Goal: Information Seeking & Learning: Check status

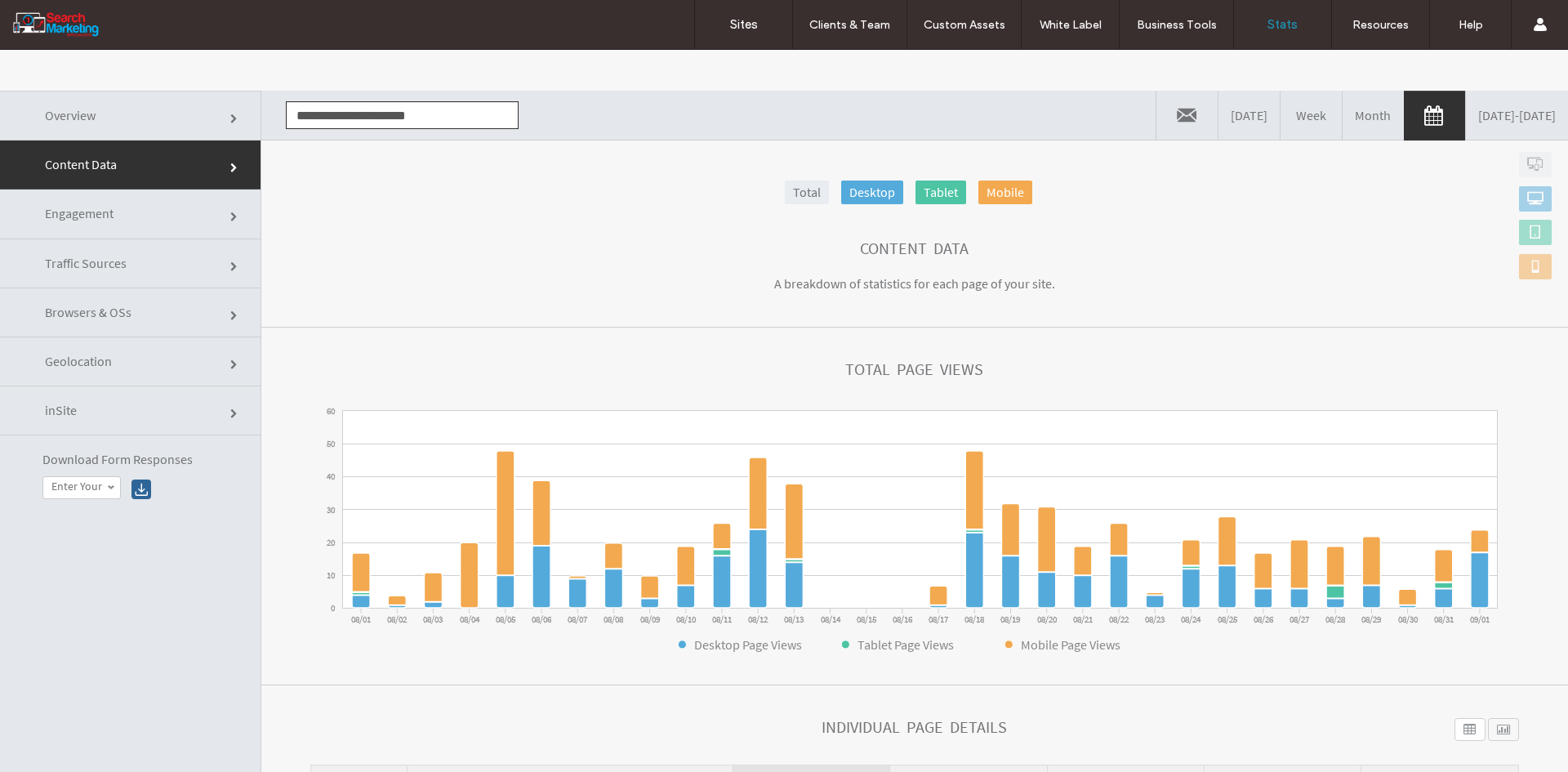
scroll to position [379, 0]
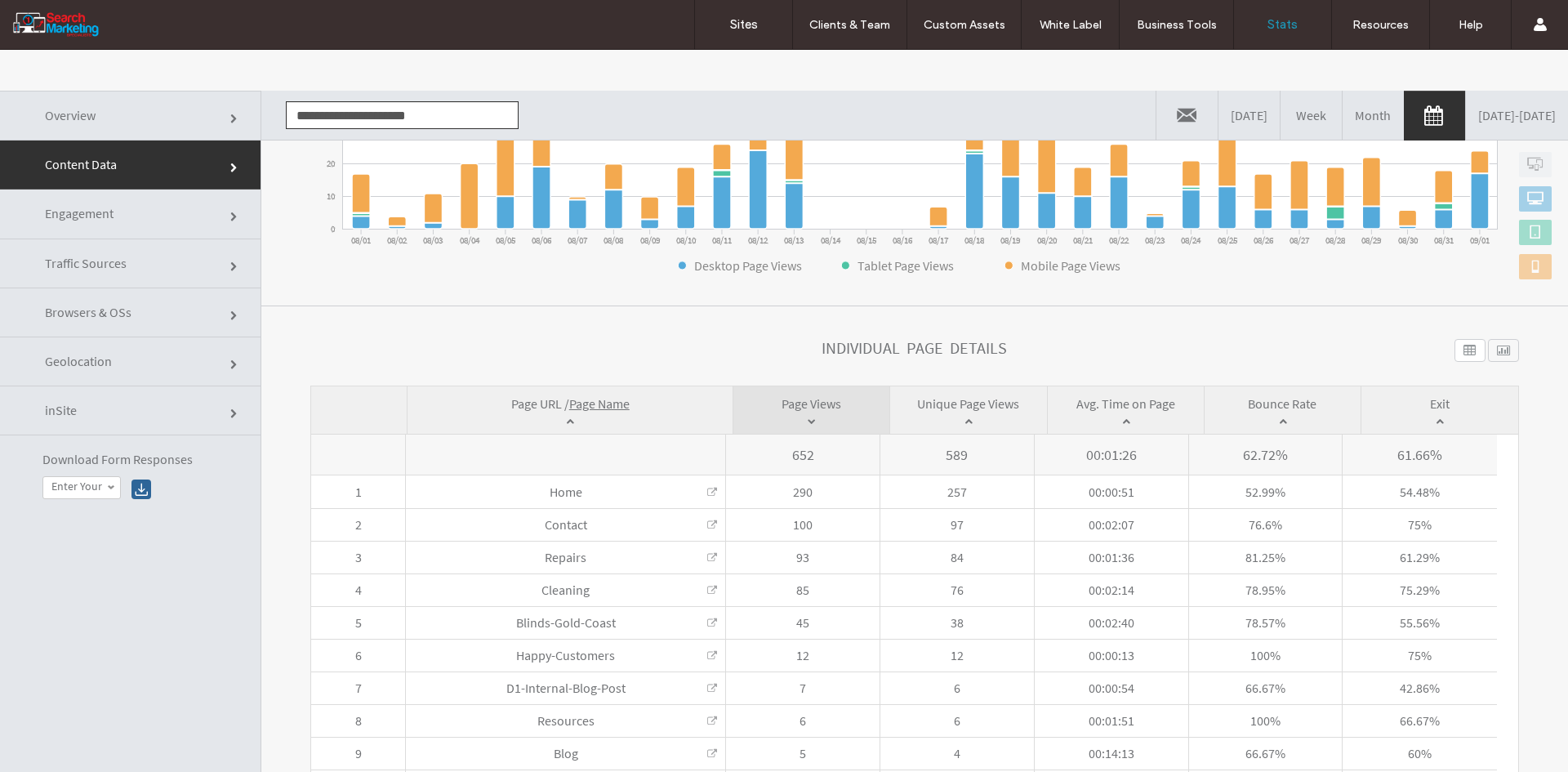
click at [371, 101] on input "**********" at bounding box center [402, 114] width 233 height 28
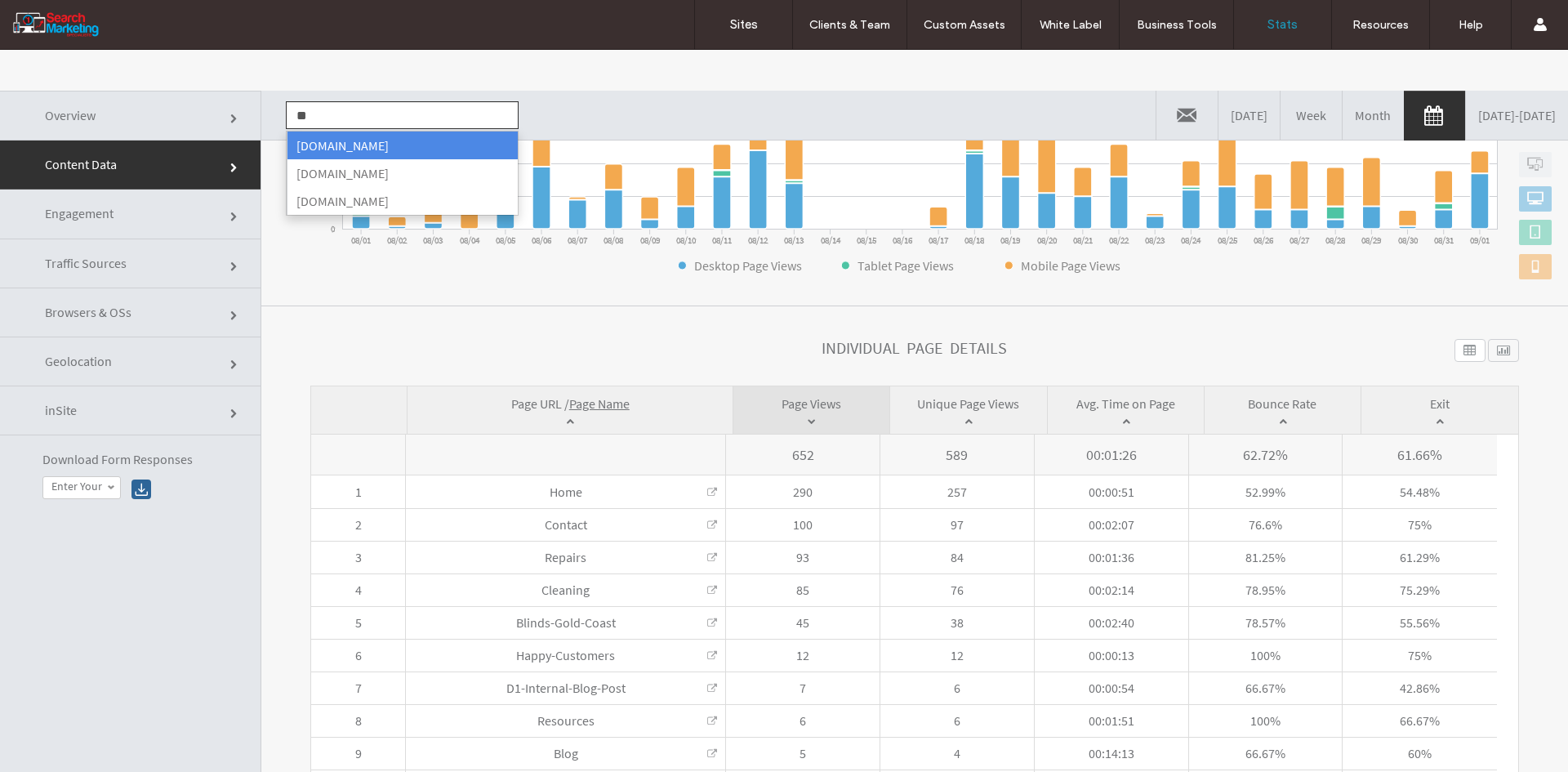
scroll to position [0, 0]
click at [348, 142] on li "www.burleighauto.com.au" at bounding box center [402, 145] width 231 height 28
type input "**********"
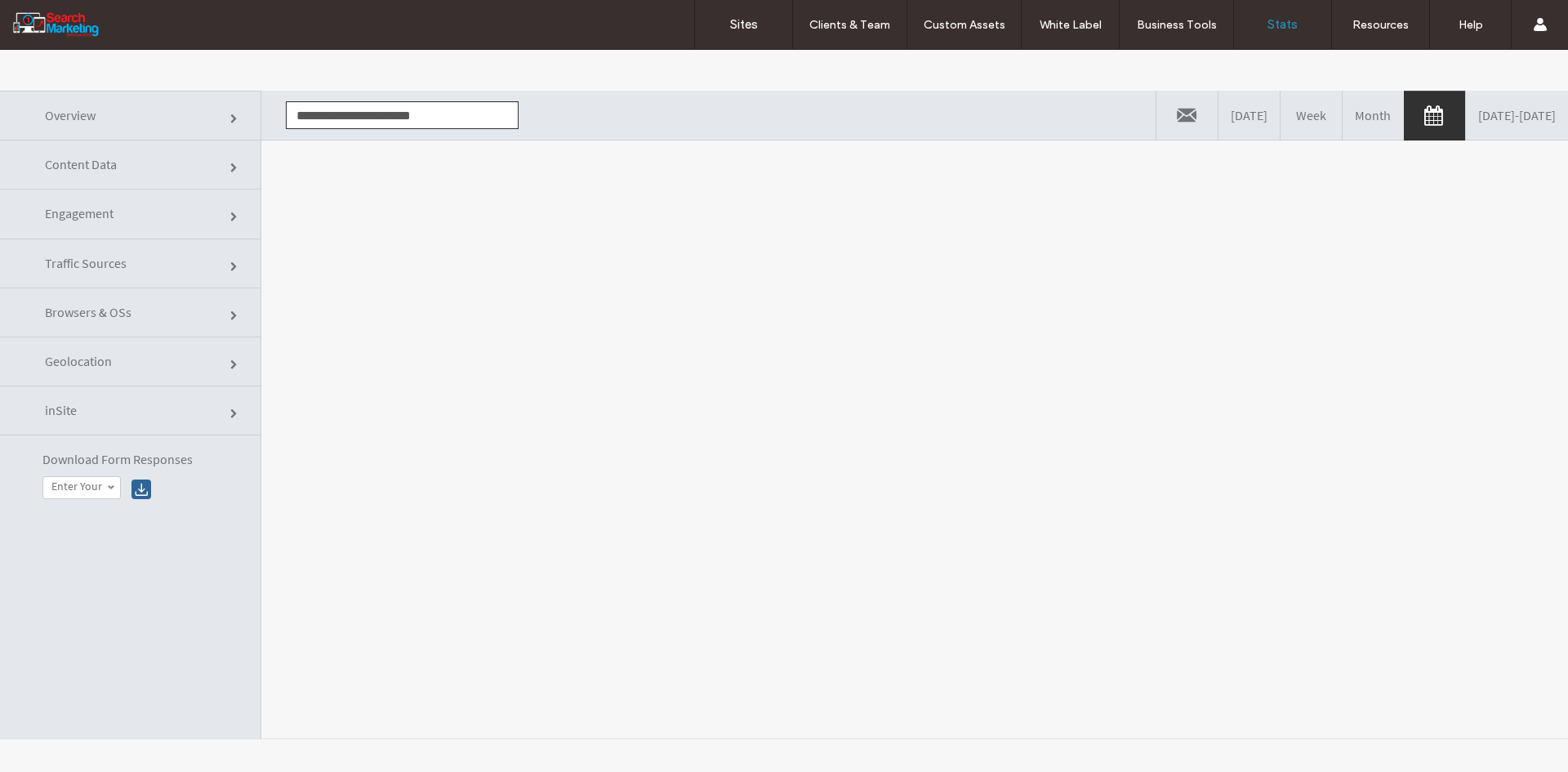
click at [364, 241] on div at bounding box center [784, 411] width 1568 height 722
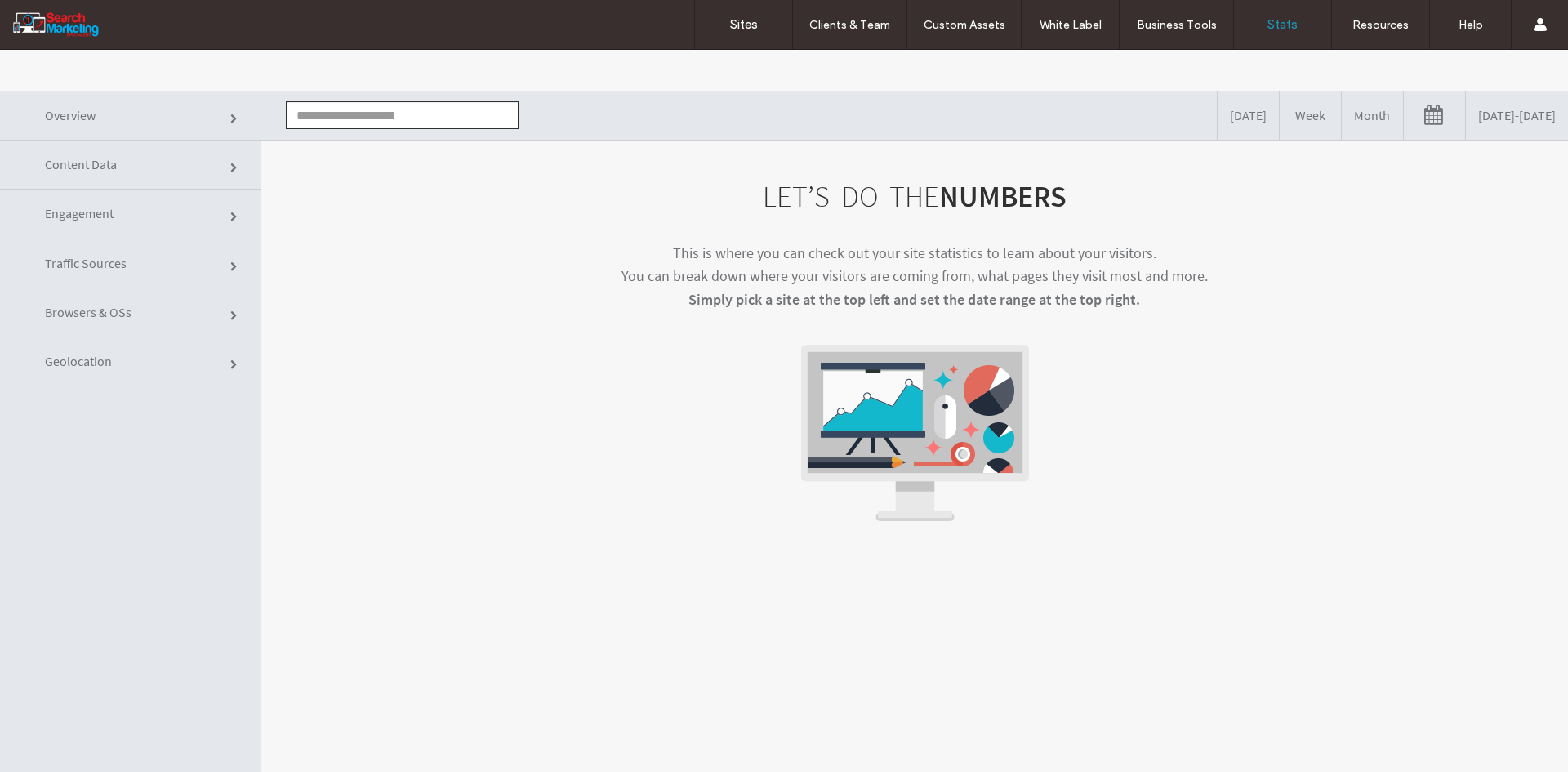
click at [1466, 120] on link "[DATE] - [DATE]" at bounding box center [1517, 115] width 102 height 49
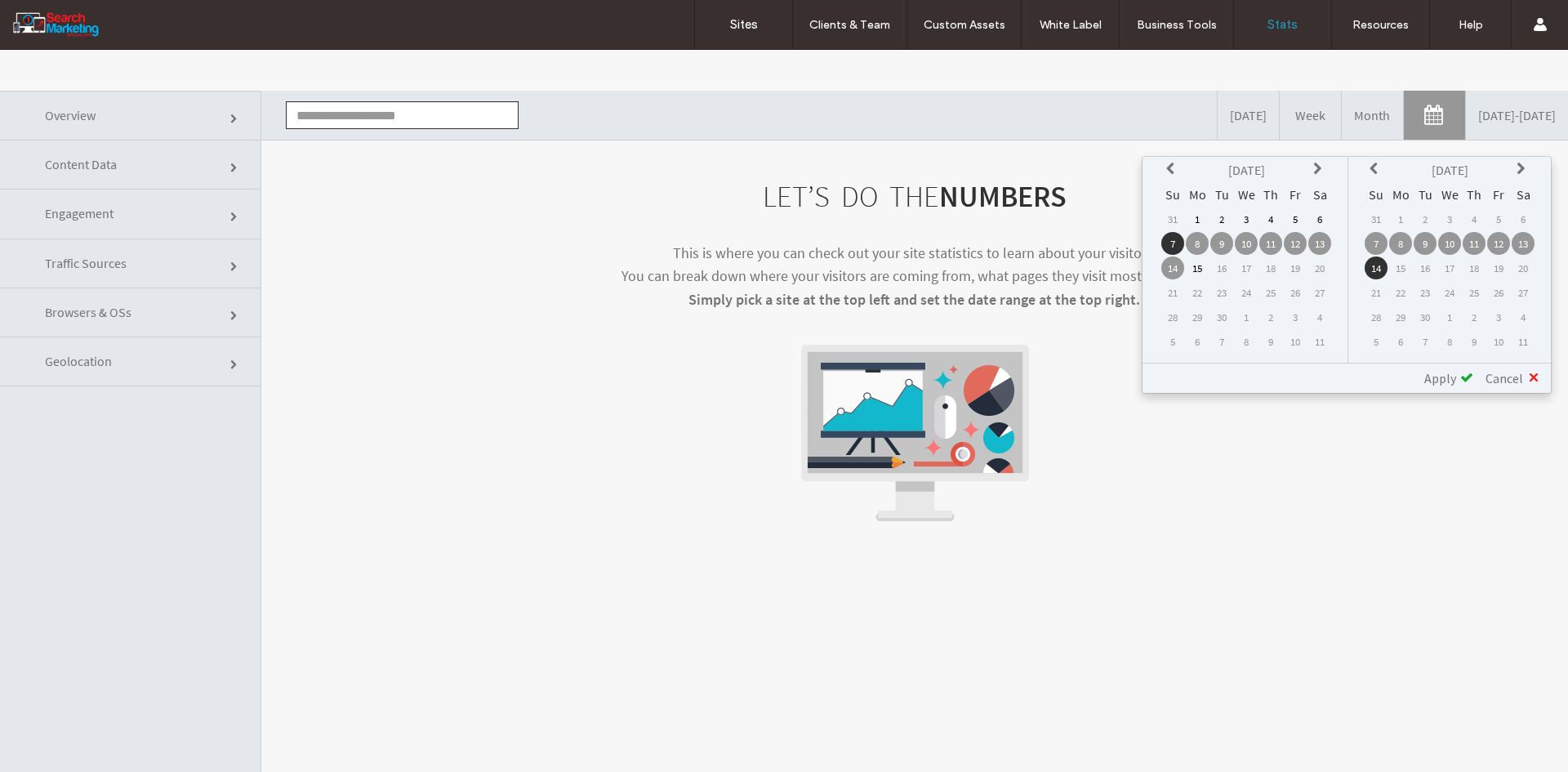
click at [1168, 163] on icon at bounding box center [1173, 169] width 13 height 13
click at [1294, 217] on td "1" at bounding box center [1296, 219] width 23 height 23
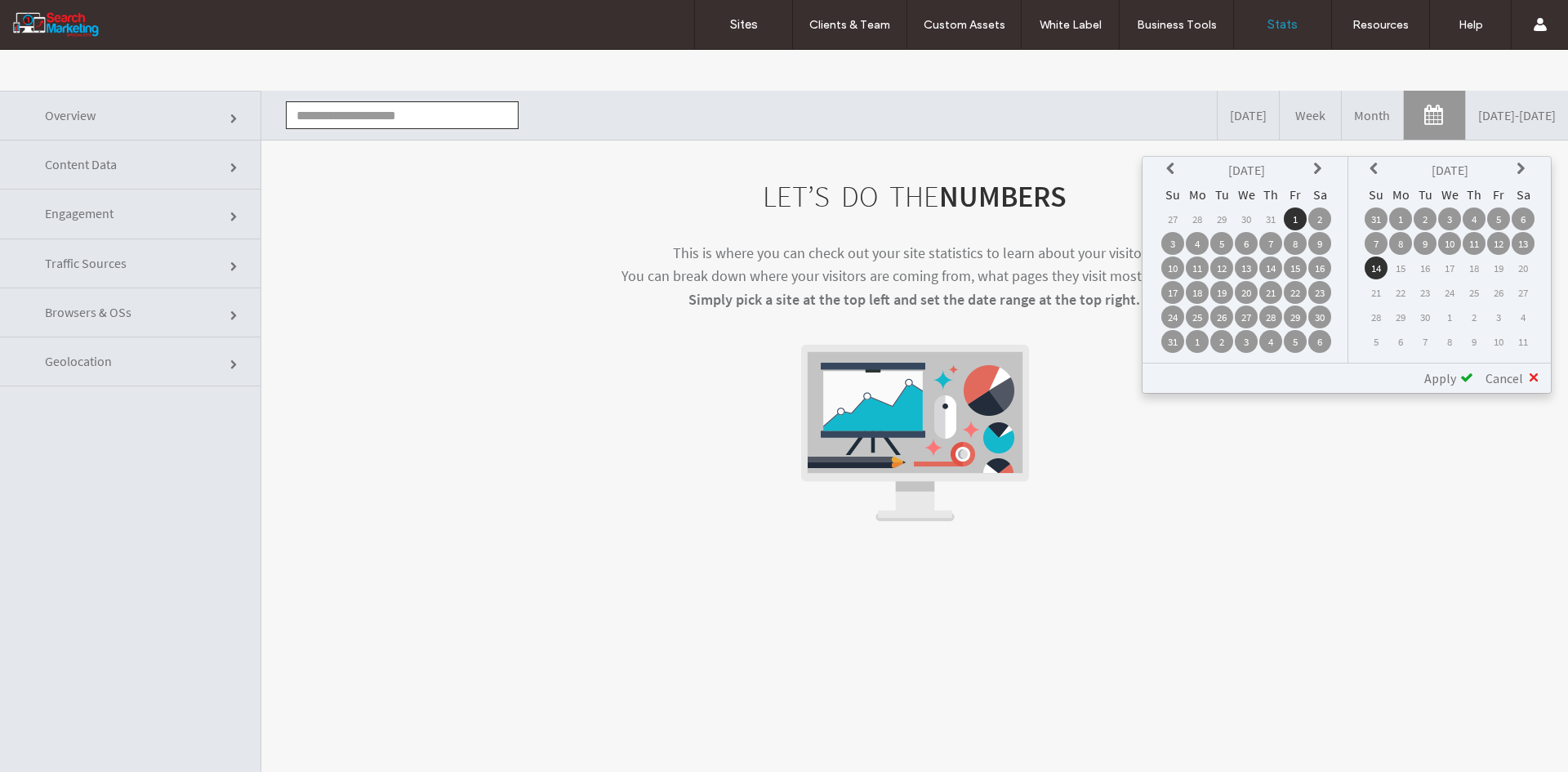
click at [1398, 217] on td "1" at bounding box center [1401, 219] width 23 height 23
click at [1439, 372] on span "Apply" at bounding box center [1440, 378] width 32 height 16
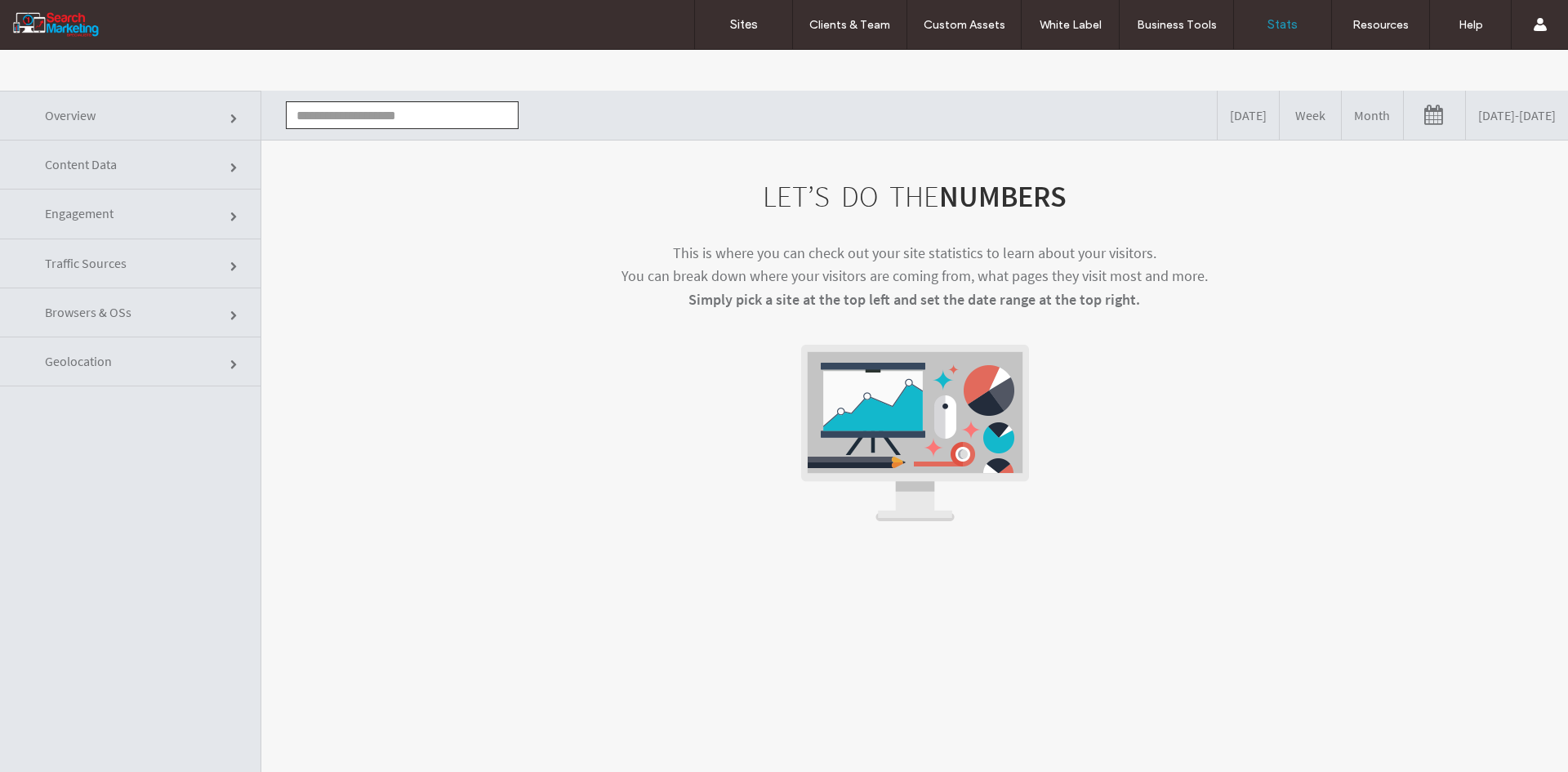
click at [428, 112] on input "text" at bounding box center [402, 114] width 233 height 28
click at [412, 140] on li "www.burleighauto.com.au" at bounding box center [402, 145] width 231 height 28
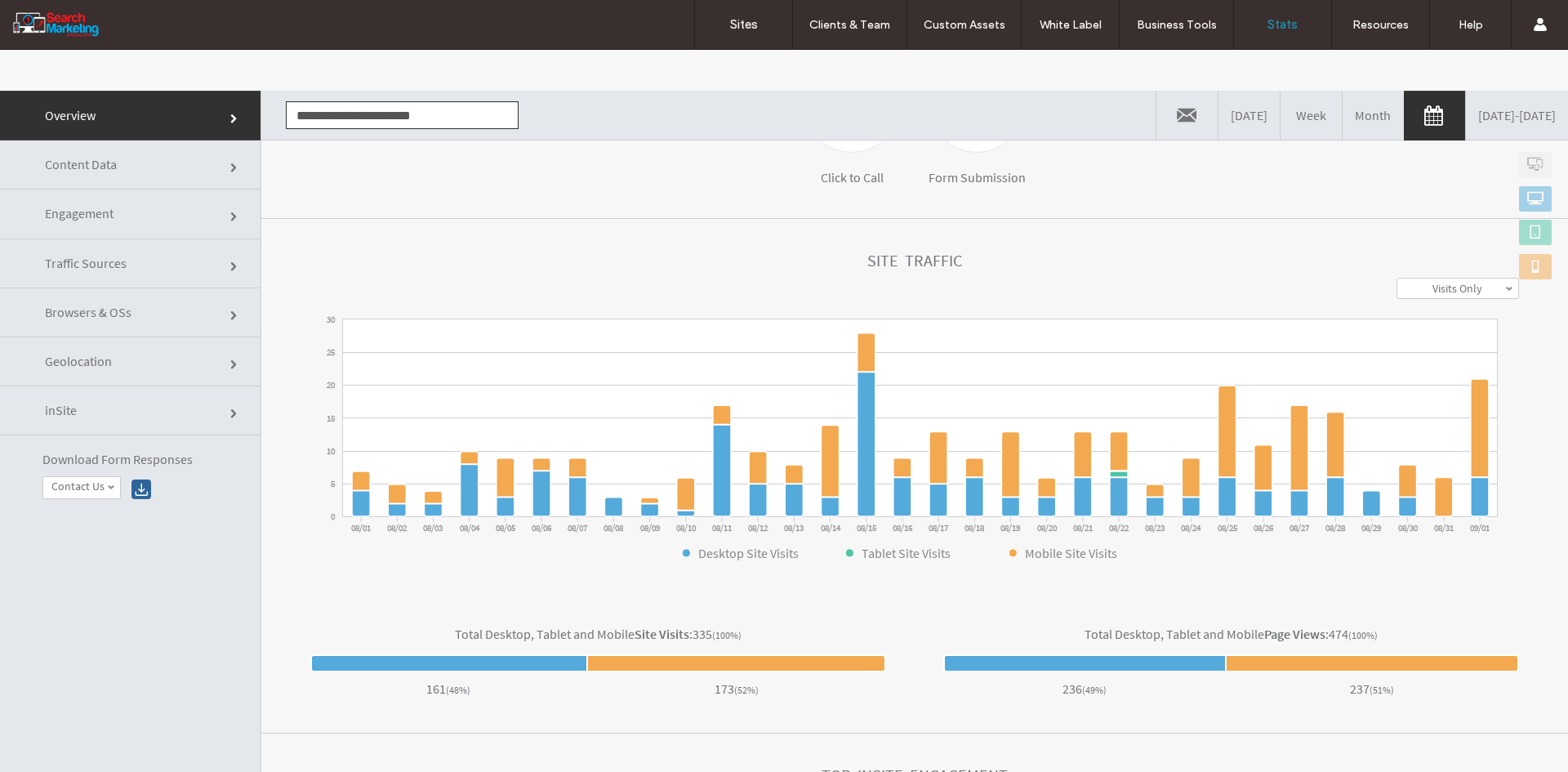
click at [109, 173] on link "Content Data" at bounding box center [130, 164] width 261 height 49
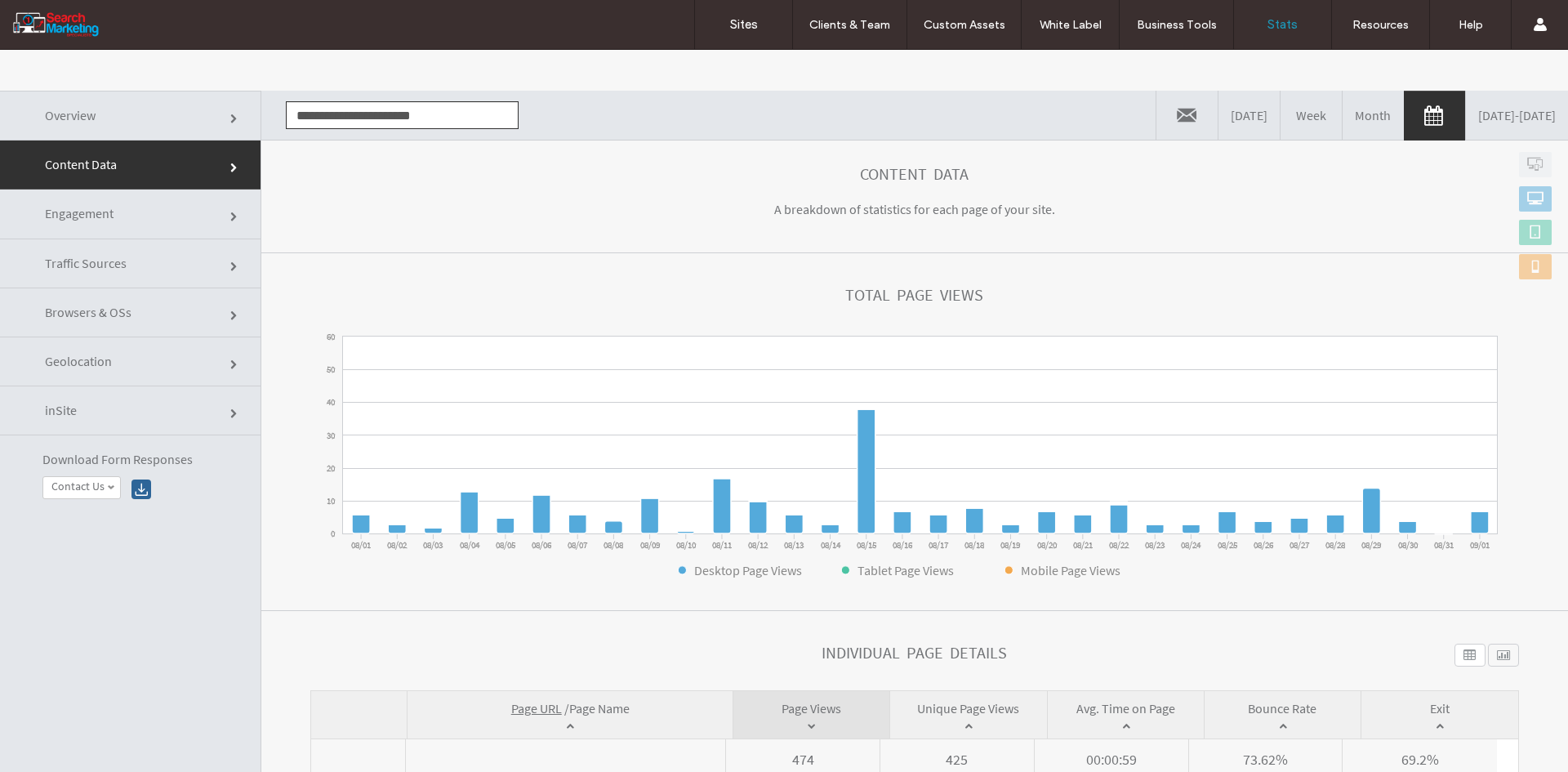
scroll to position [346, 0]
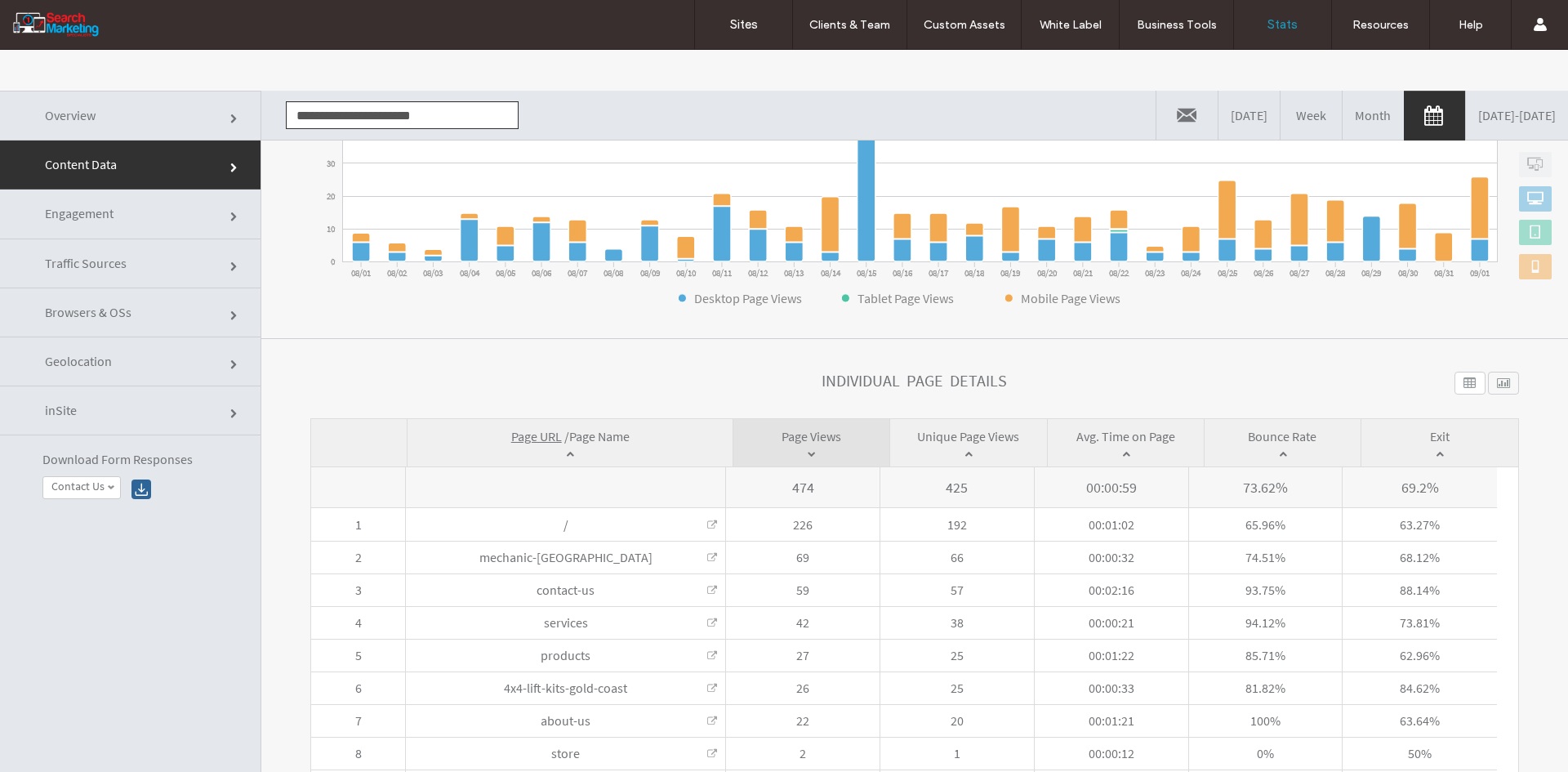
click at [597, 435] on span "Page Name" at bounding box center [600, 436] width 61 height 16
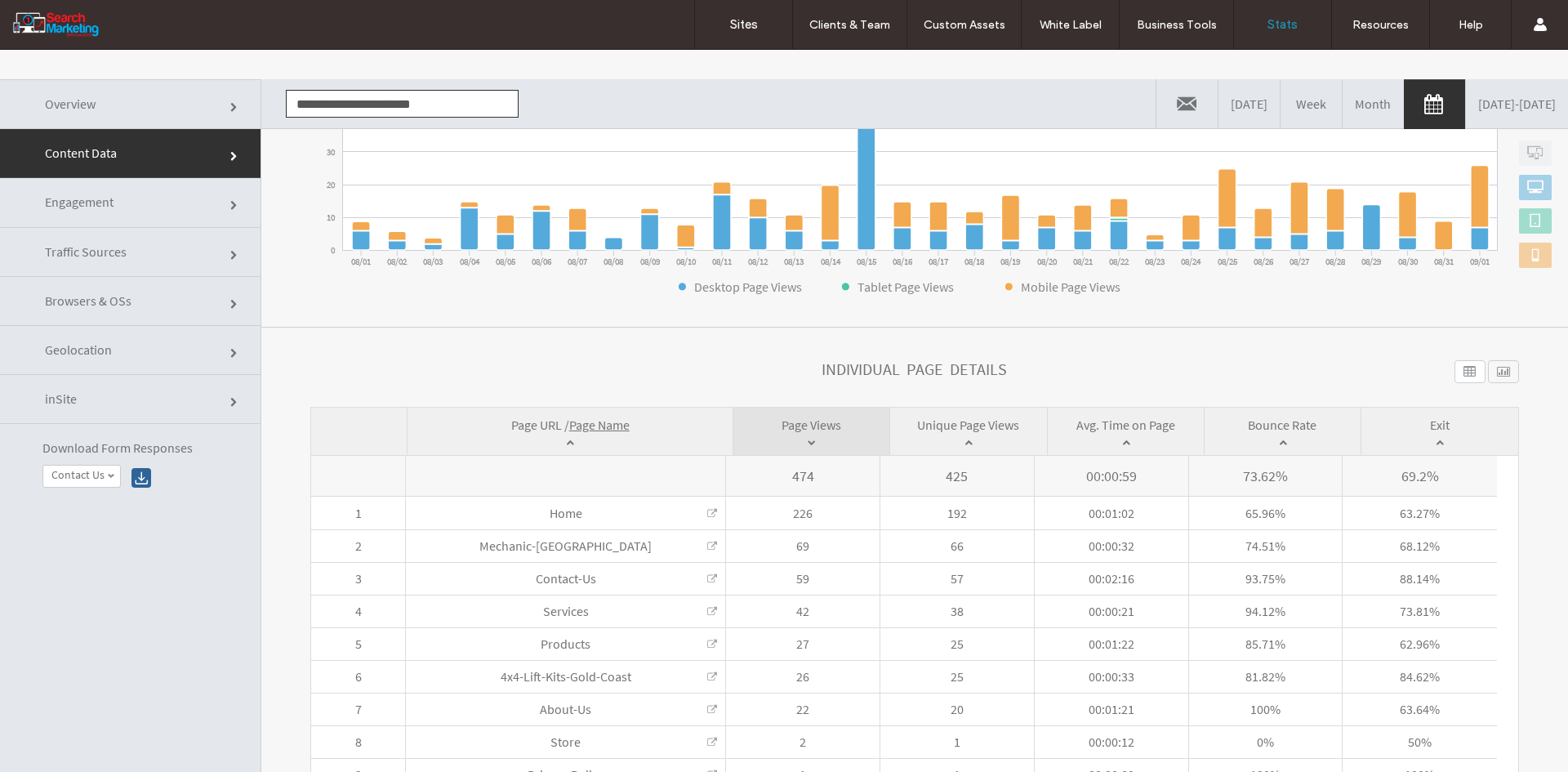
scroll to position [0, 0]
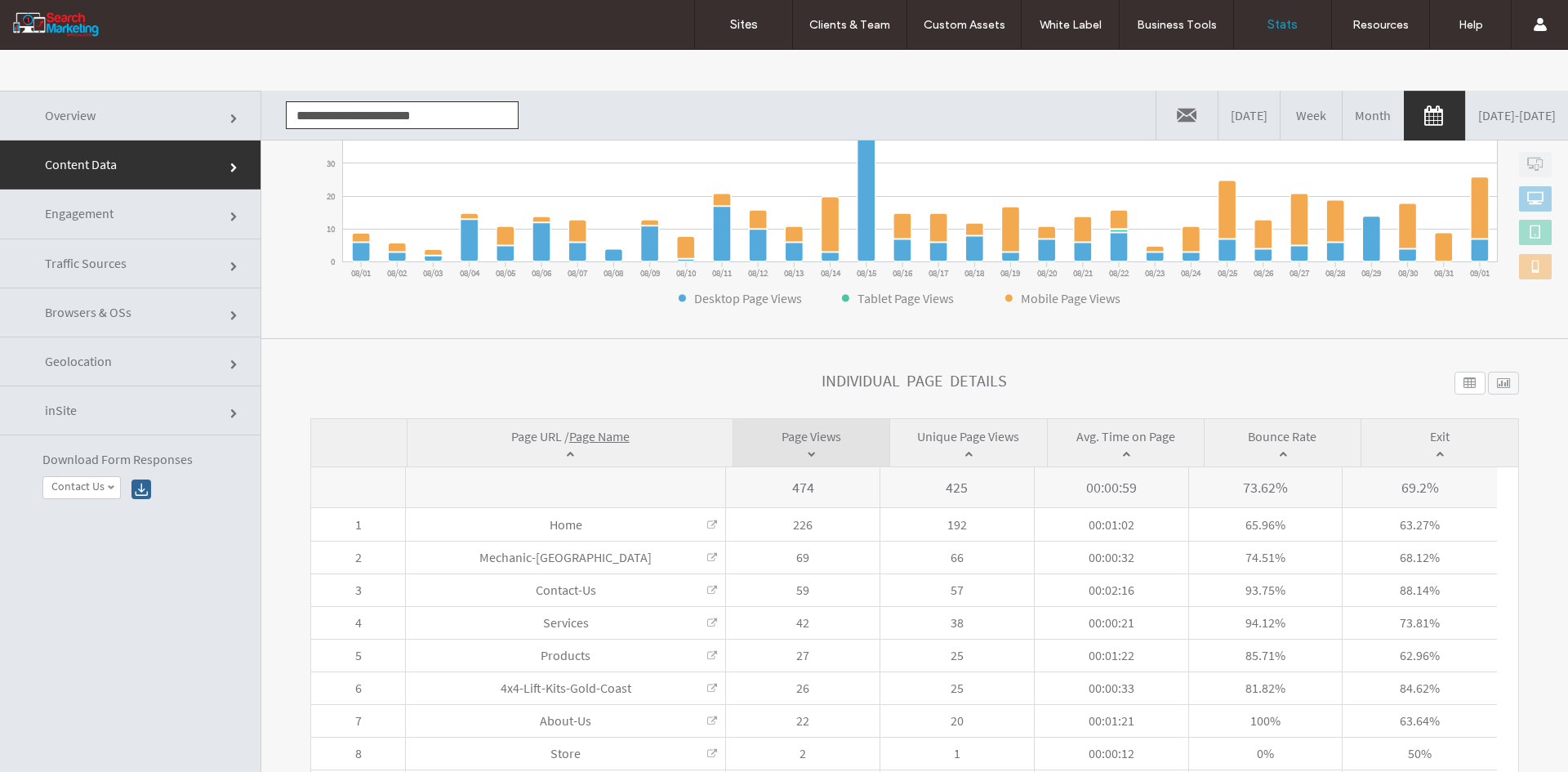
click at [336, 120] on input "**********" at bounding box center [402, 114] width 233 height 28
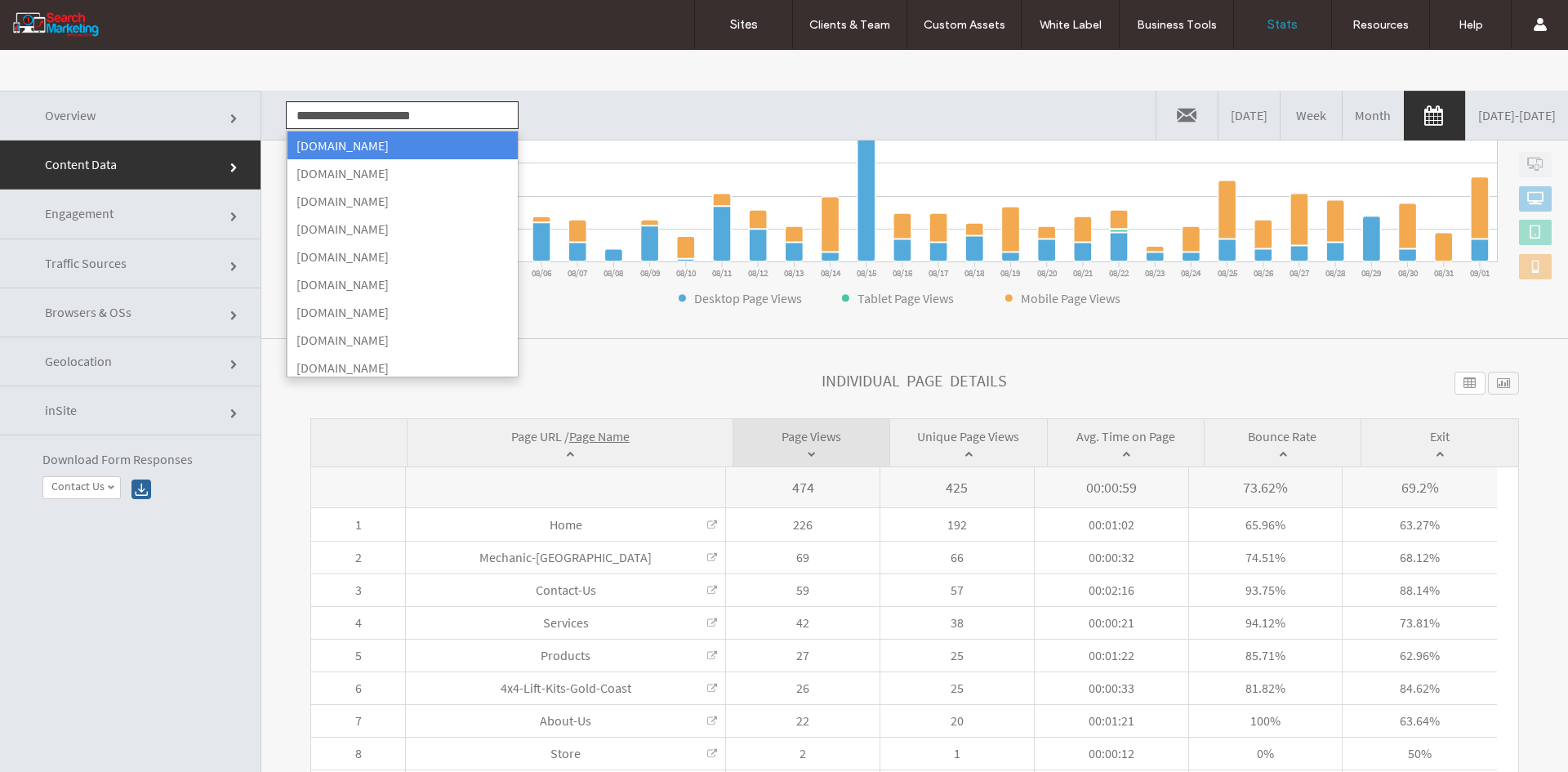
scroll to position [208, 0]
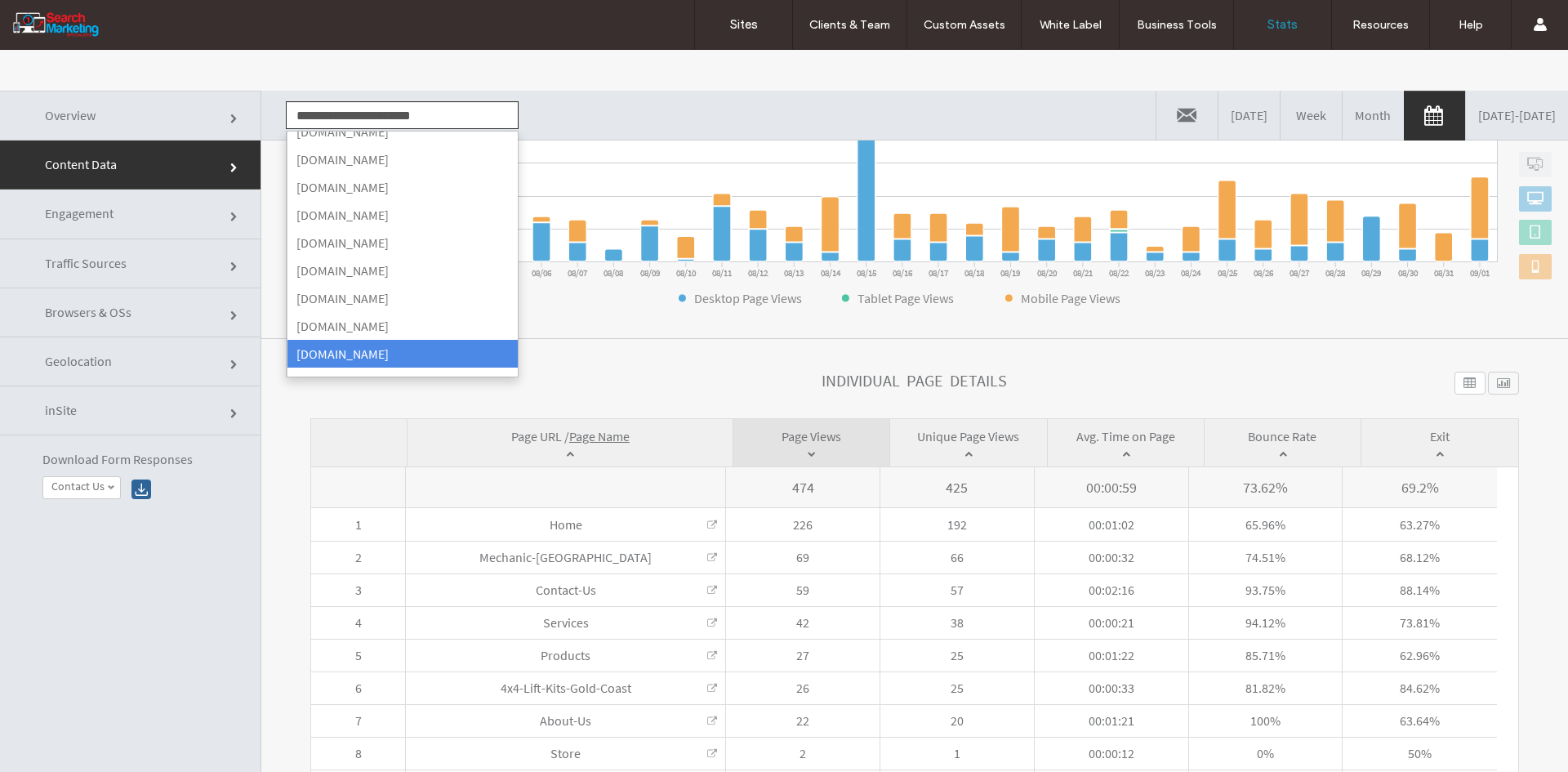
type input "*"
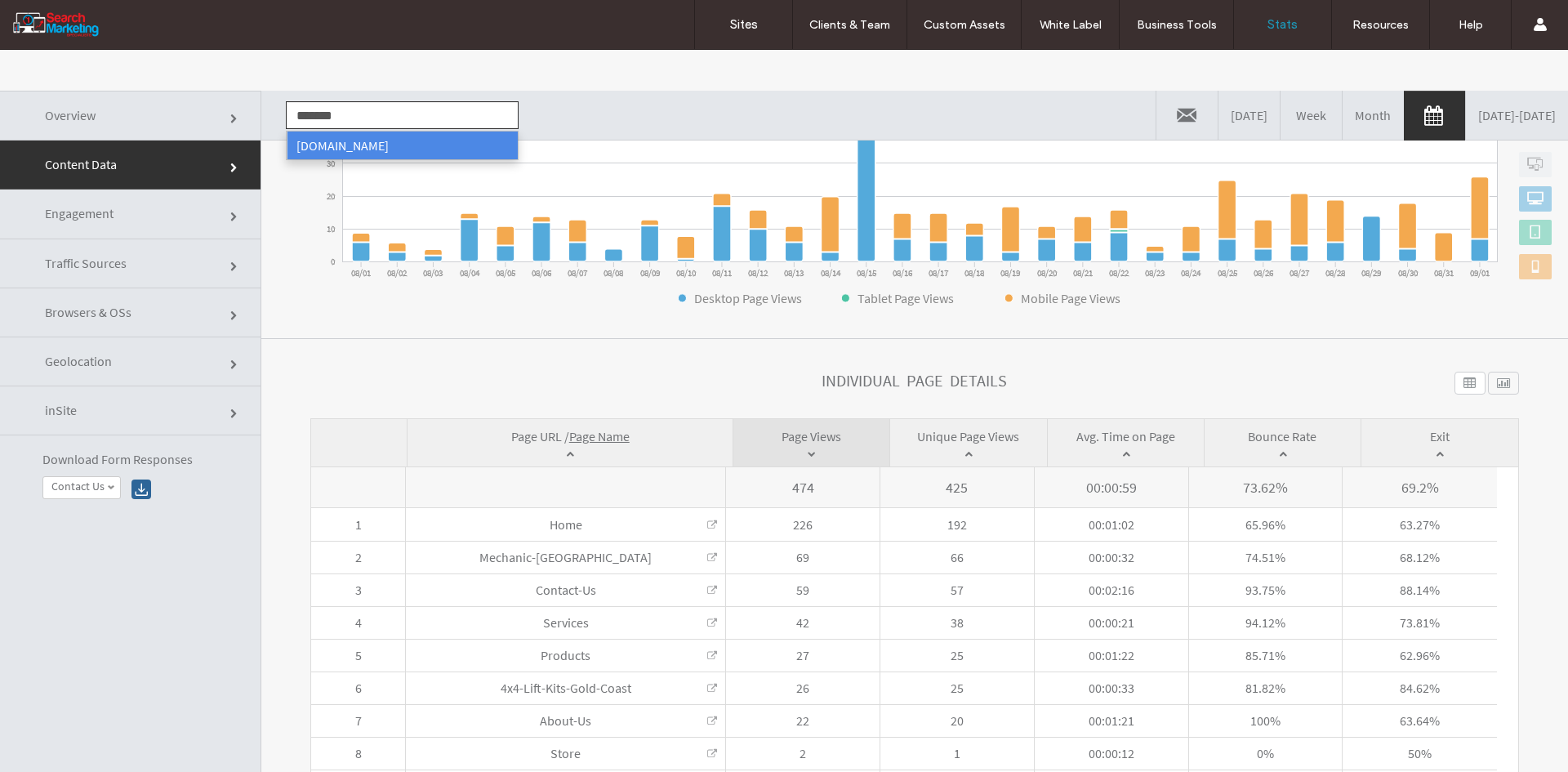
click at [340, 138] on li "[DOMAIN_NAME]" at bounding box center [402, 145] width 231 height 28
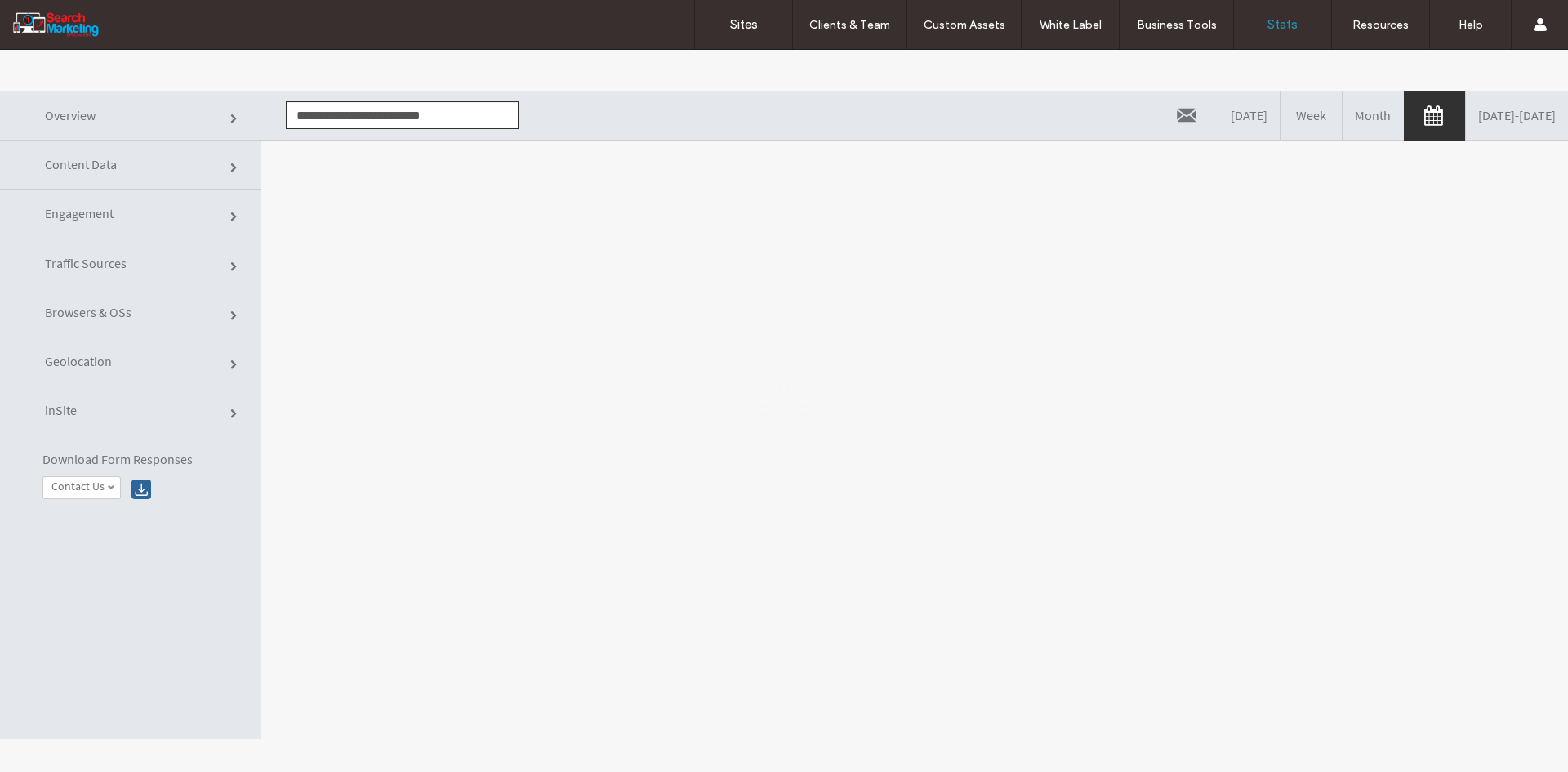
click at [365, 260] on div at bounding box center [784, 411] width 1568 height 722
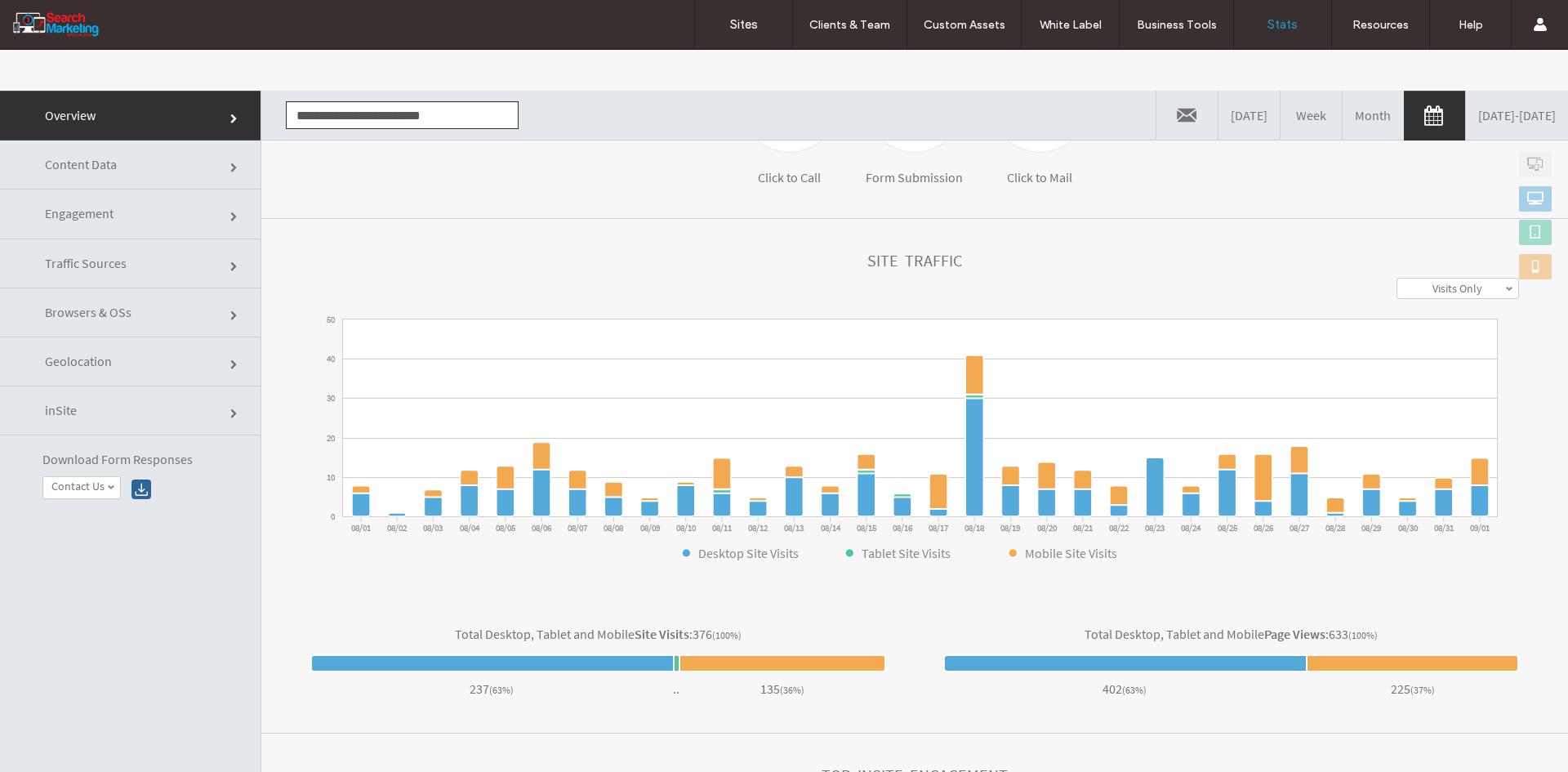
click at [149, 171] on link "Content Data" at bounding box center [130, 164] width 261 height 49
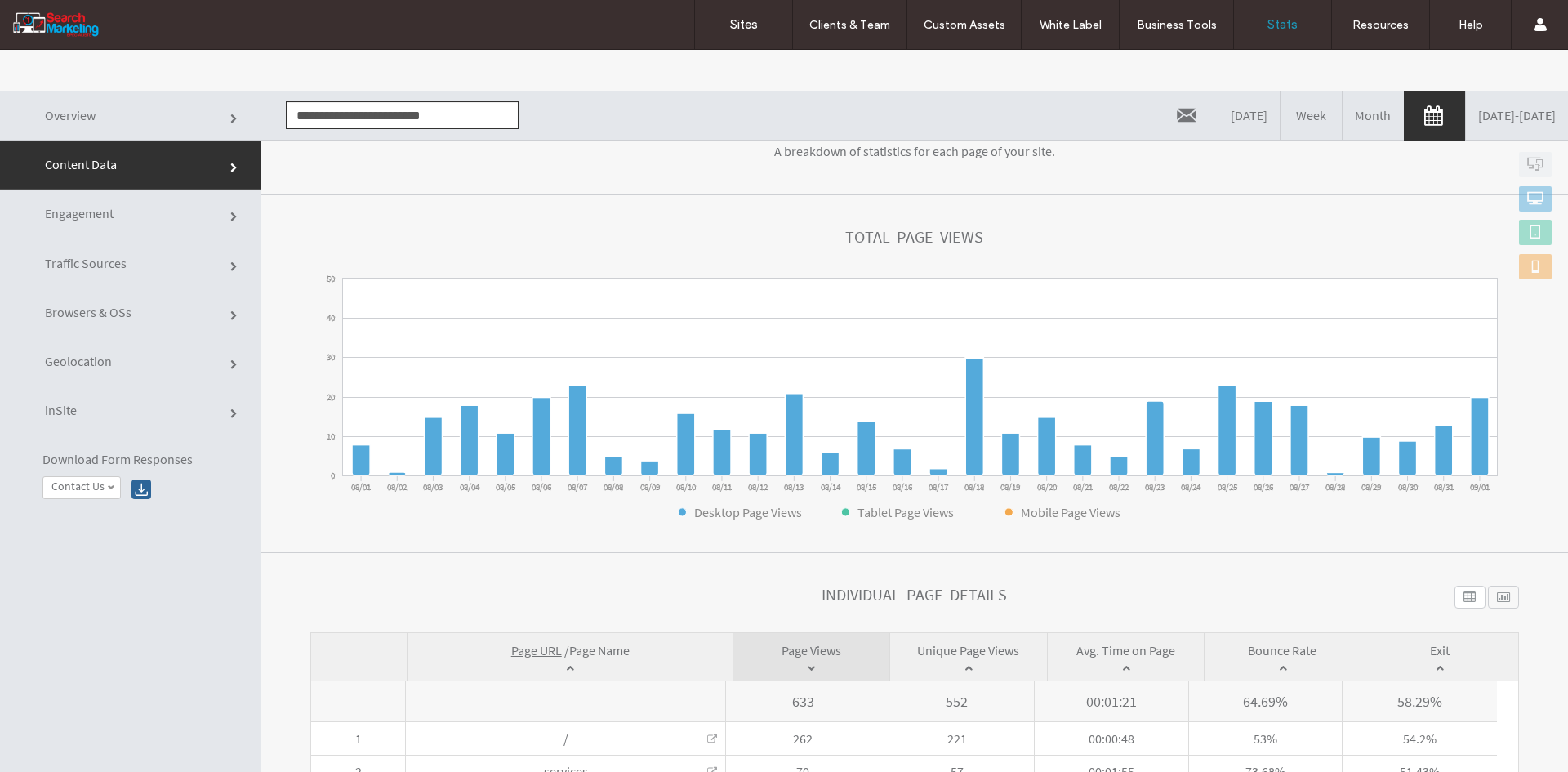
scroll to position [379, 0]
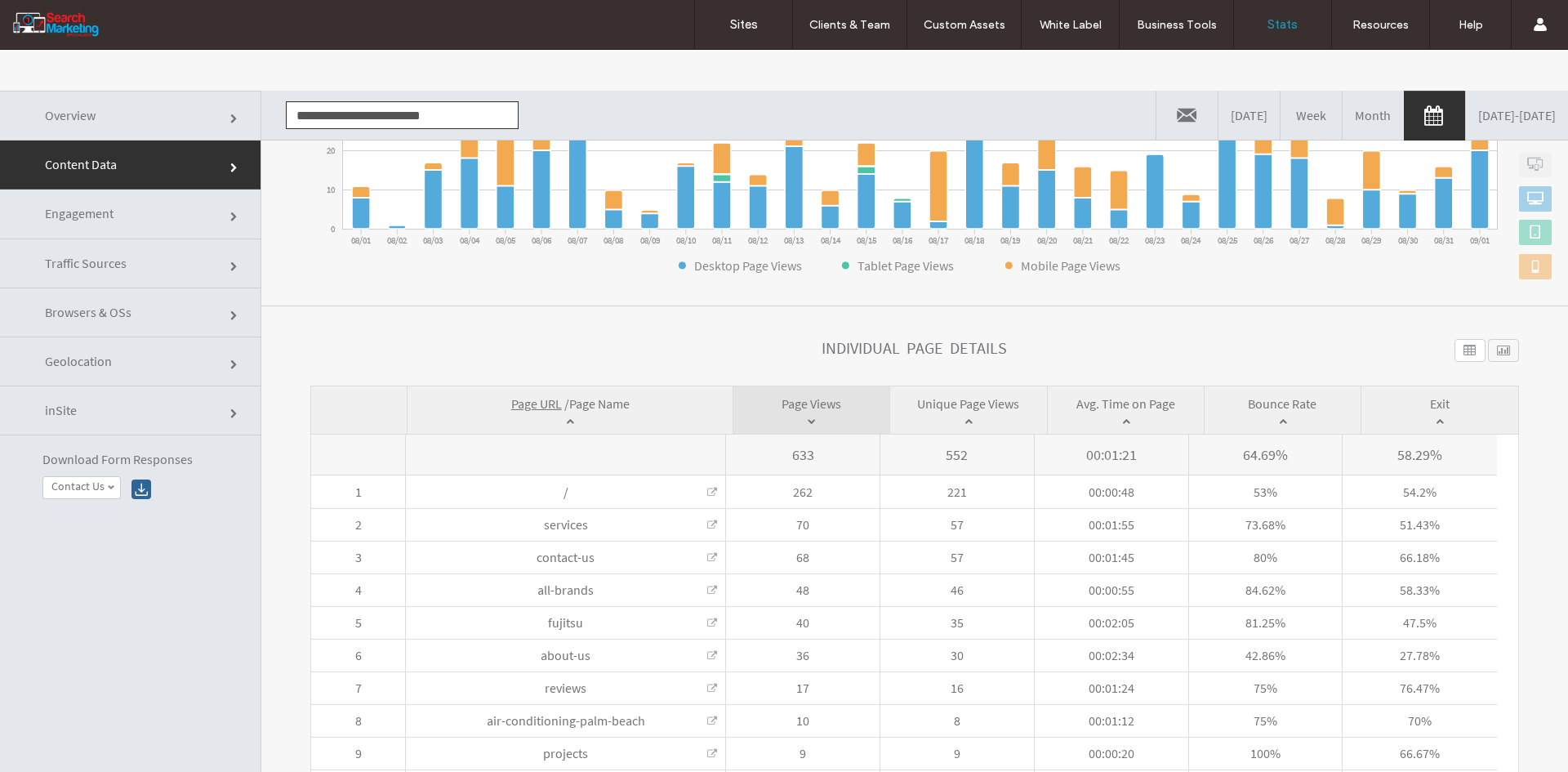
click at [609, 400] on span "Page Name" at bounding box center [600, 403] width 61 height 16
click at [364, 120] on input "**********" at bounding box center [402, 114] width 233 height 28
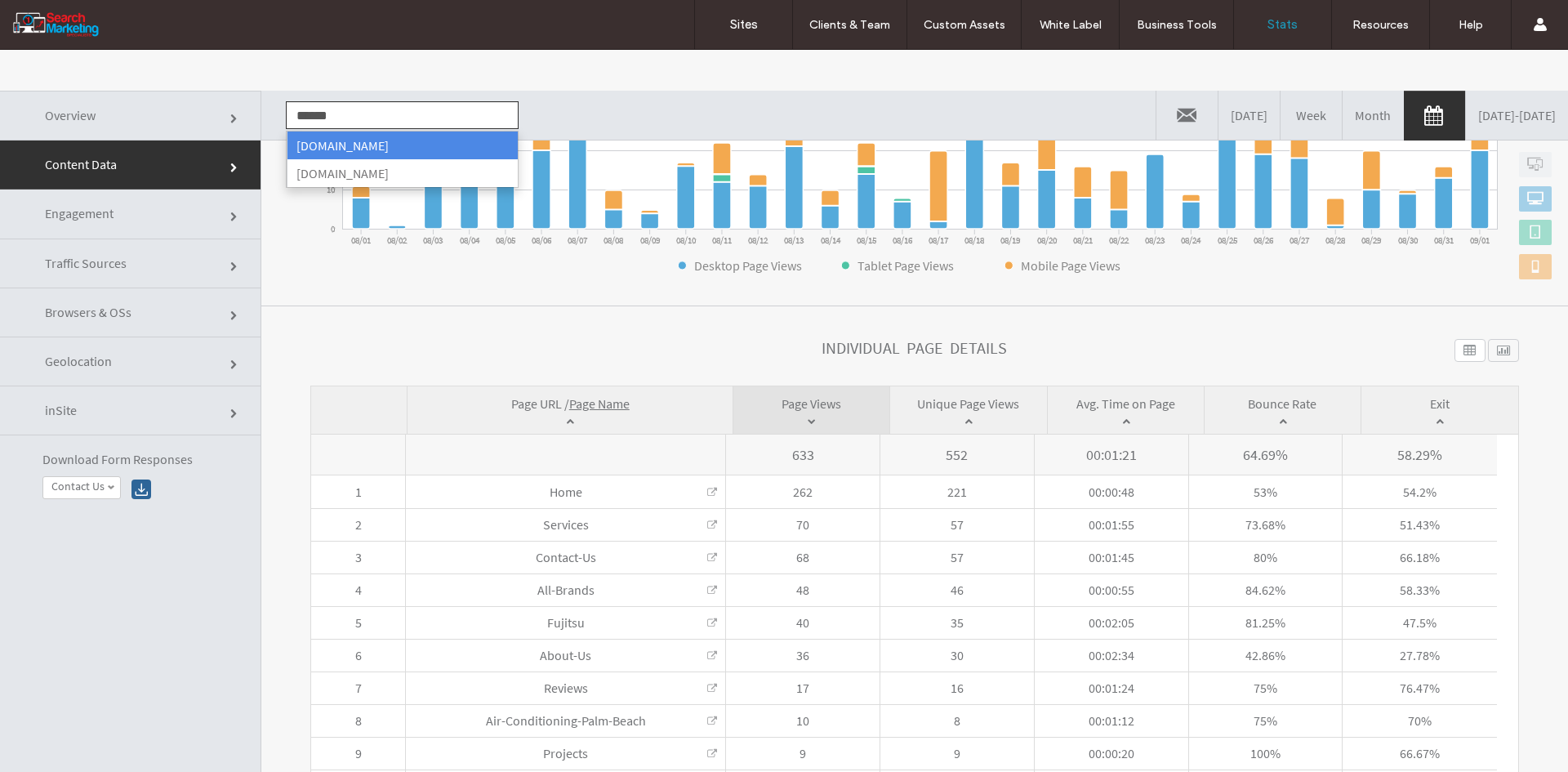
click at [370, 151] on li "www.coastalcarpentryandplastering.com.au" at bounding box center [402, 145] width 231 height 28
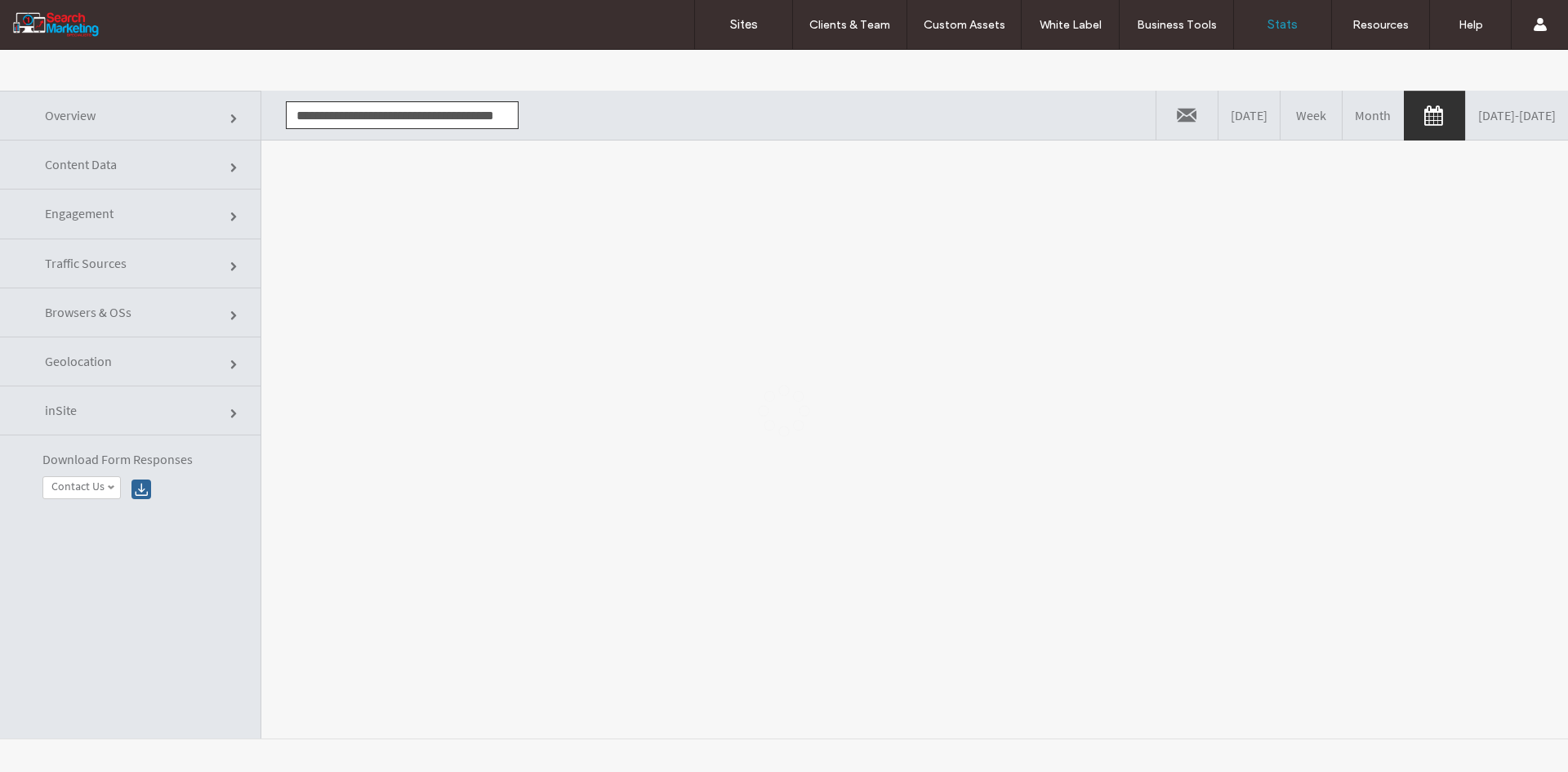
scroll to position [0, 31]
click at [480, 253] on div at bounding box center [784, 411] width 1568 height 722
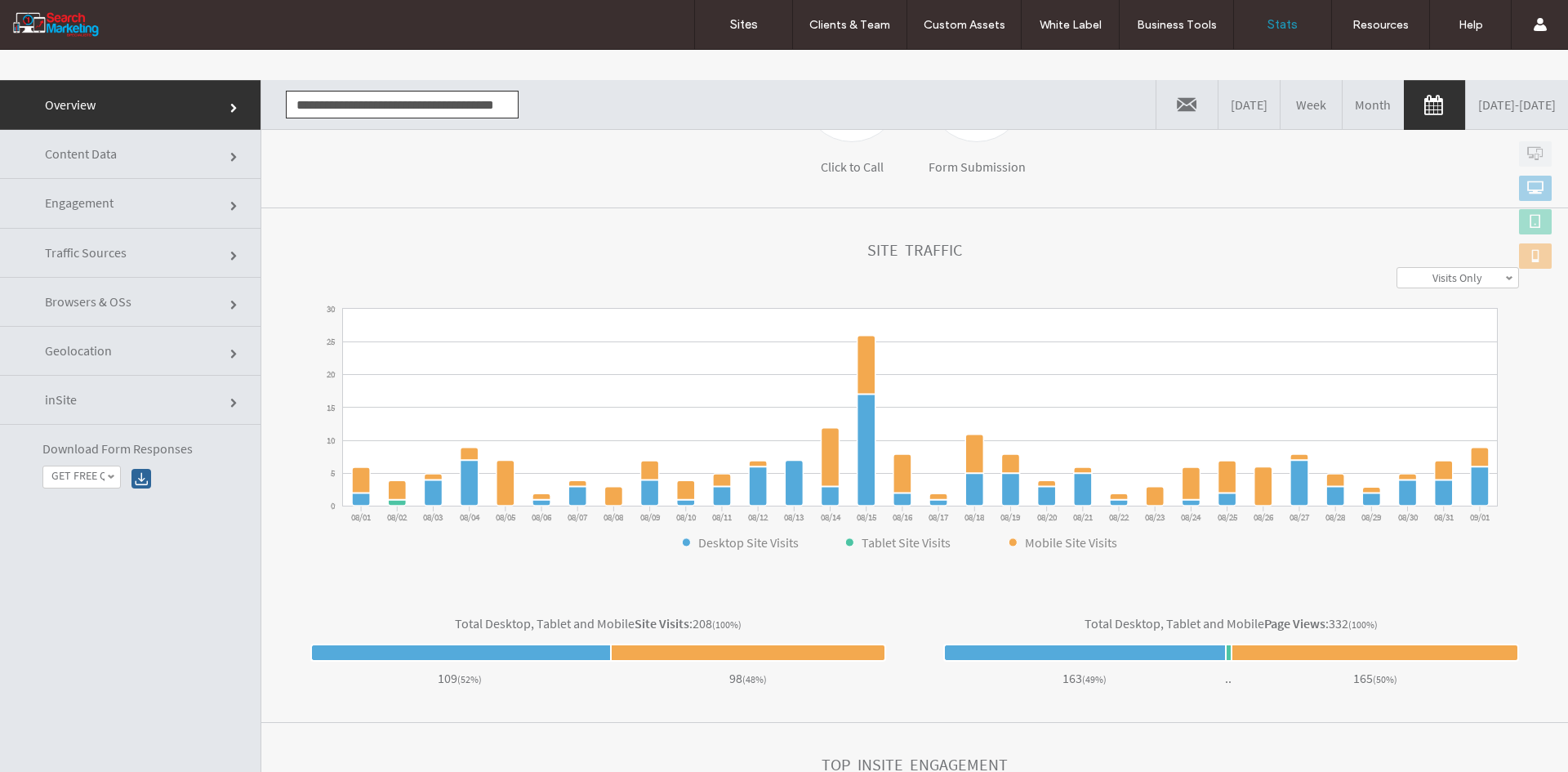
scroll to position [0, 0]
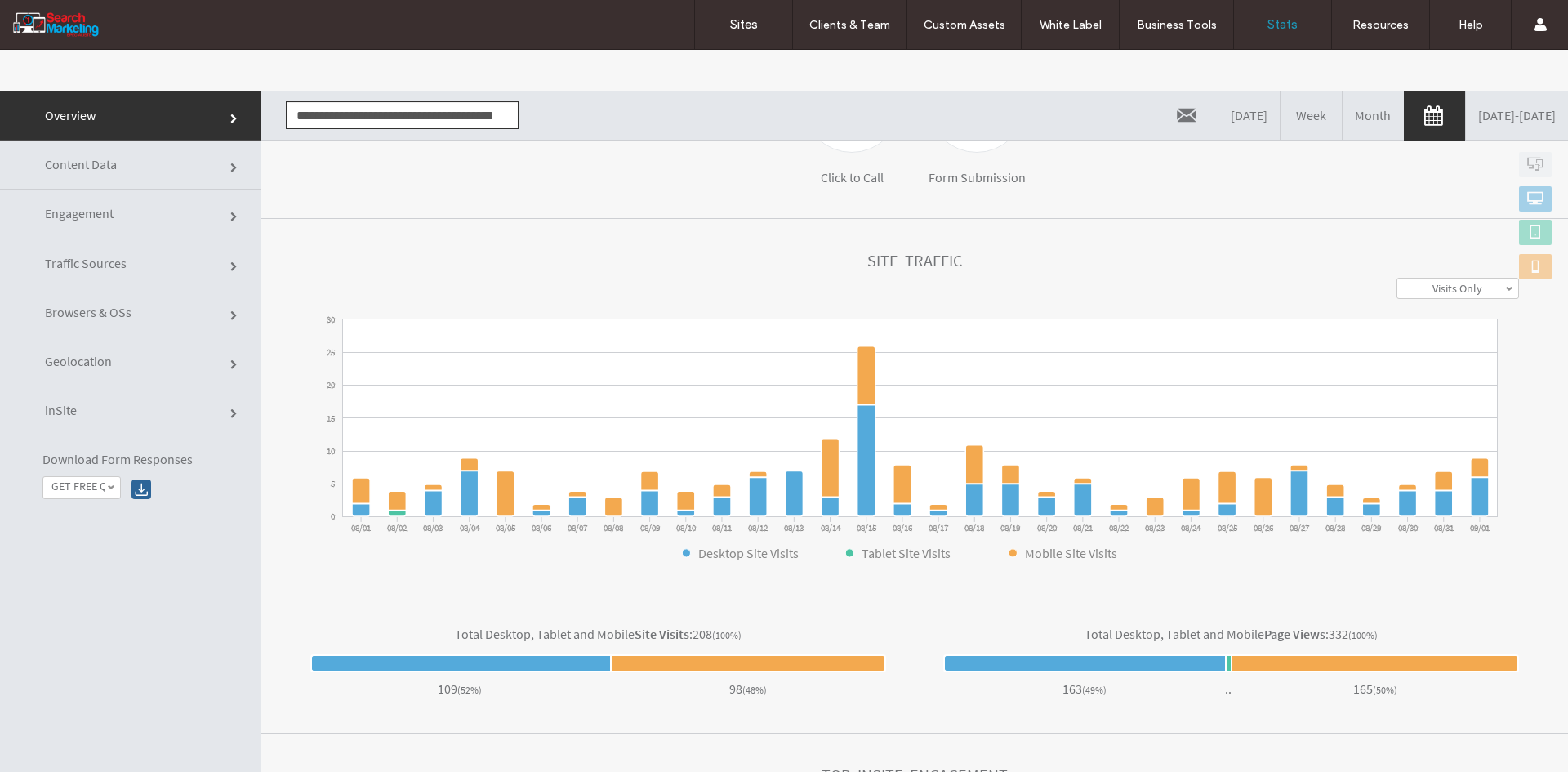
click at [165, 156] on link "Content Data" at bounding box center [130, 164] width 261 height 49
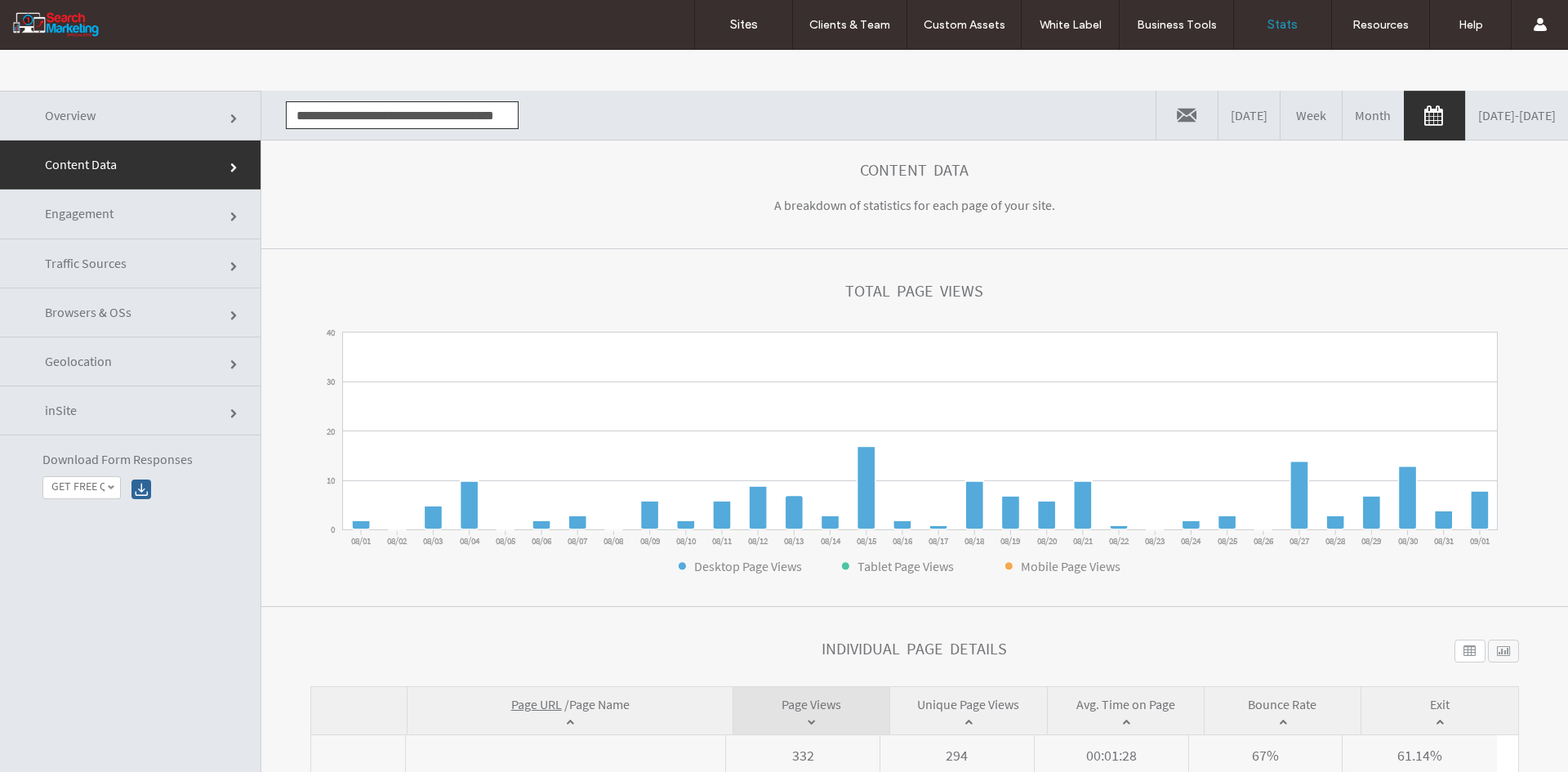
scroll to position [379, 0]
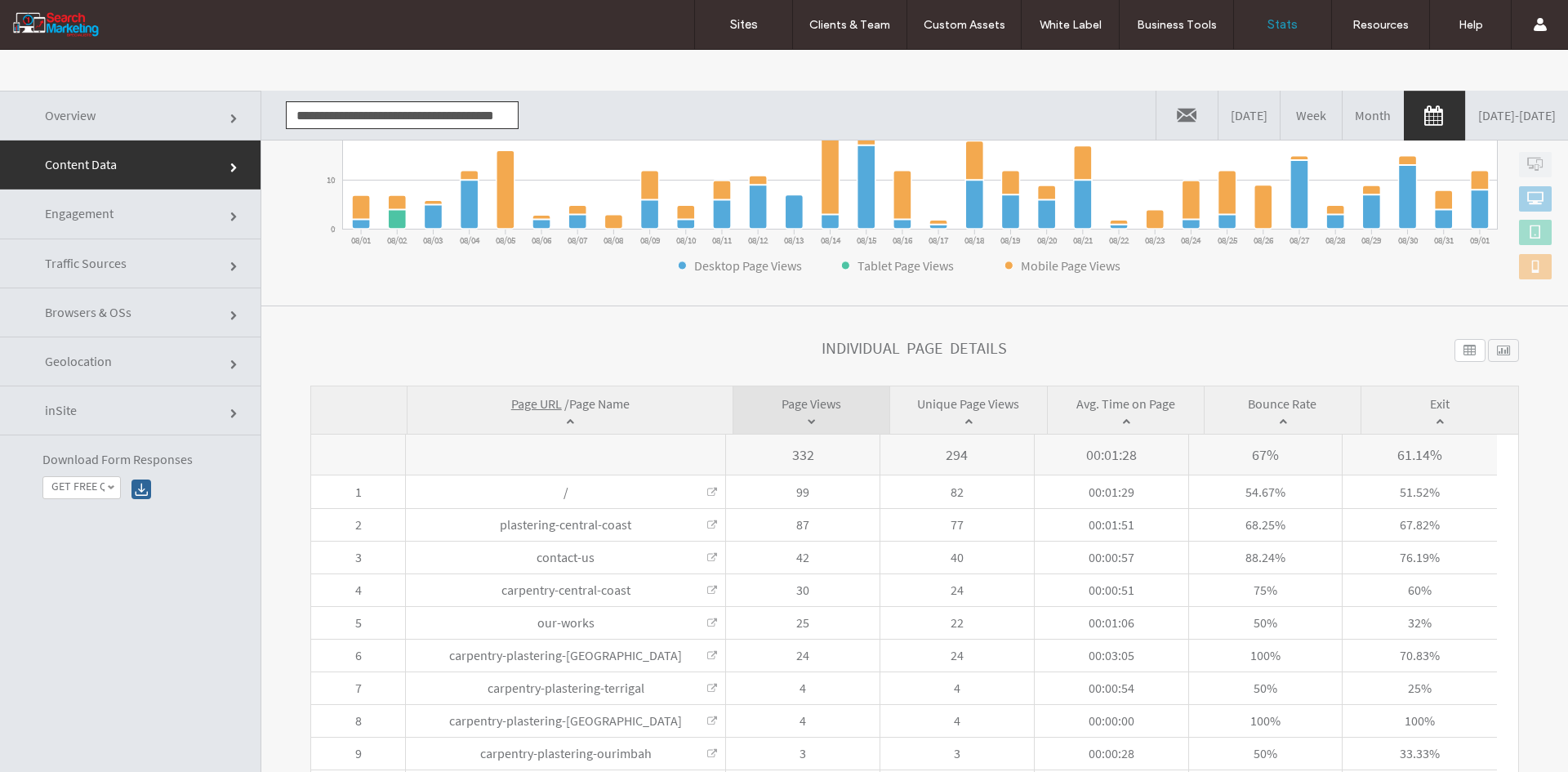
click at [590, 408] on span "Page Name" at bounding box center [600, 403] width 61 height 16
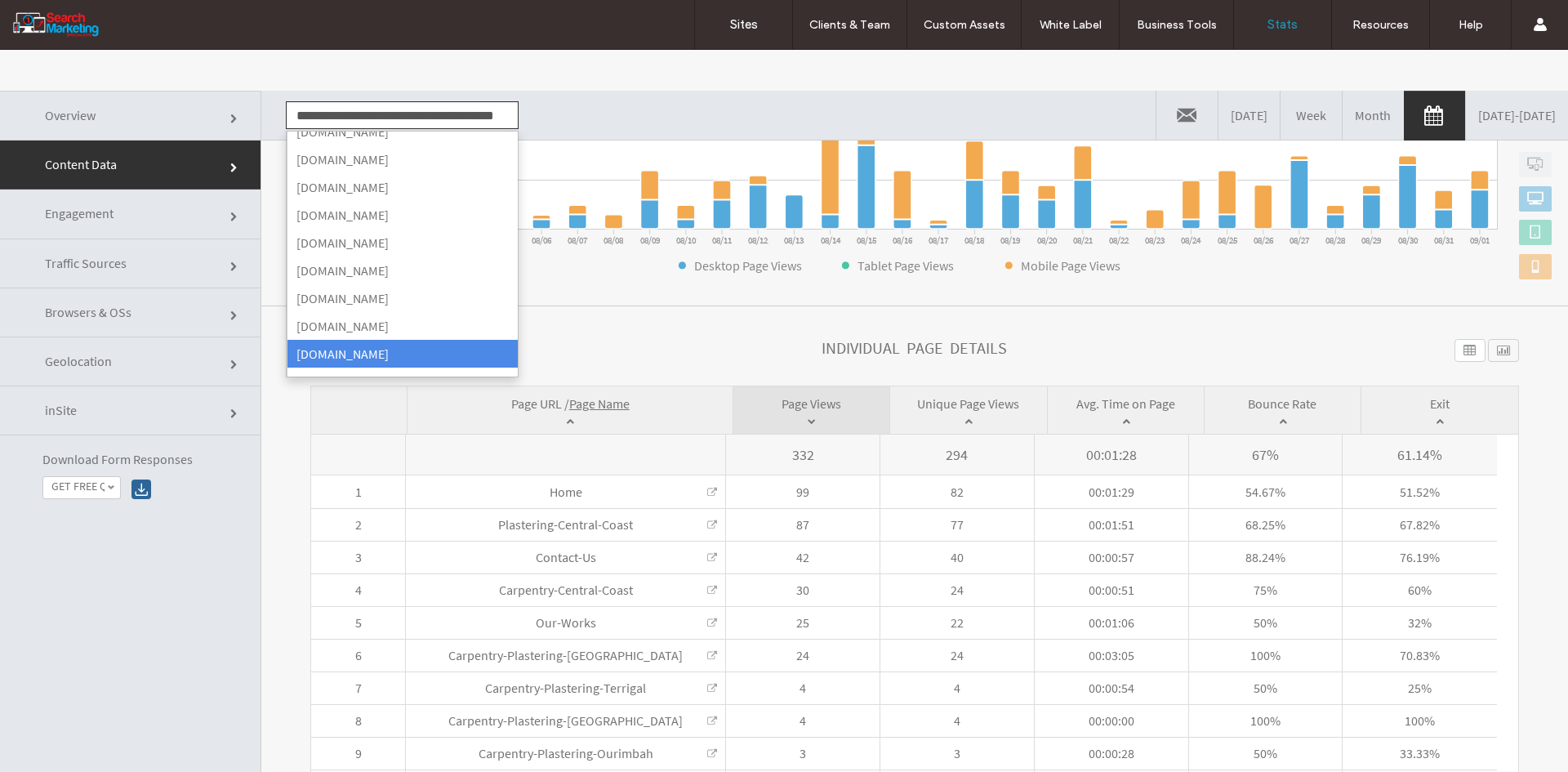
click at [331, 103] on input "**********" at bounding box center [402, 114] width 233 height 28
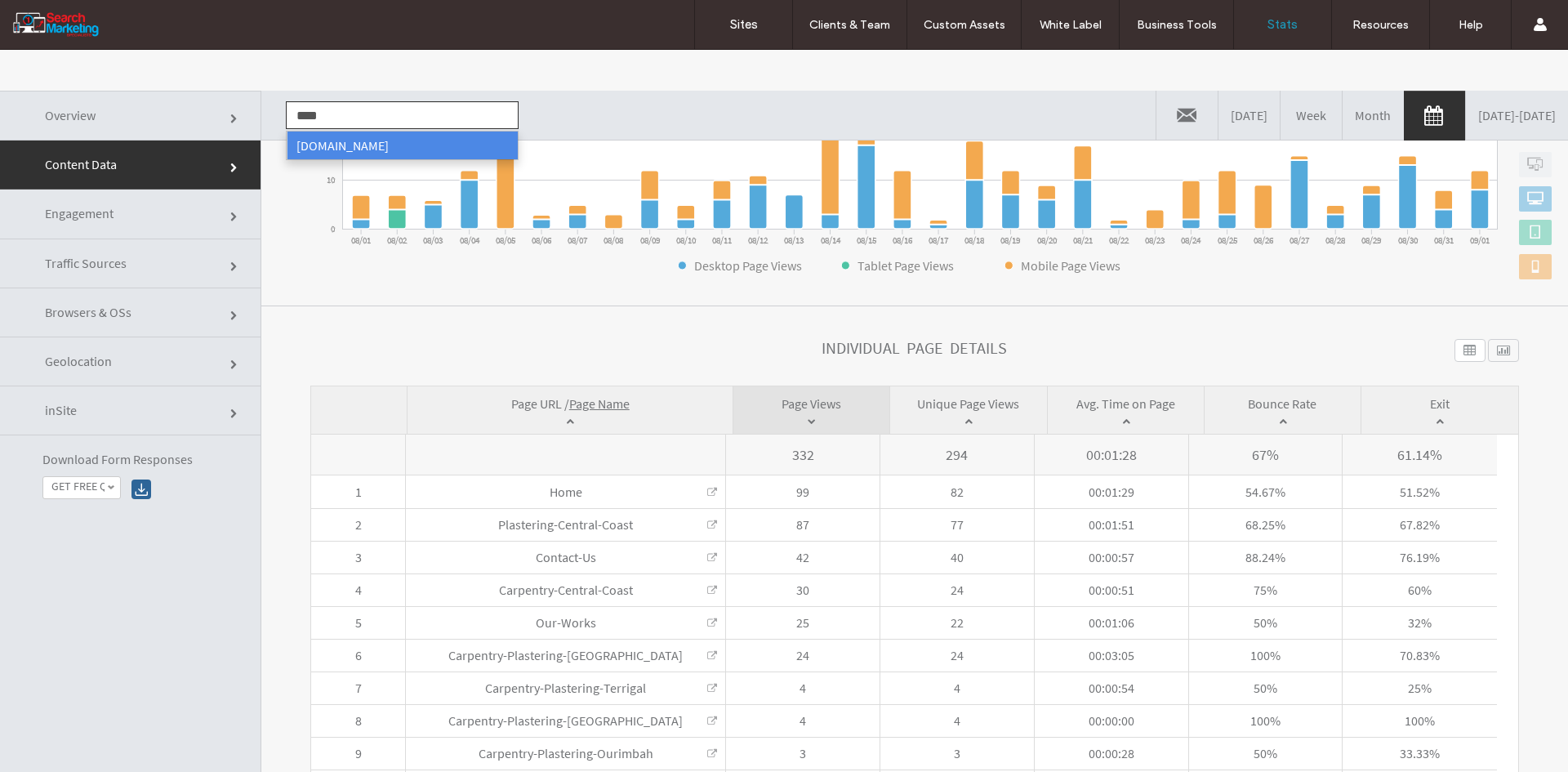
click at [352, 139] on li "[DOMAIN_NAME]" at bounding box center [402, 145] width 231 height 28
type input "**********"
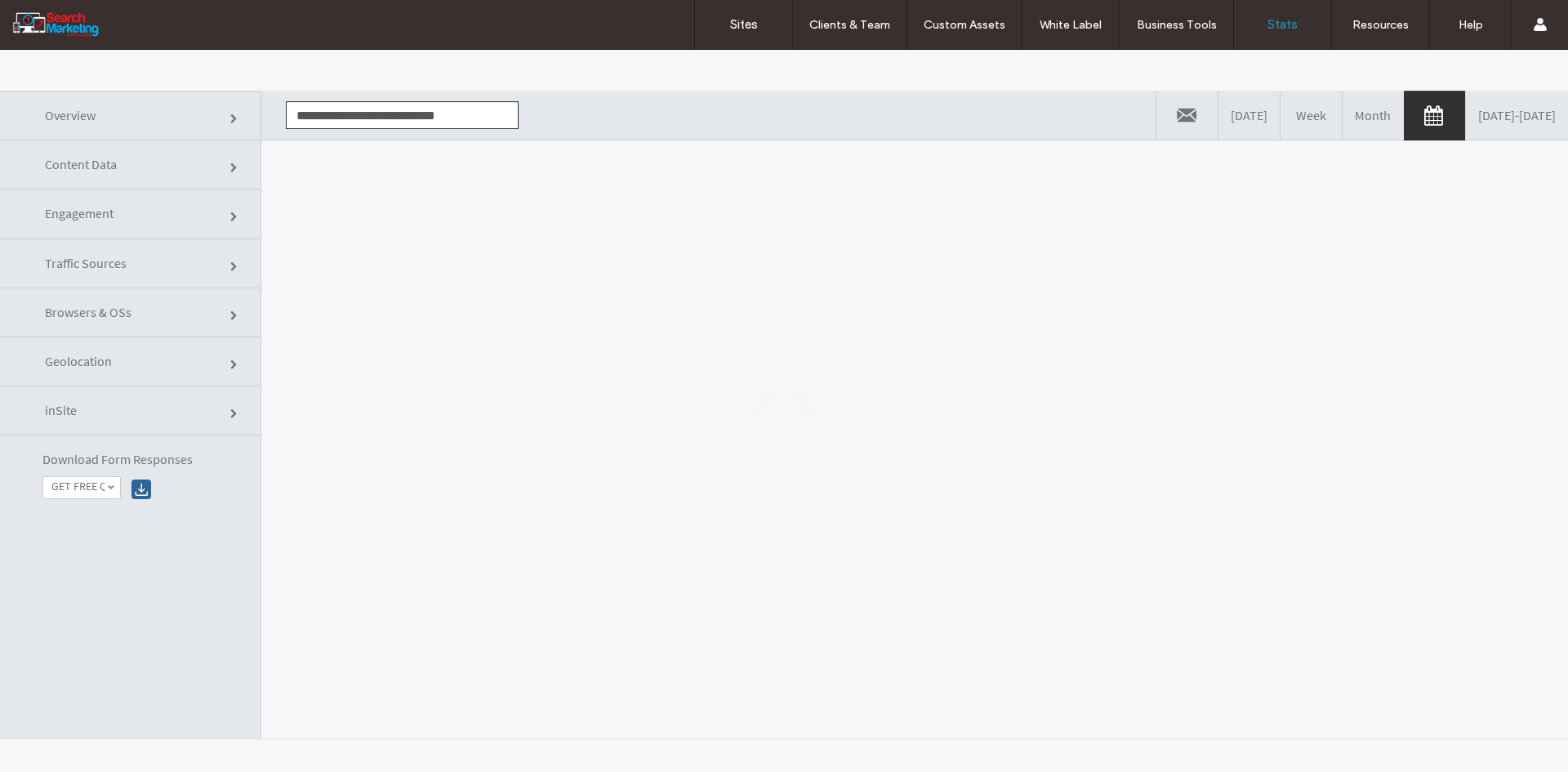
click at [360, 213] on div at bounding box center [784, 411] width 1568 height 722
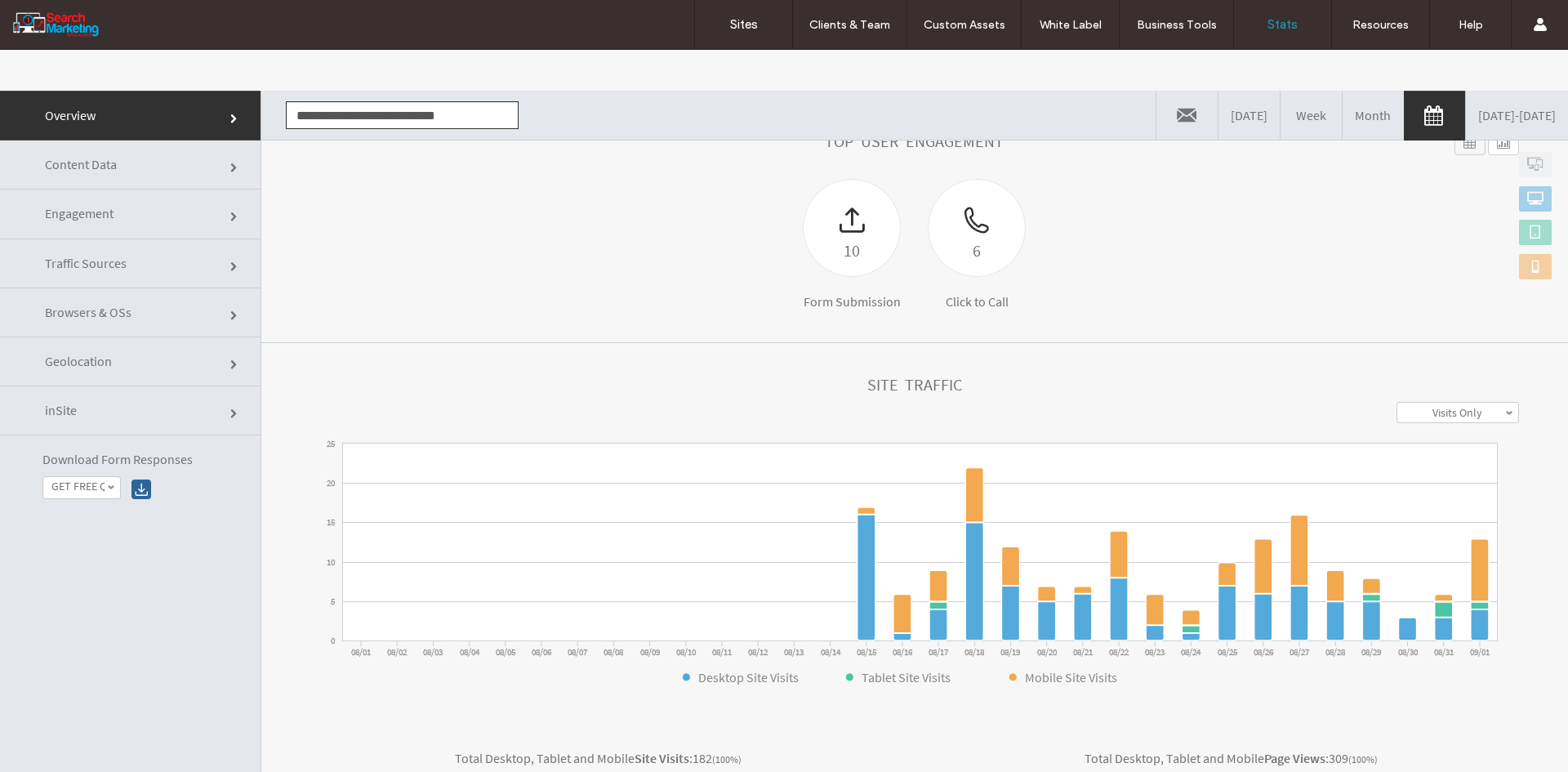
scroll to position [270, 0]
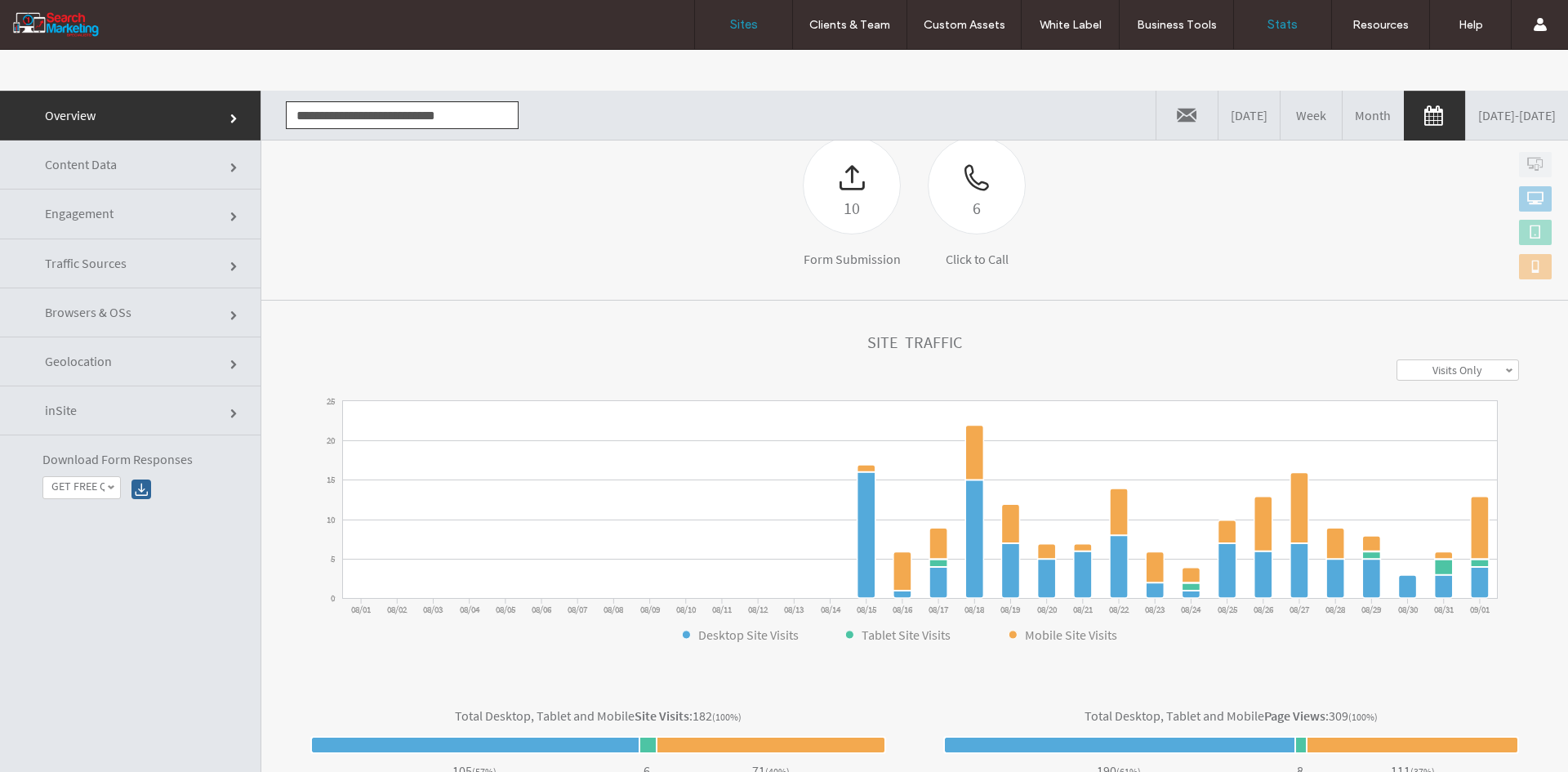
click at [748, 32] on link "Sites" at bounding box center [743, 24] width 97 height 49
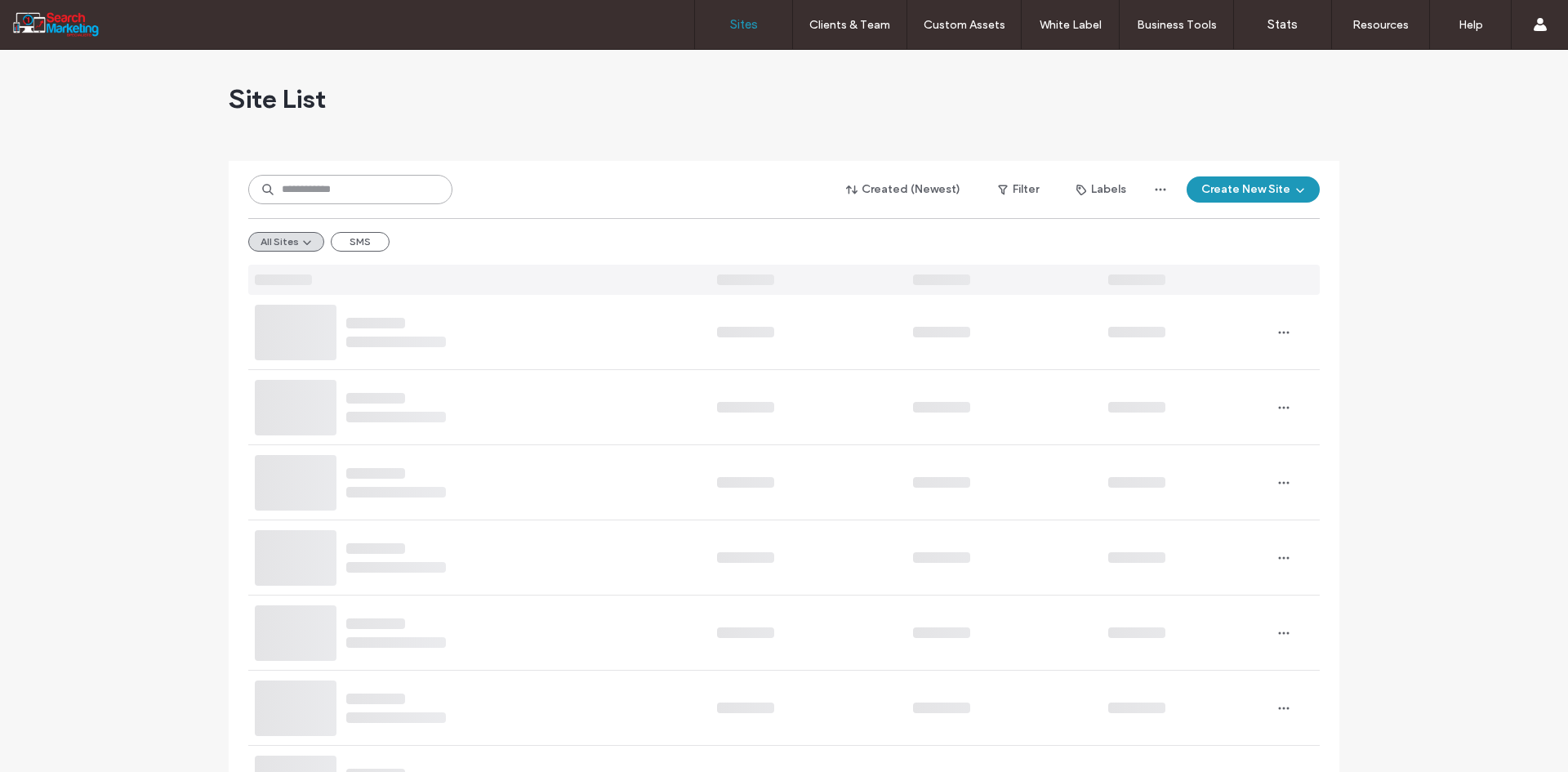
click at [371, 180] on input at bounding box center [350, 189] width 204 height 29
type input "**"
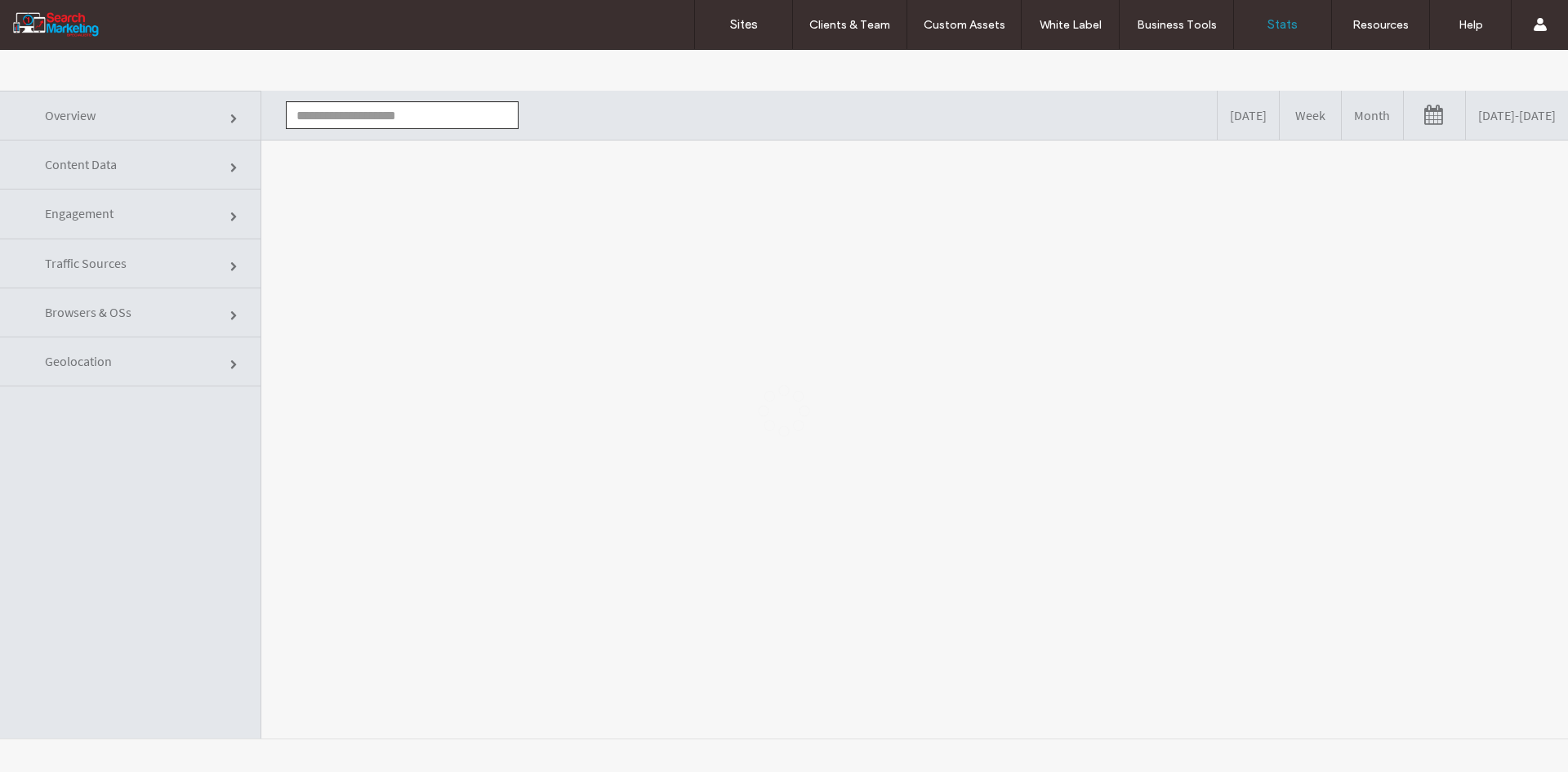
type input "**********"
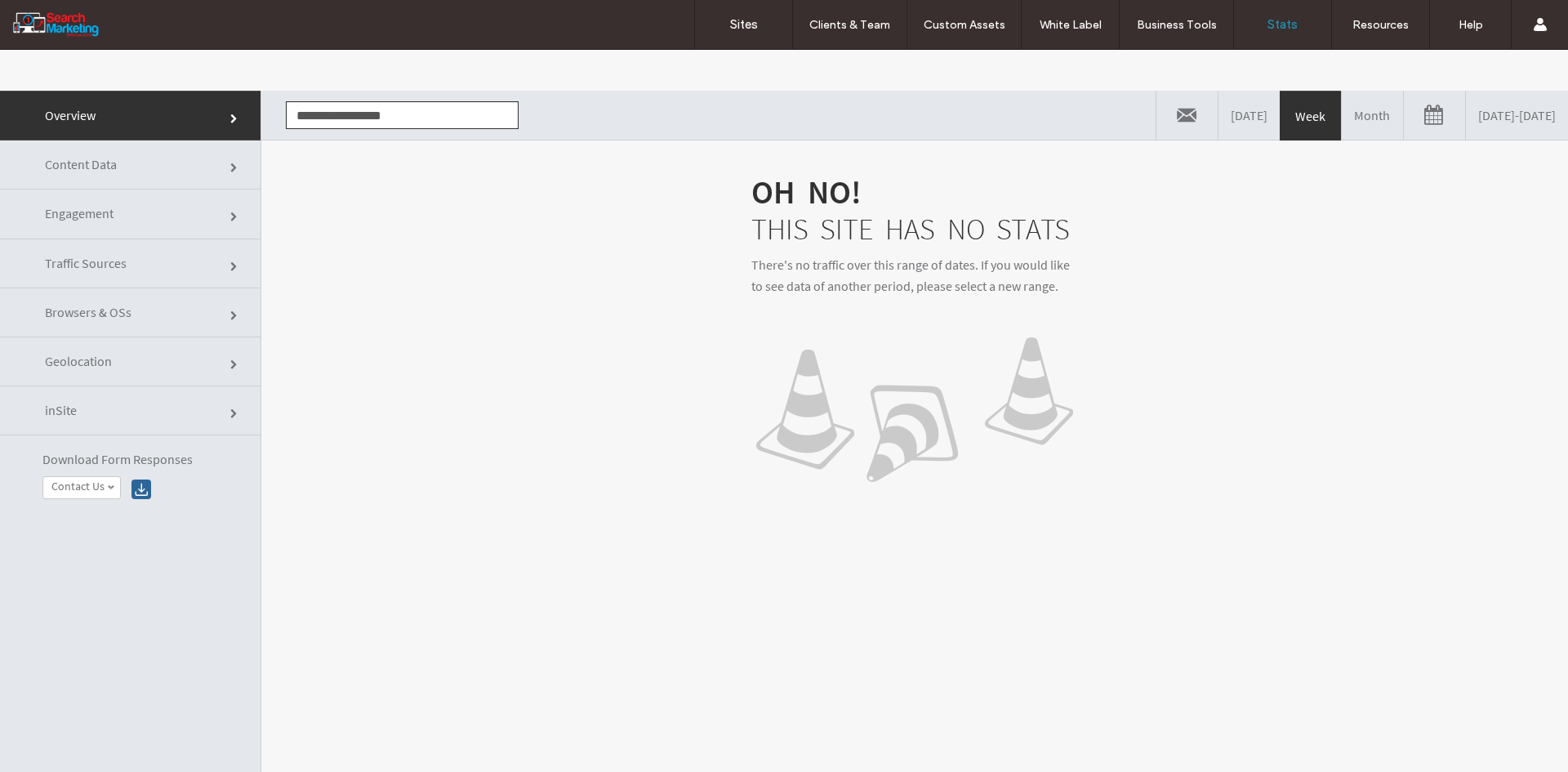
click at [1466, 126] on link "[DATE] - [DATE]" at bounding box center [1517, 115] width 102 height 49
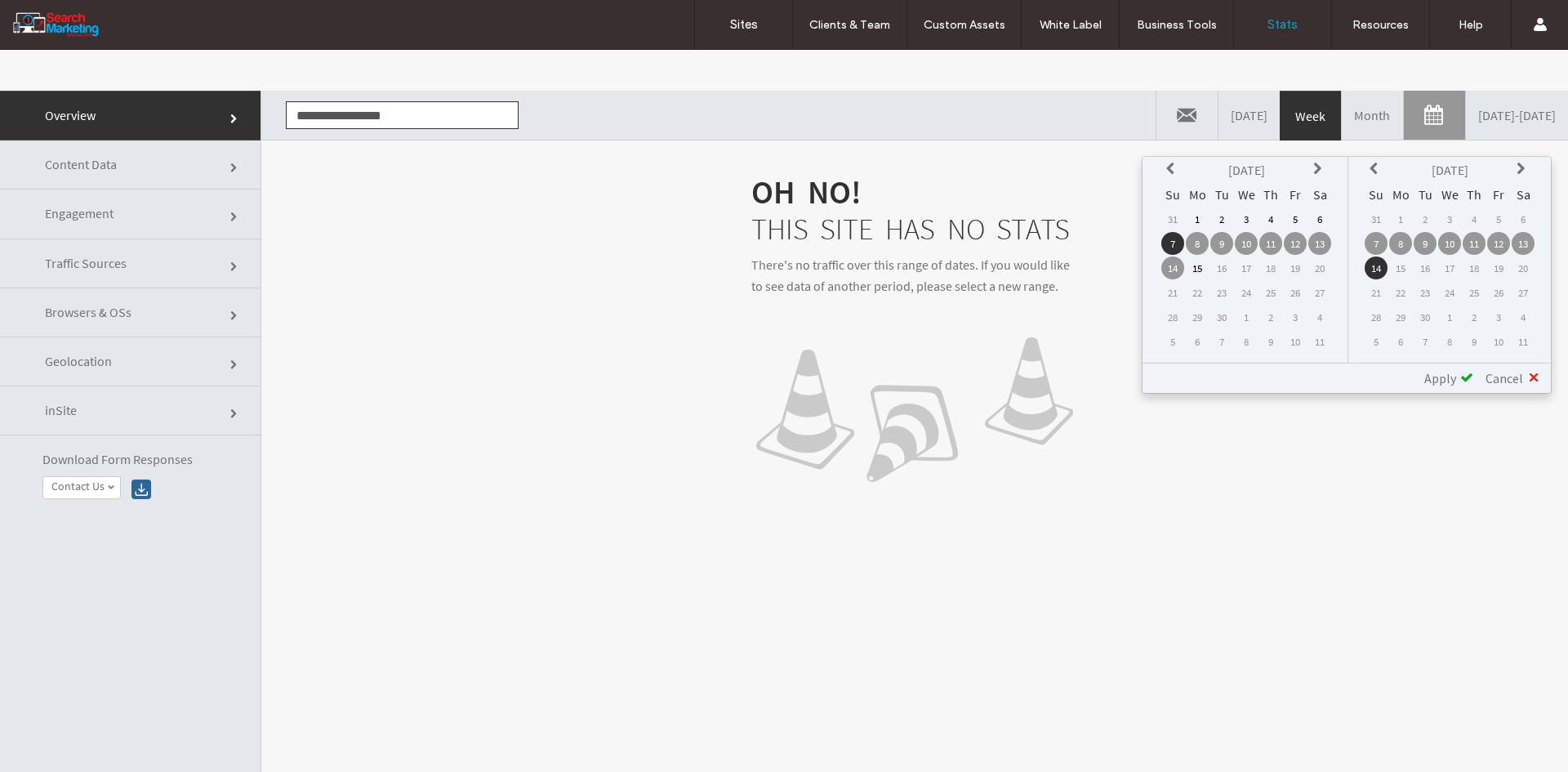
click at [1165, 170] on th at bounding box center [1174, 170] width 23 height 23
click at [1295, 220] on td "1" at bounding box center [1296, 219] width 23 height 23
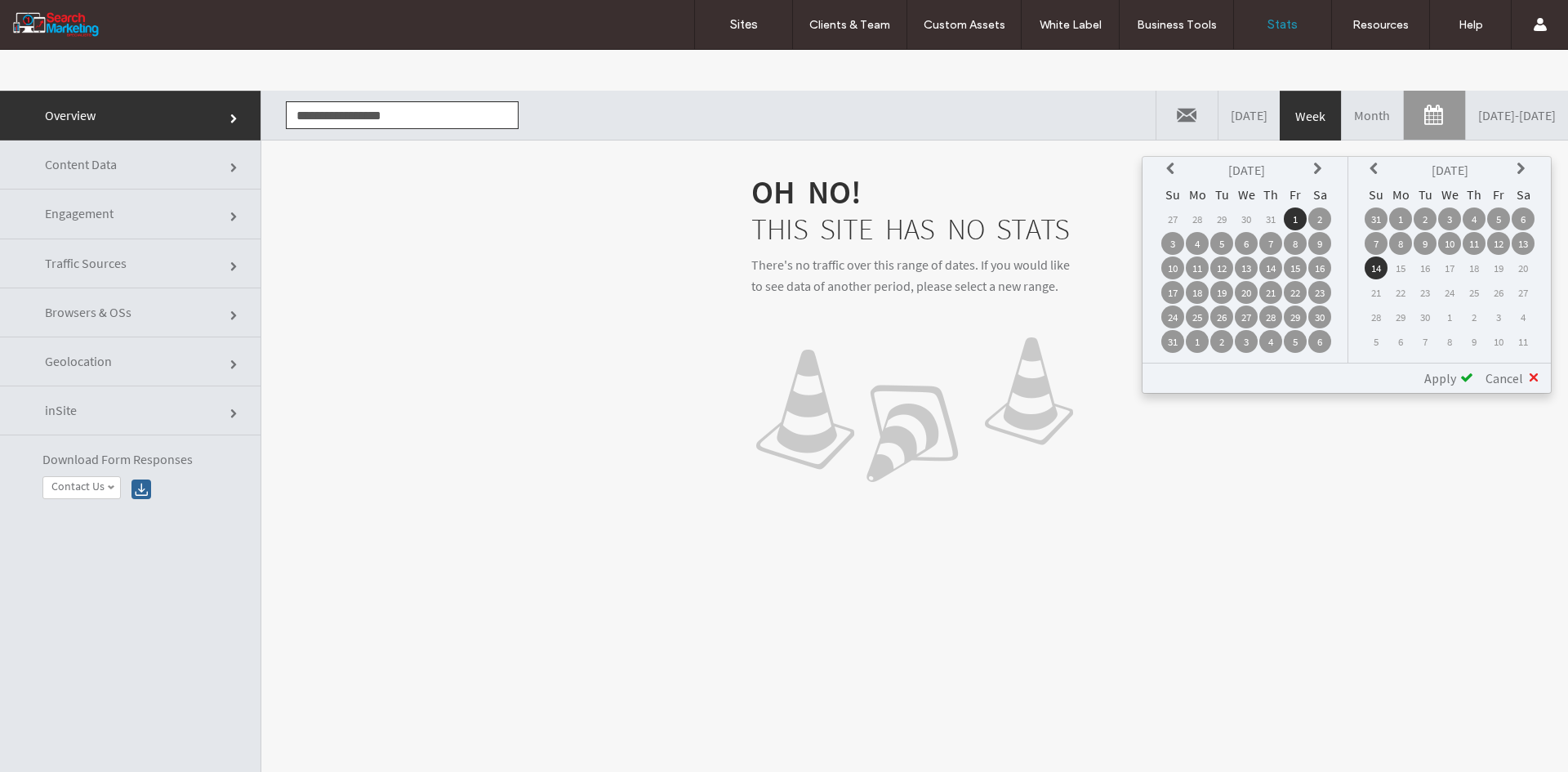
click at [1295, 270] on td "15" at bounding box center [1296, 268] width 23 height 23
click at [1297, 221] on td "1" at bounding box center [1296, 219] width 23 height 23
click at [1298, 272] on td "15" at bounding box center [1296, 268] width 23 height 23
click at [1297, 213] on td "1" at bounding box center [1296, 219] width 23 height 23
click at [1373, 170] on icon at bounding box center [1376, 169] width 13 height 13
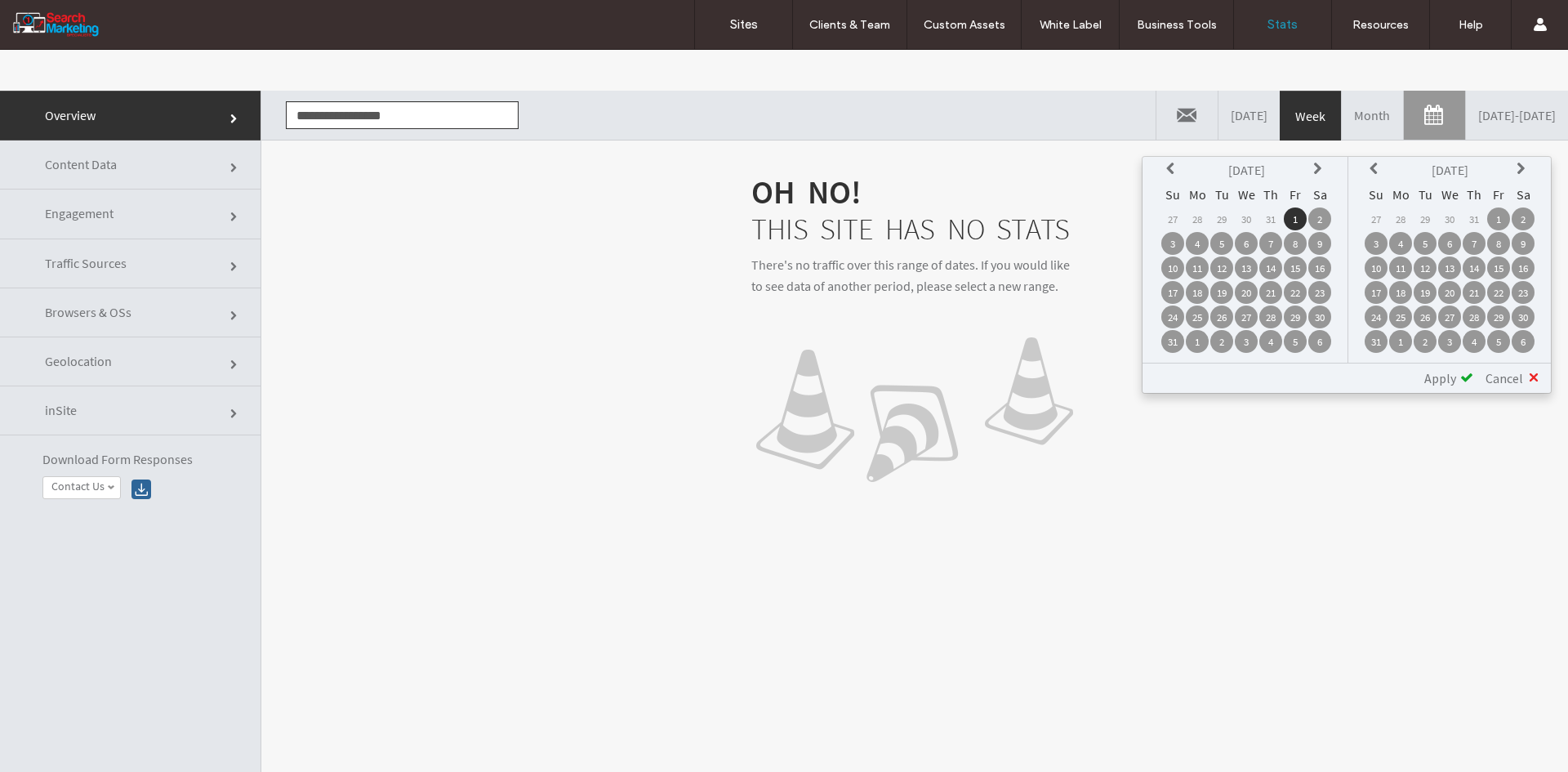
click at [1497, 267] on td "15" at bounding box center [1499, 268] width 23 height 23
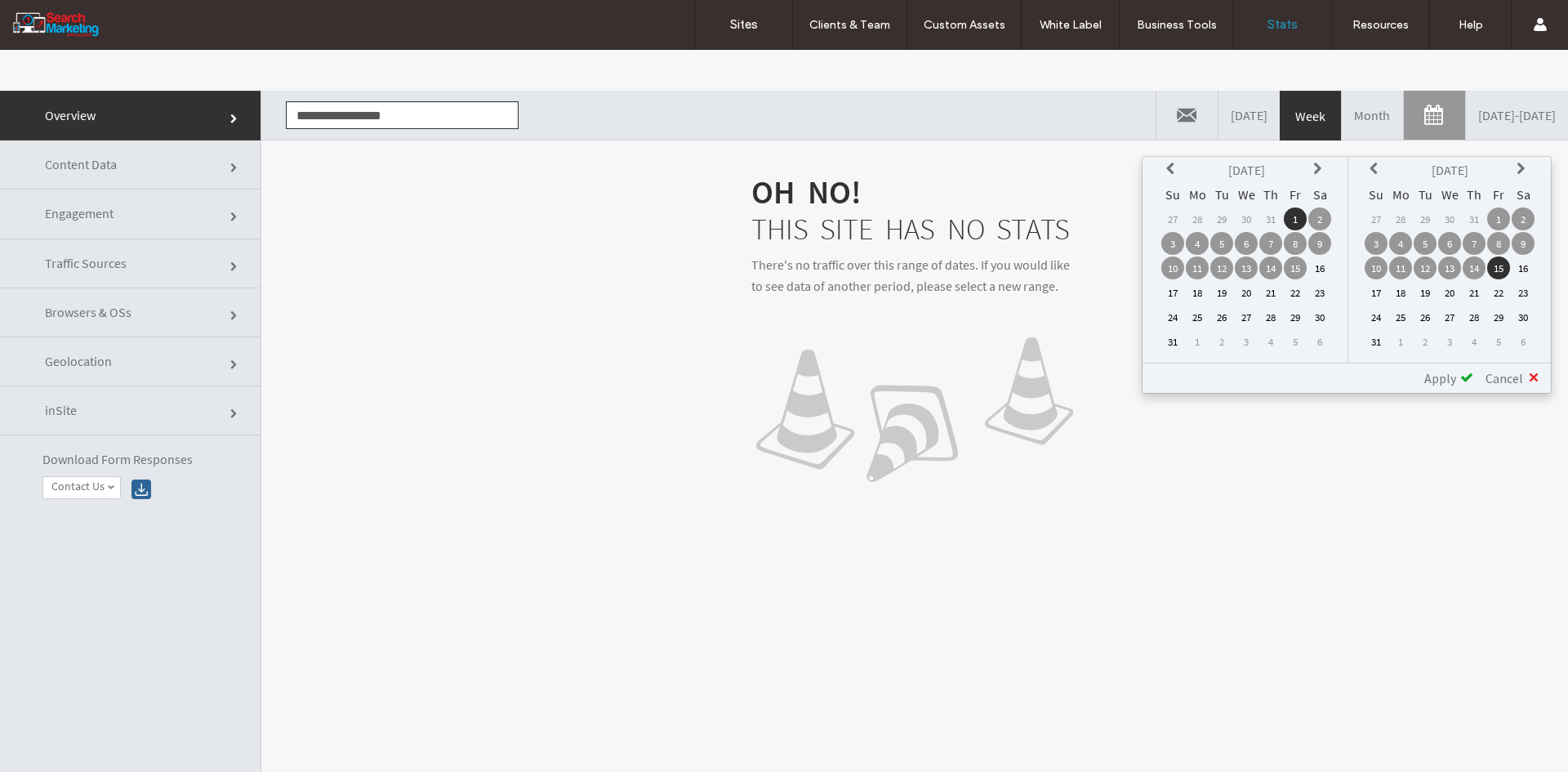
click at [1445, 378] on span "Apply" at bounding box center [1440, 378] width 32 height 16
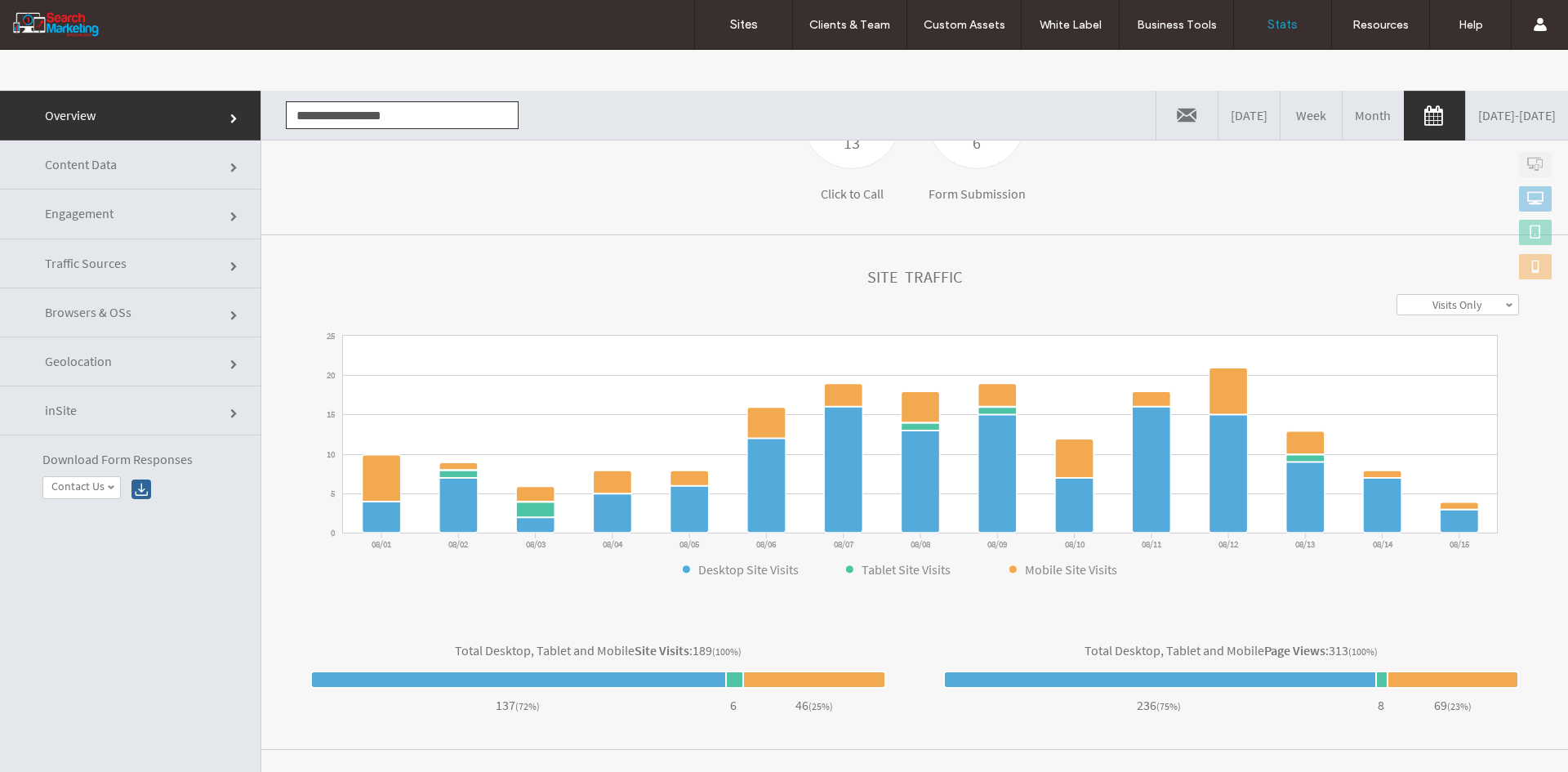
scroll to position [352, 0]
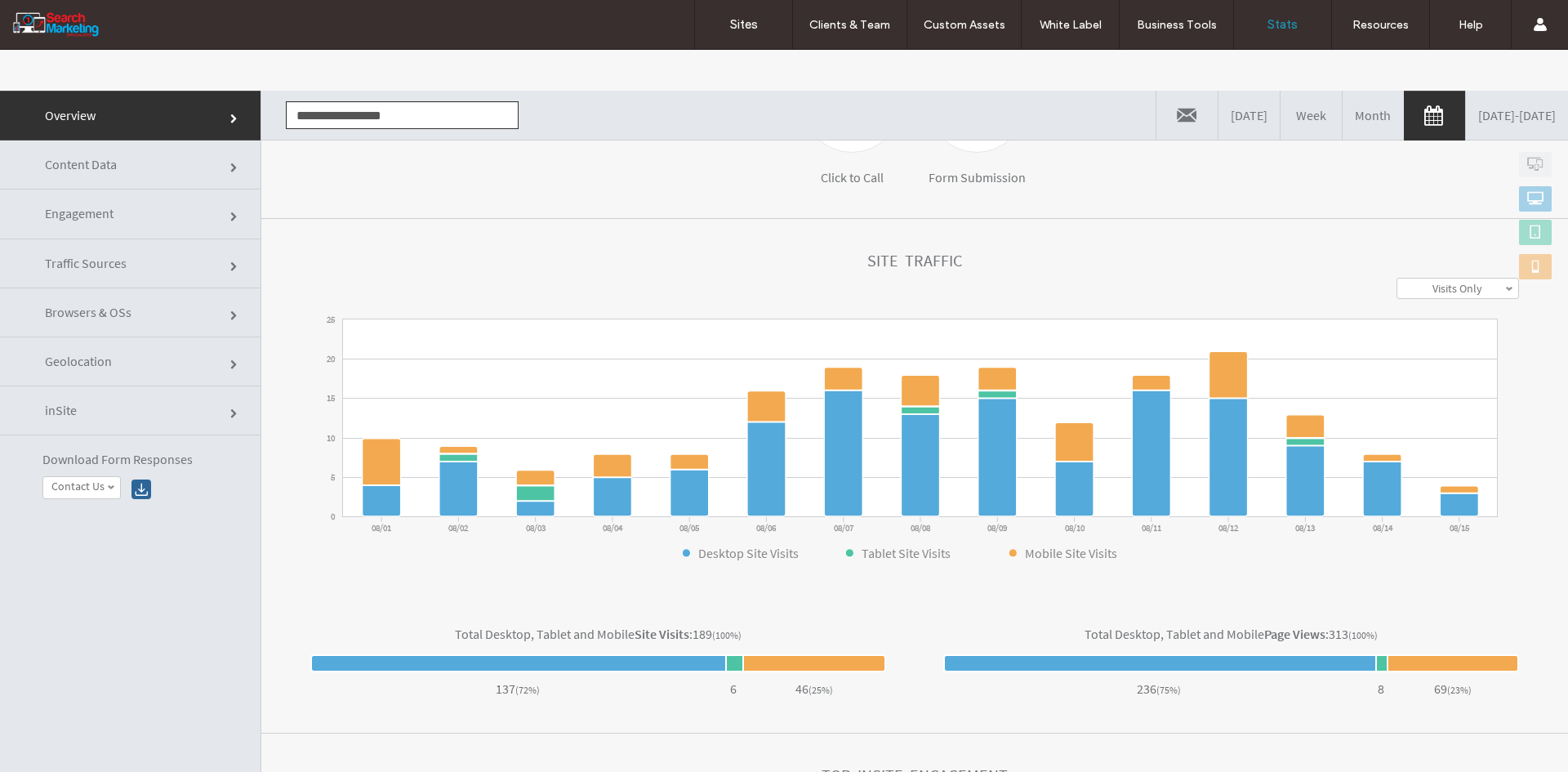
click at [1466, 109] on link "08/01/2025 - 08/15/2025" at bounding box center [1517, 115] width 102 height 49
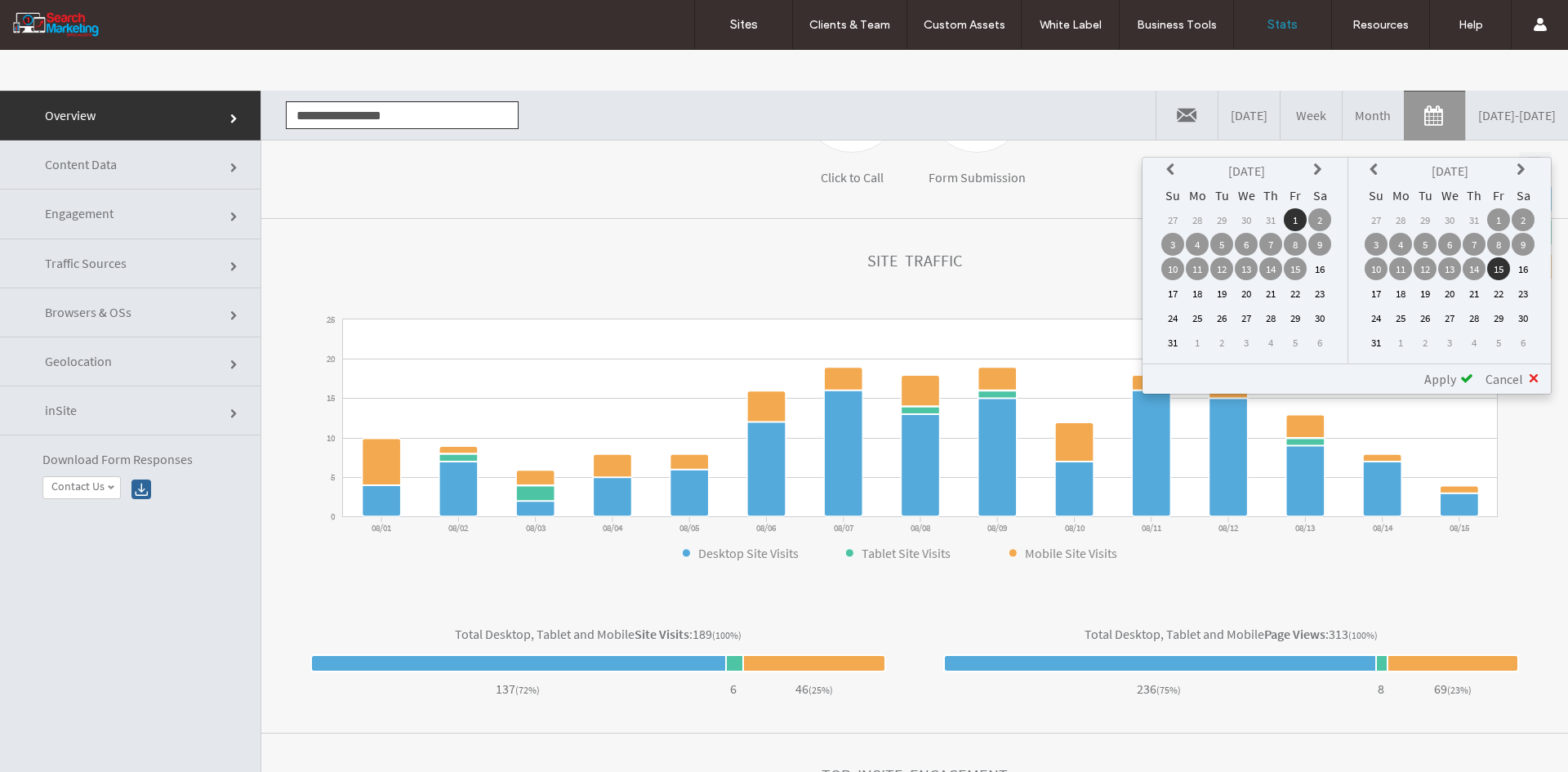
click at [1492, 217] on td "1" at bounding box center [1499, 220] width 23 height 23
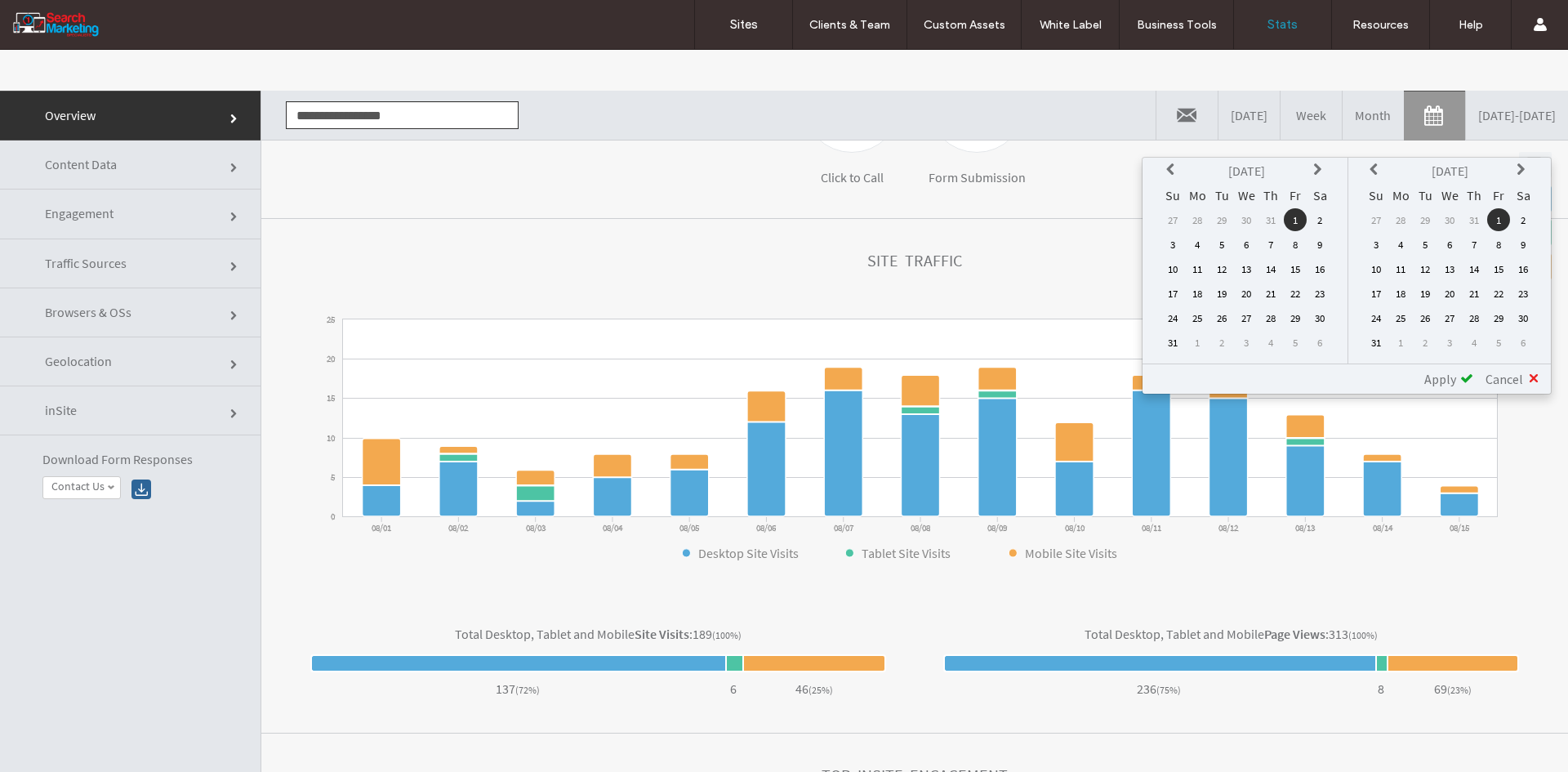
click at [1295, 220] on td "1" at bounding box center [1296, 220] width 23 height 23
click at [1521, 174] on icon at bounding box center [1523, 170] width 13 height 13
click at [1403, 227] on td "1" at bounding box center [1401, 220] width 23 height 23
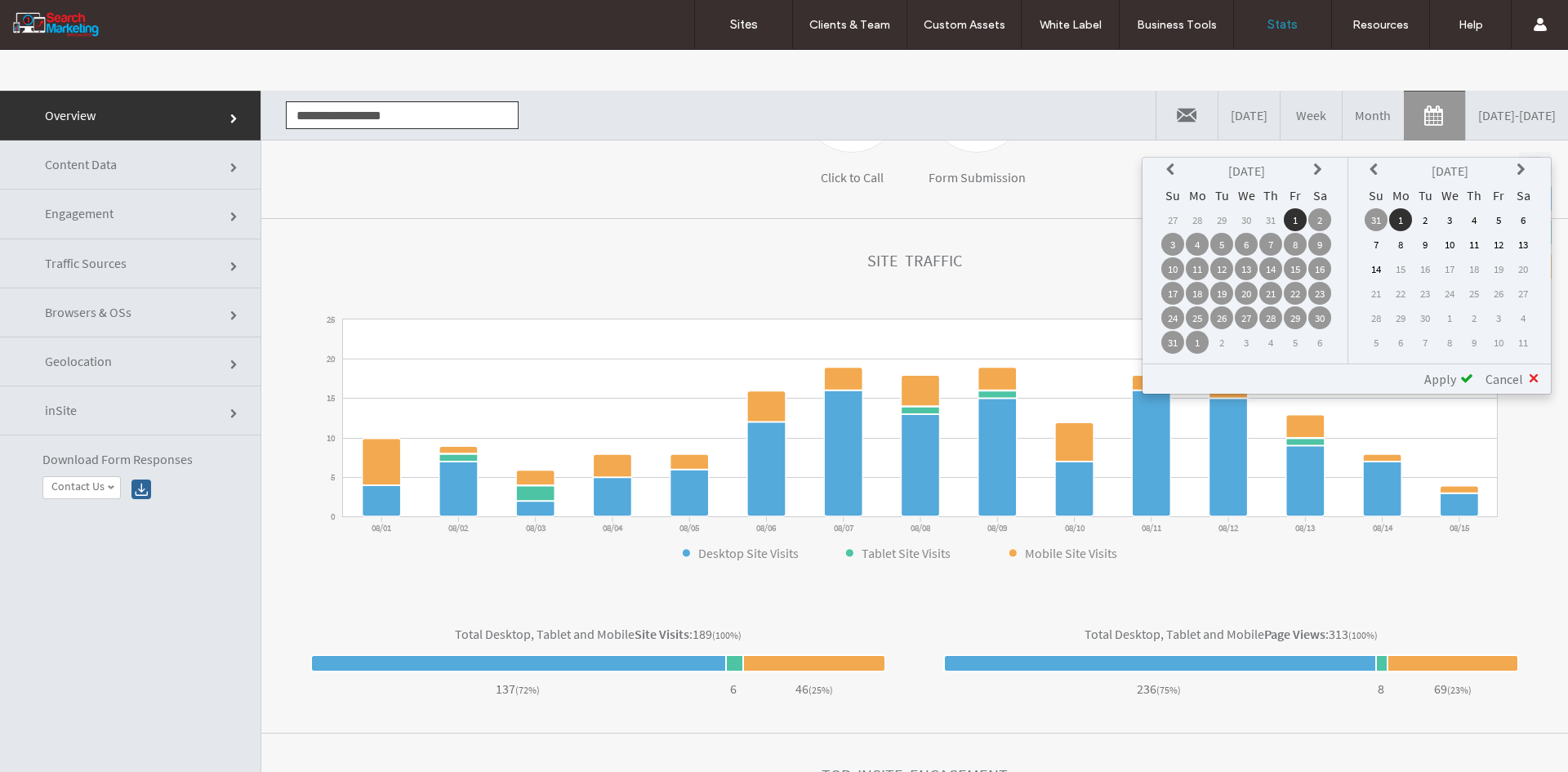
click at [1443, 384] on span "Apply" at bounding box center [1440, 379] width 32 height 16
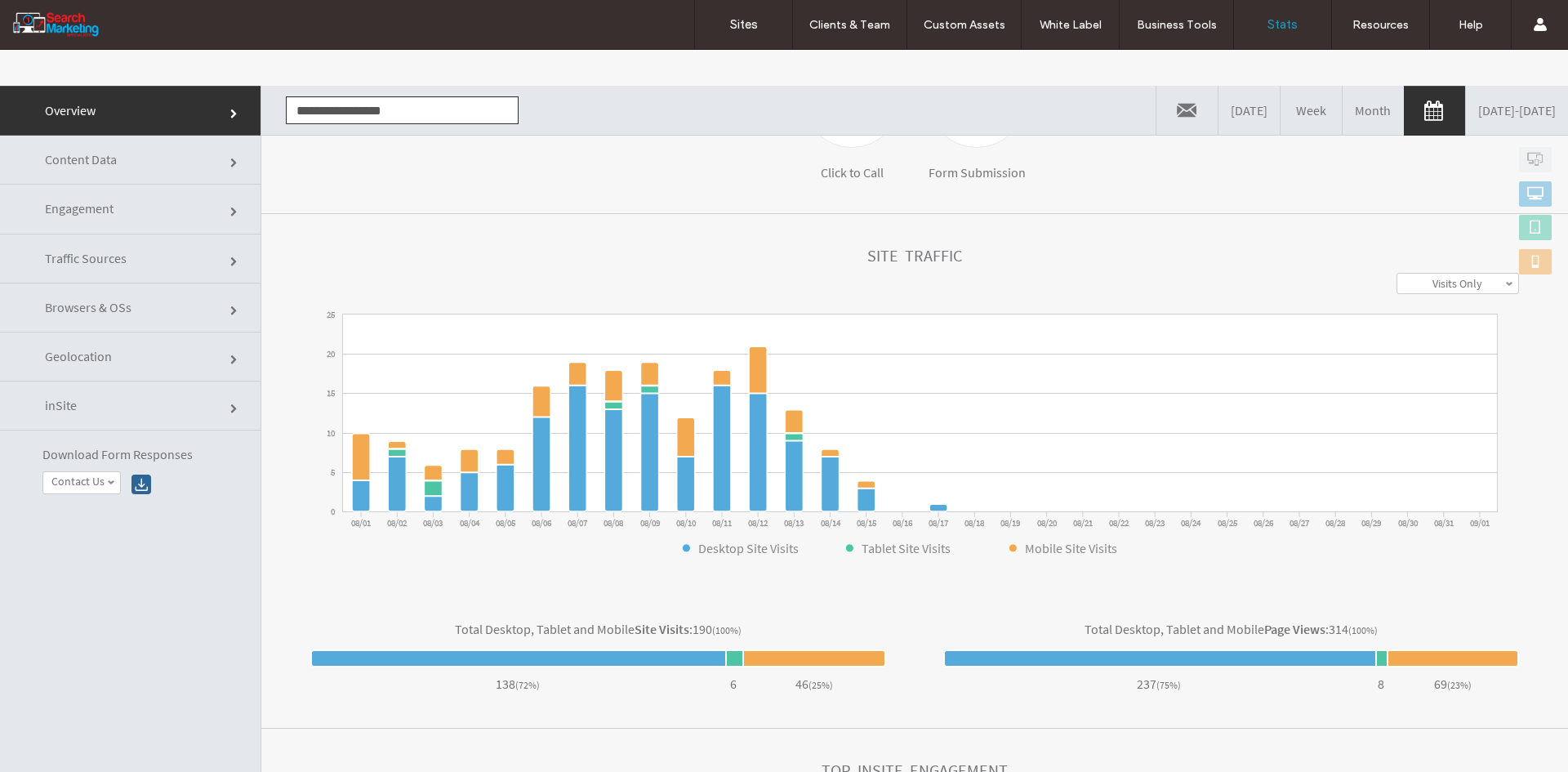
scroll to position [0, 0]
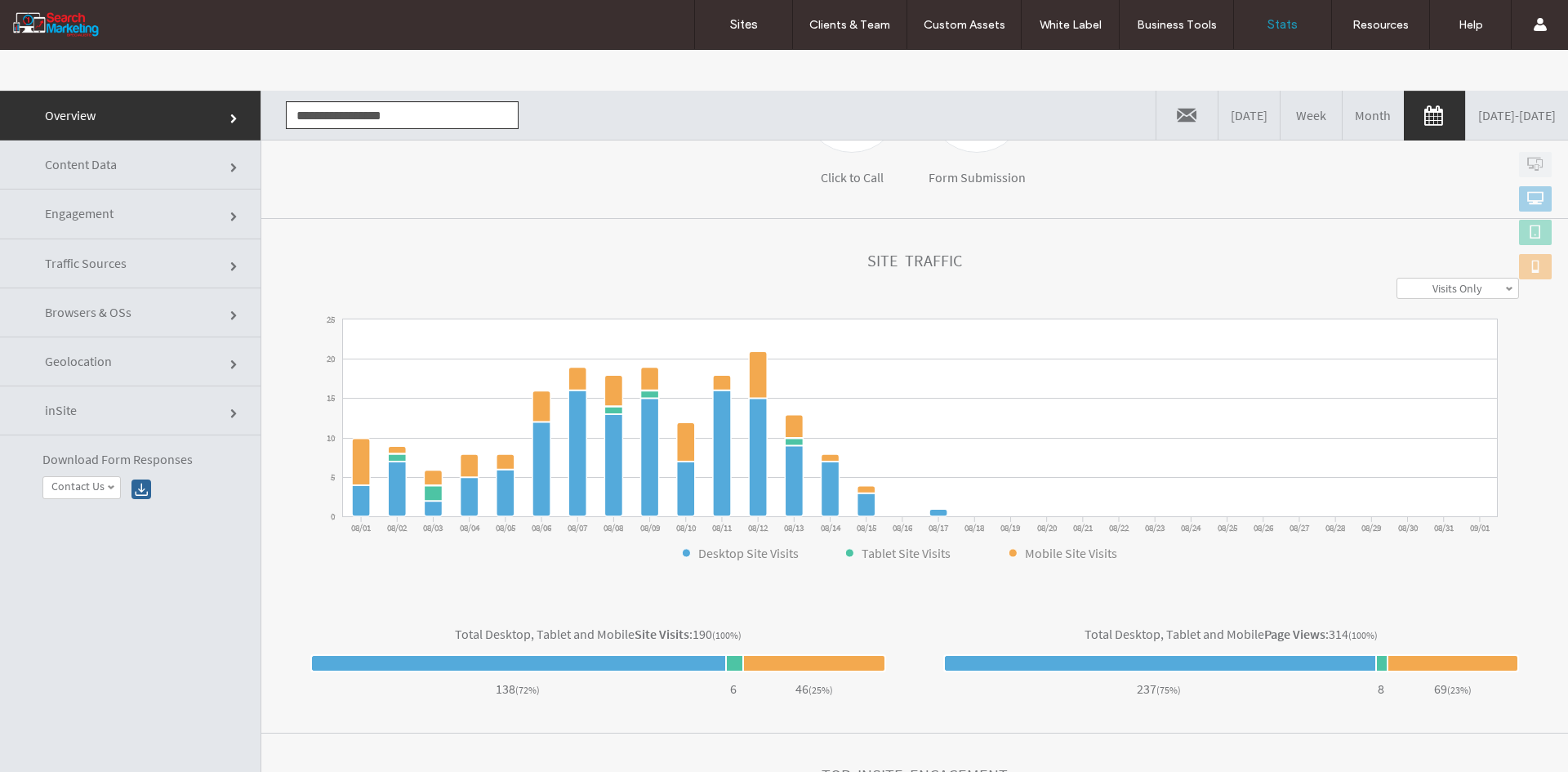
drag, startPoint x: 132, startPoint y: 178, endPoint x: 151, endPoint y: 184, distance: 19.9
click at [132, 178] on link "Content Data" at bounding box center [130, 164] width 261 height 49
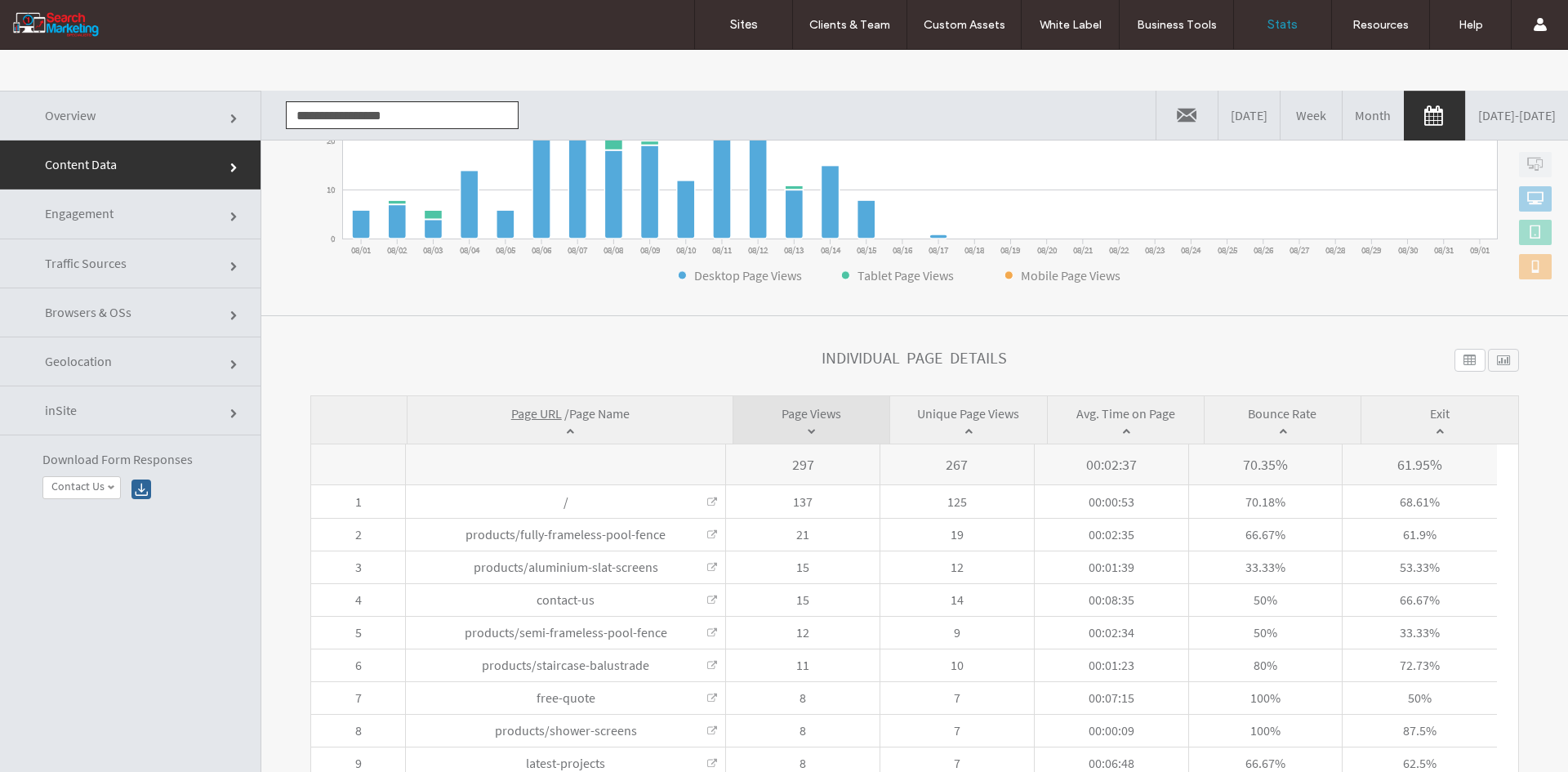
scroll to position [379, 0]
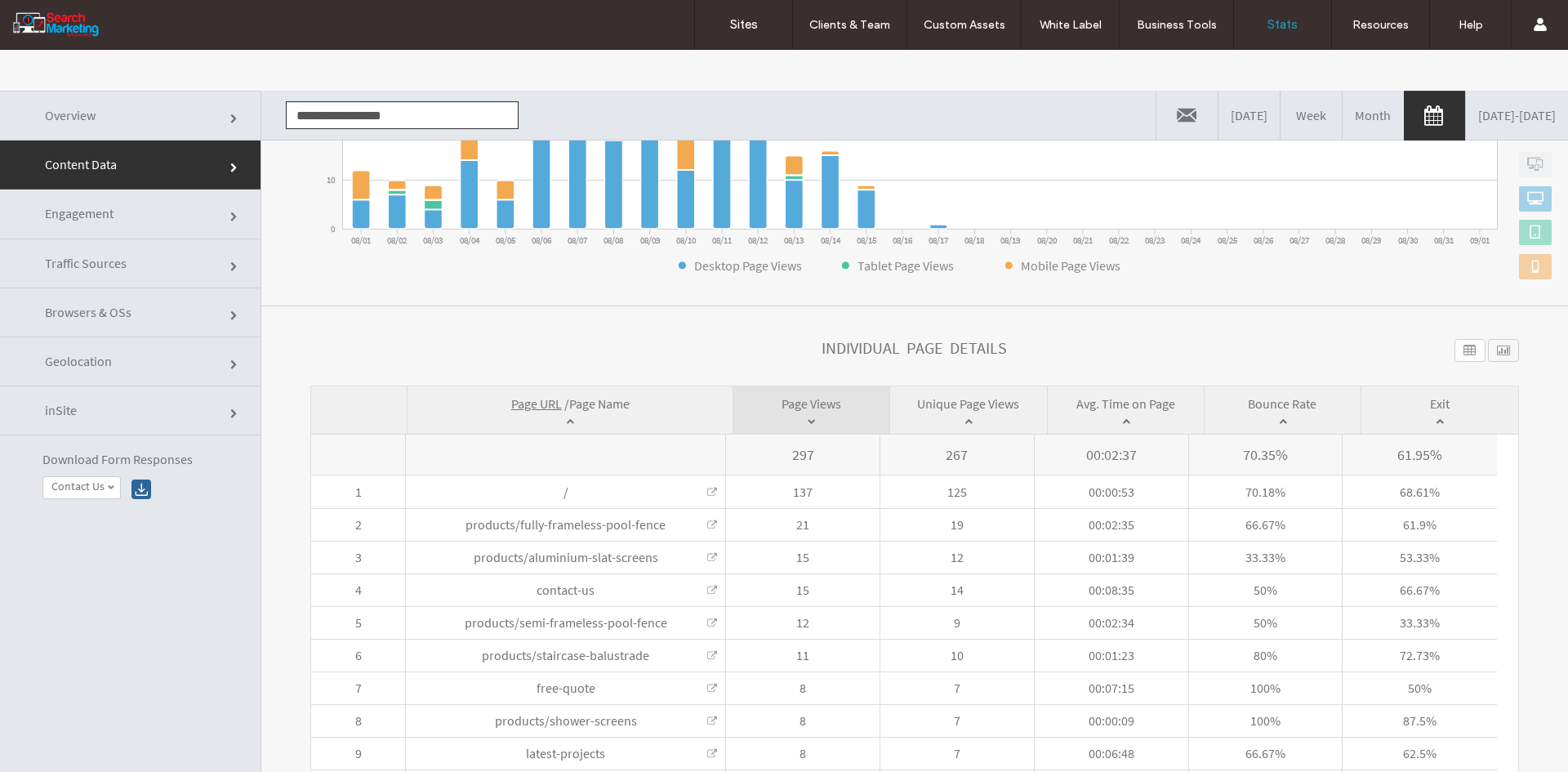
click at [613, 402] on span "Page Name" at bounding box center [600, 403] width 61 height 16
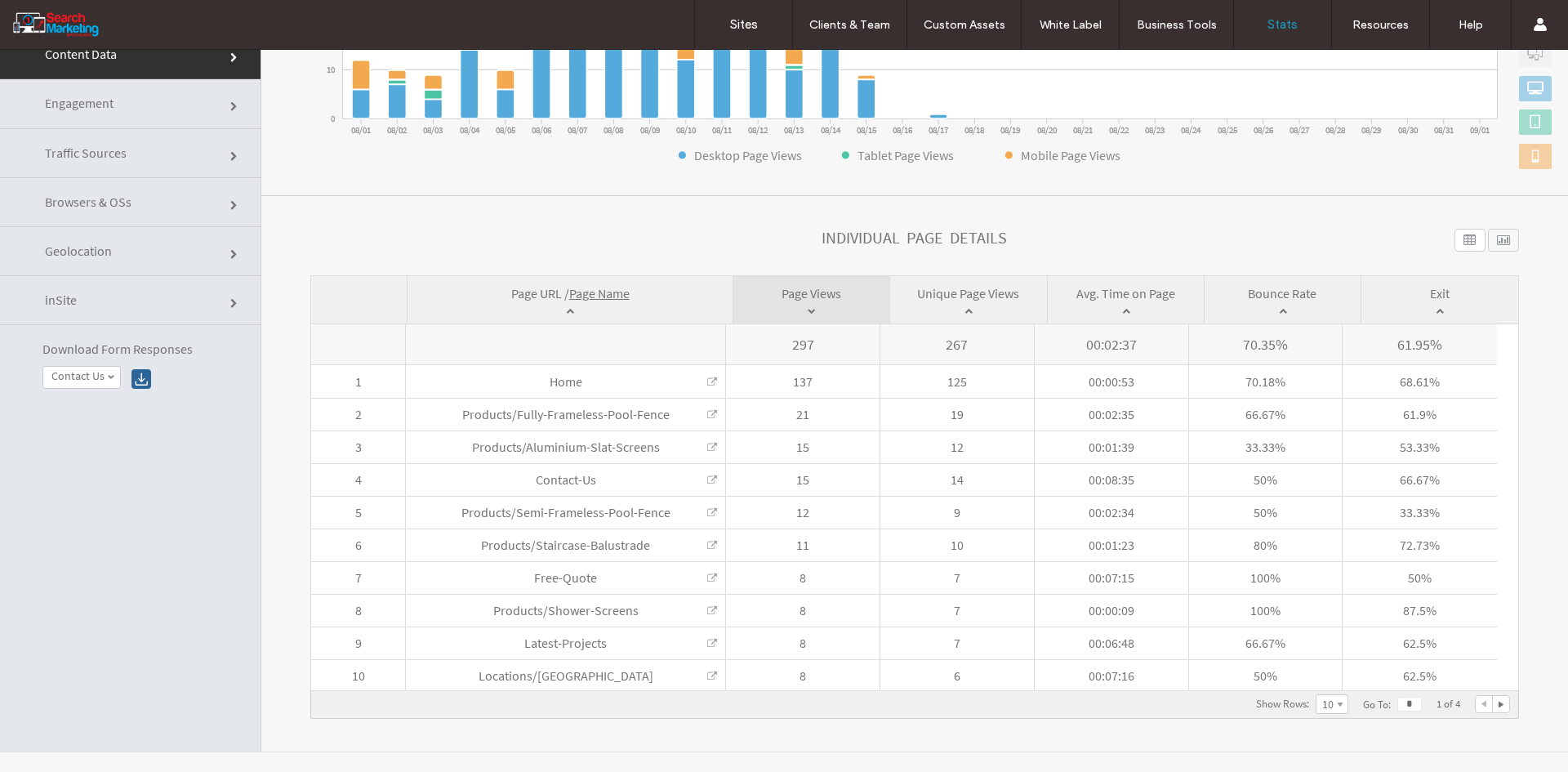
scroll to position [123, 0]
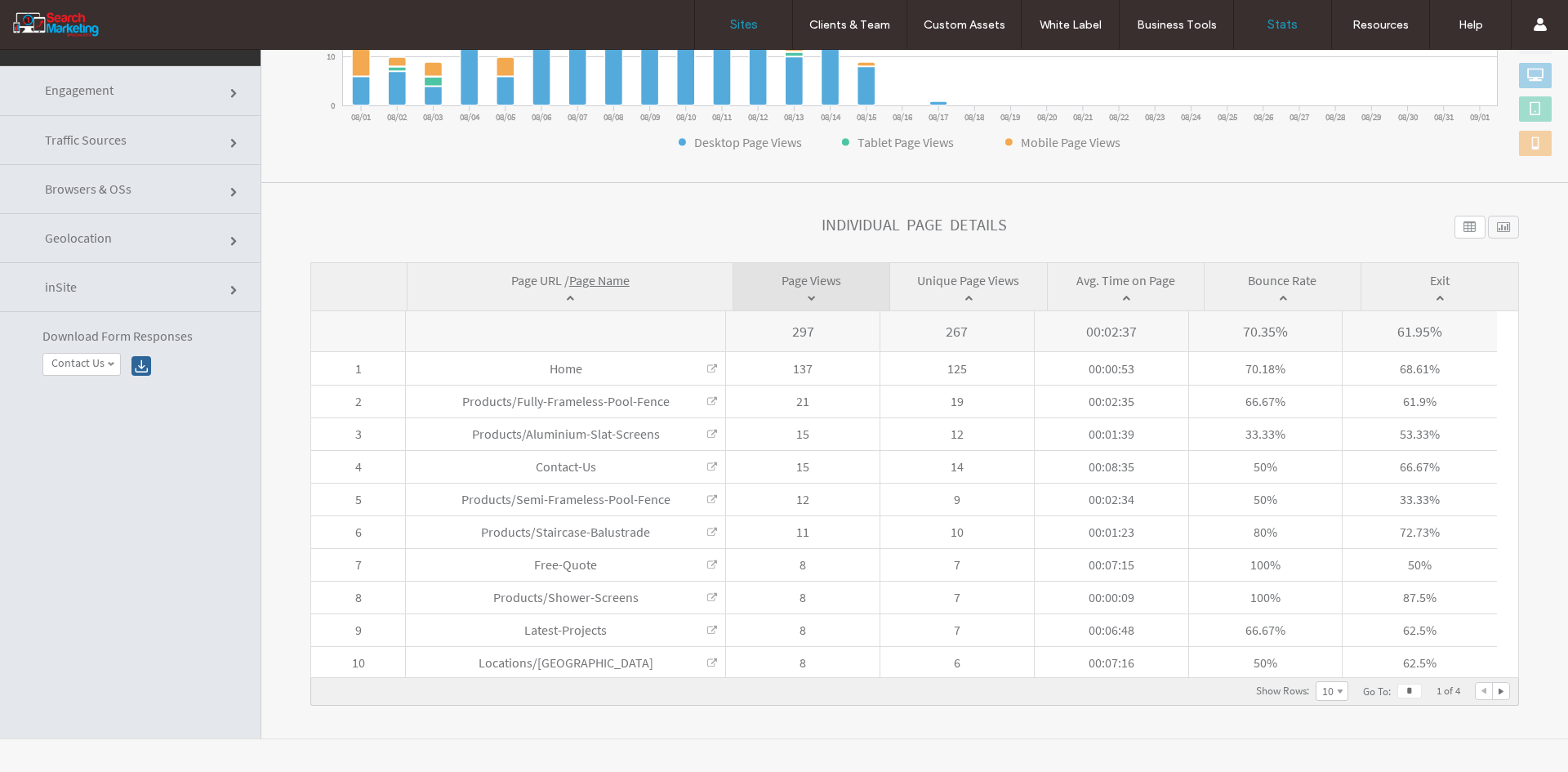
drag, startPoint x: 738, startPoint y: 21, endPoint x: 727, endPoint y: 22, distance: 11.0
click at [738, 21] on label "Sites" at bounding box center [743, 24] width 28 height 14
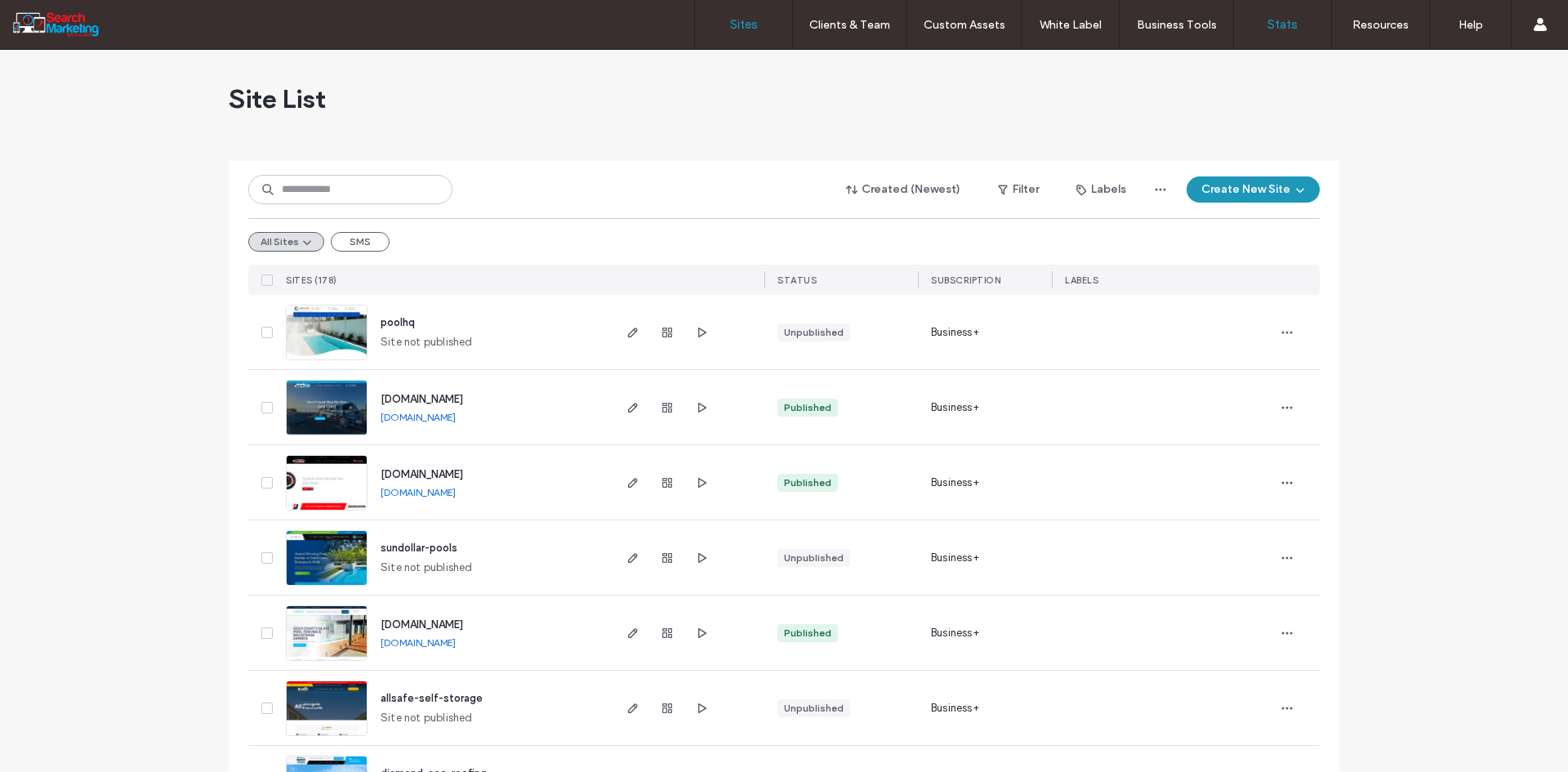
click at [1287, 30] on label "Stats" at bounding box center [1283, 24] width 30 height 14
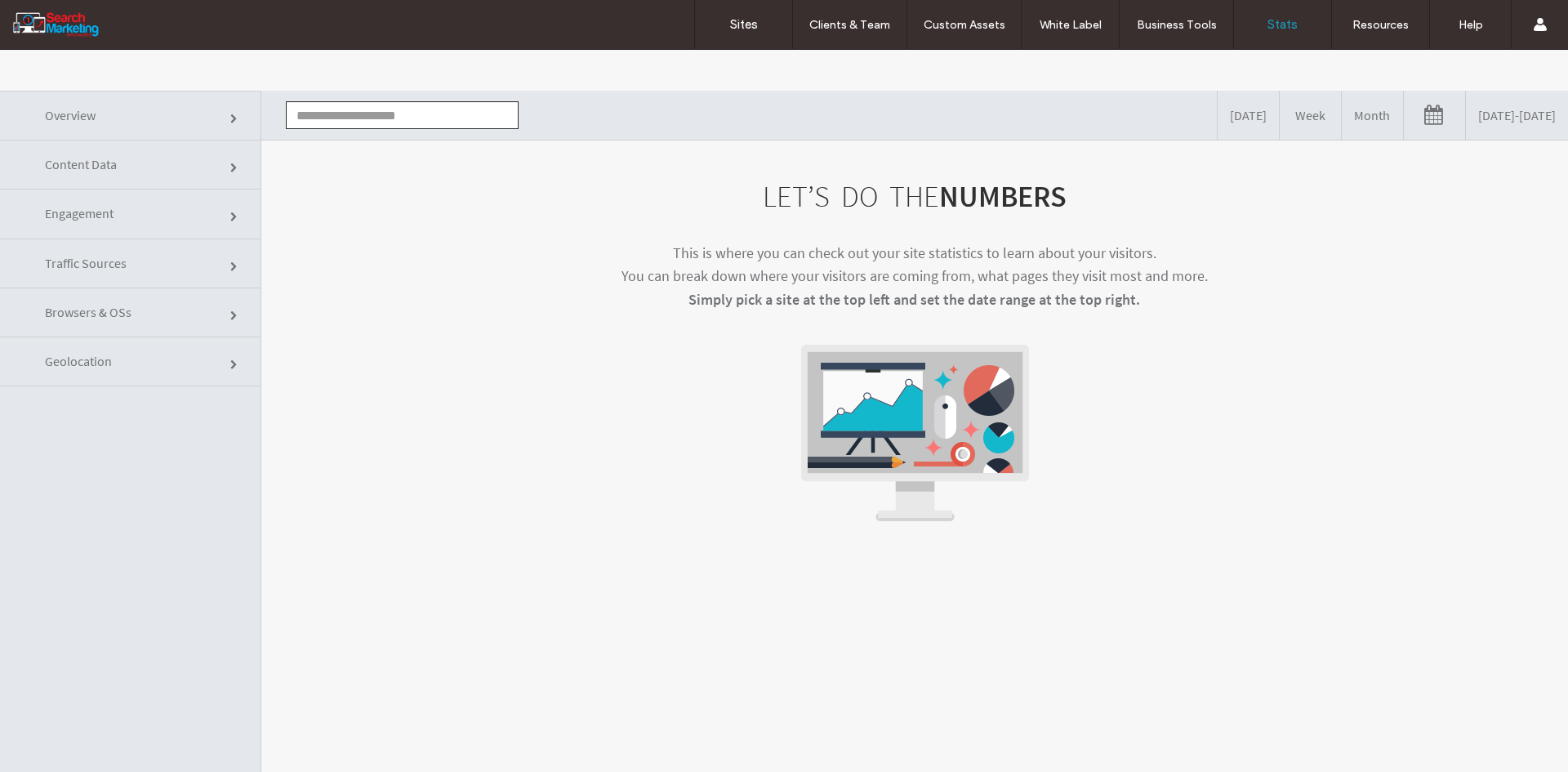
click at [438, 117] on input "text" at bounding box center [402, 114] width 233 height 28
click at [439, 137] on li "[DOMAIN_NAME]" at bounding box center [402, 145] width 231 height 28
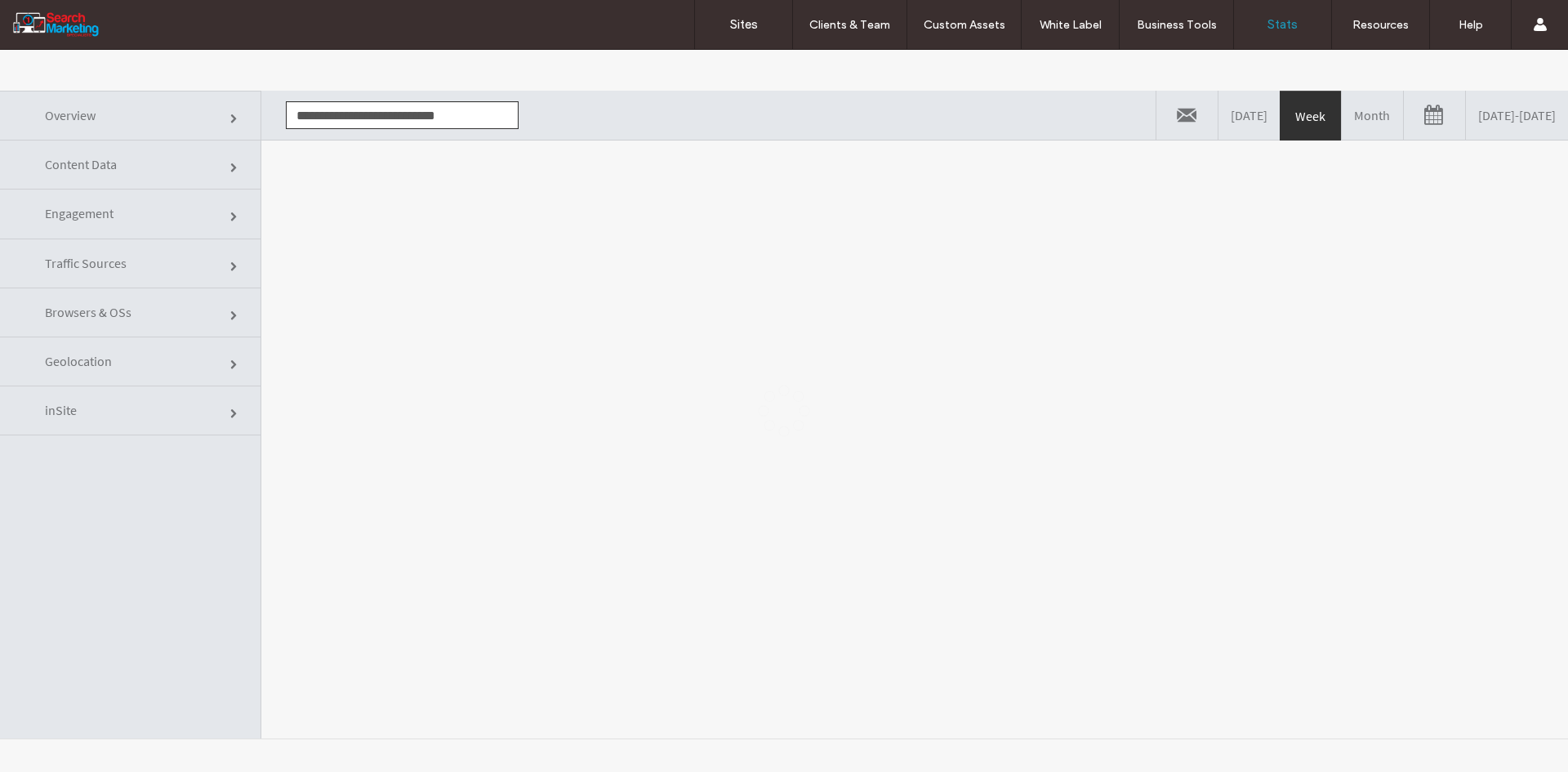
click at [477, 214] on body ".wqwq-1{fill:#231f20;} .cls-1q, .cls-2q { fill-rule: evenodd; } .cls-2q { fill:…" at bounding box center [784, 411] width 1568 height 722
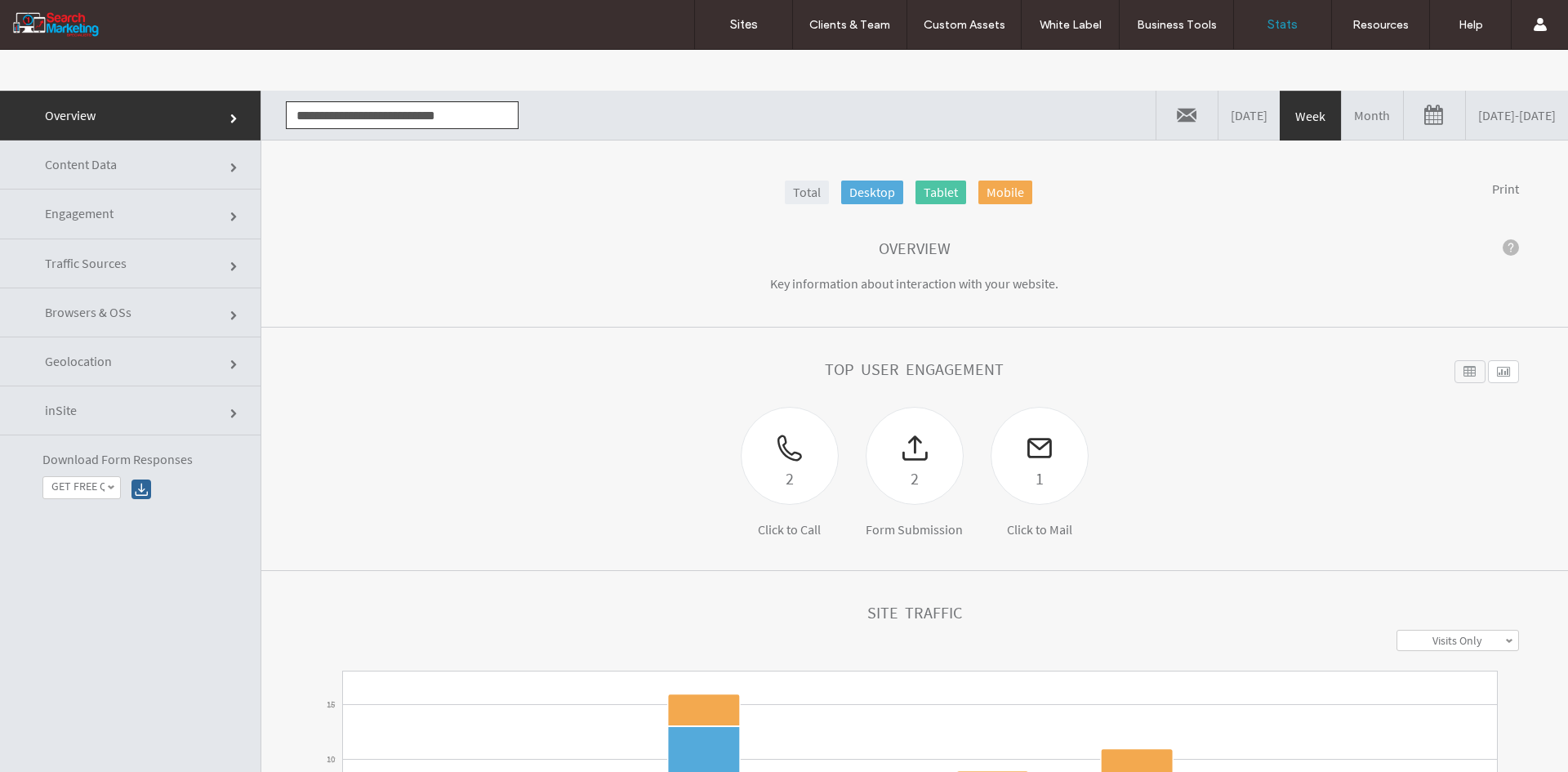
click at [1466, 118] on link "[DATE] - [DATE]" at bounding box center [1517, 115] width 102 height 49
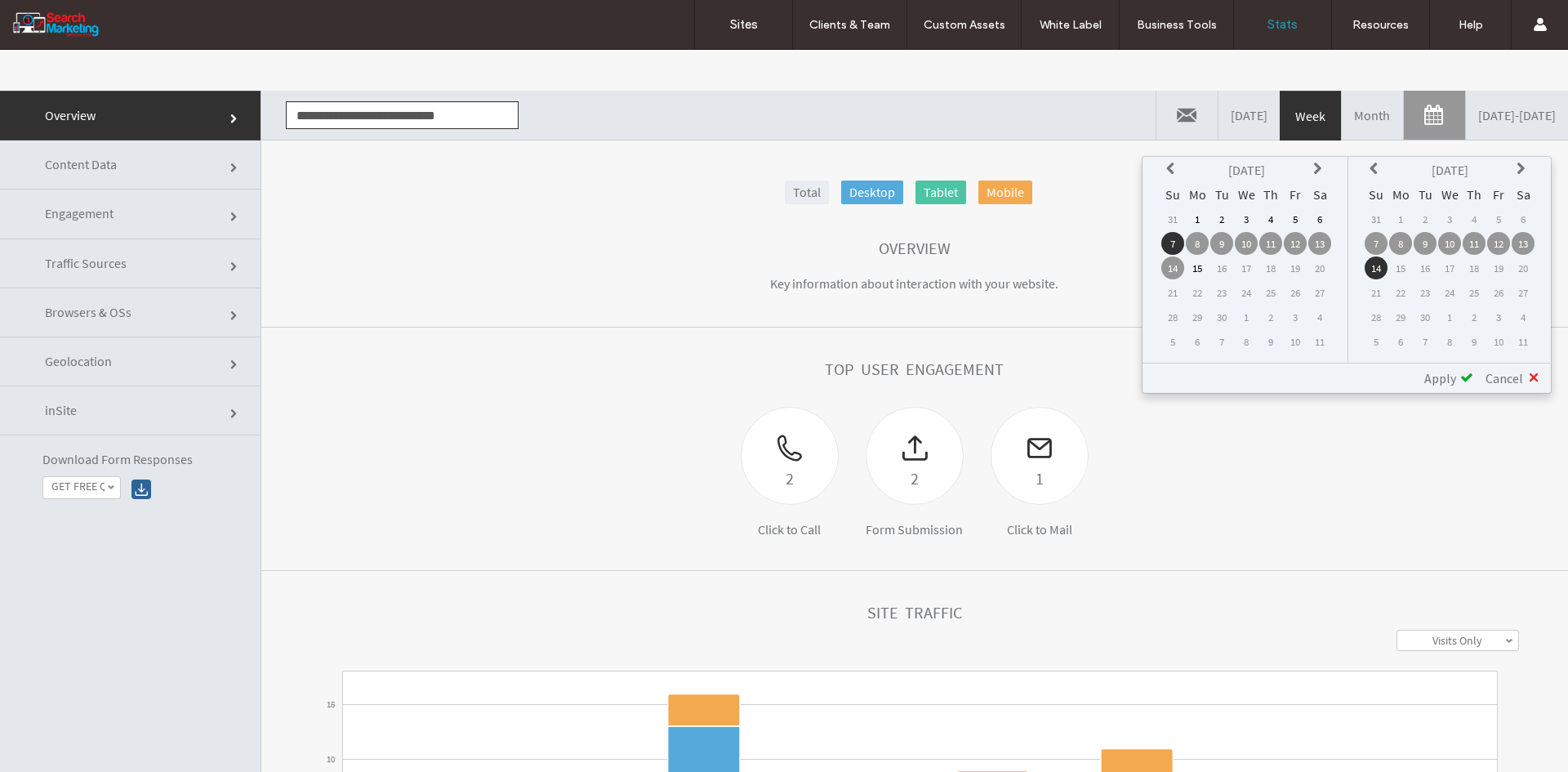
click at [1165, 162] on th at bounding box center [1174, 170] width 23 height 23
click at [1293, 219] on td "1" at bounding box center [1296, 219] width 23 height 23
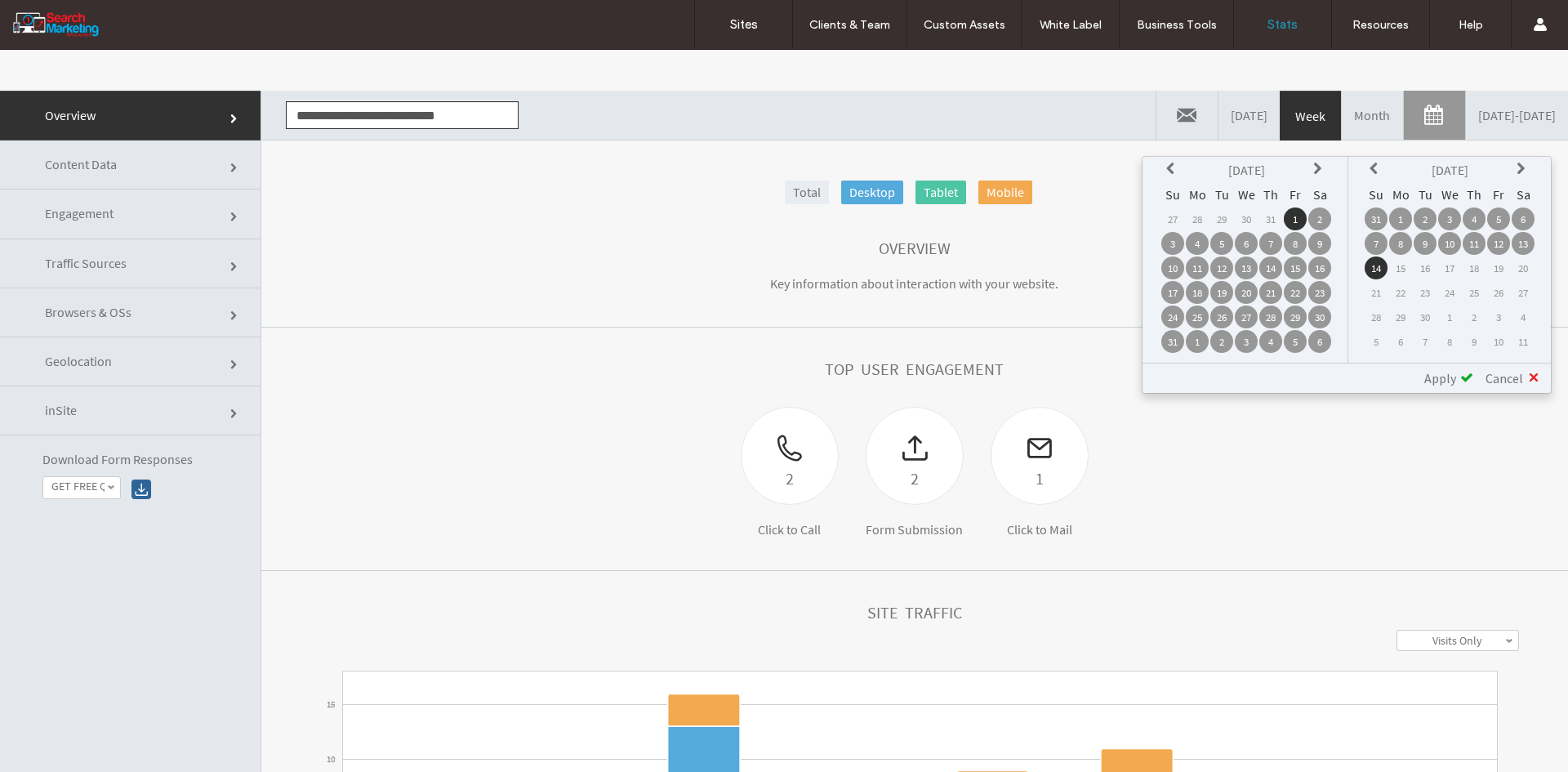
click at [1520, 169] on icon at bounding box center [1523, 169] width 13 height 13
click at [1446, 219] on td "1" at bounding box center [1450, 219] width 23 height 23
click at [1367, 168] on th at bounding box center [1376, 170] width 23 height 23
click at [1398, 216] on td "1" at bounding box center [1401, 219] width 23 height 23
click at [1451, 378] on span "Apply" at bounding box center [1440, 378] width 32 height 16
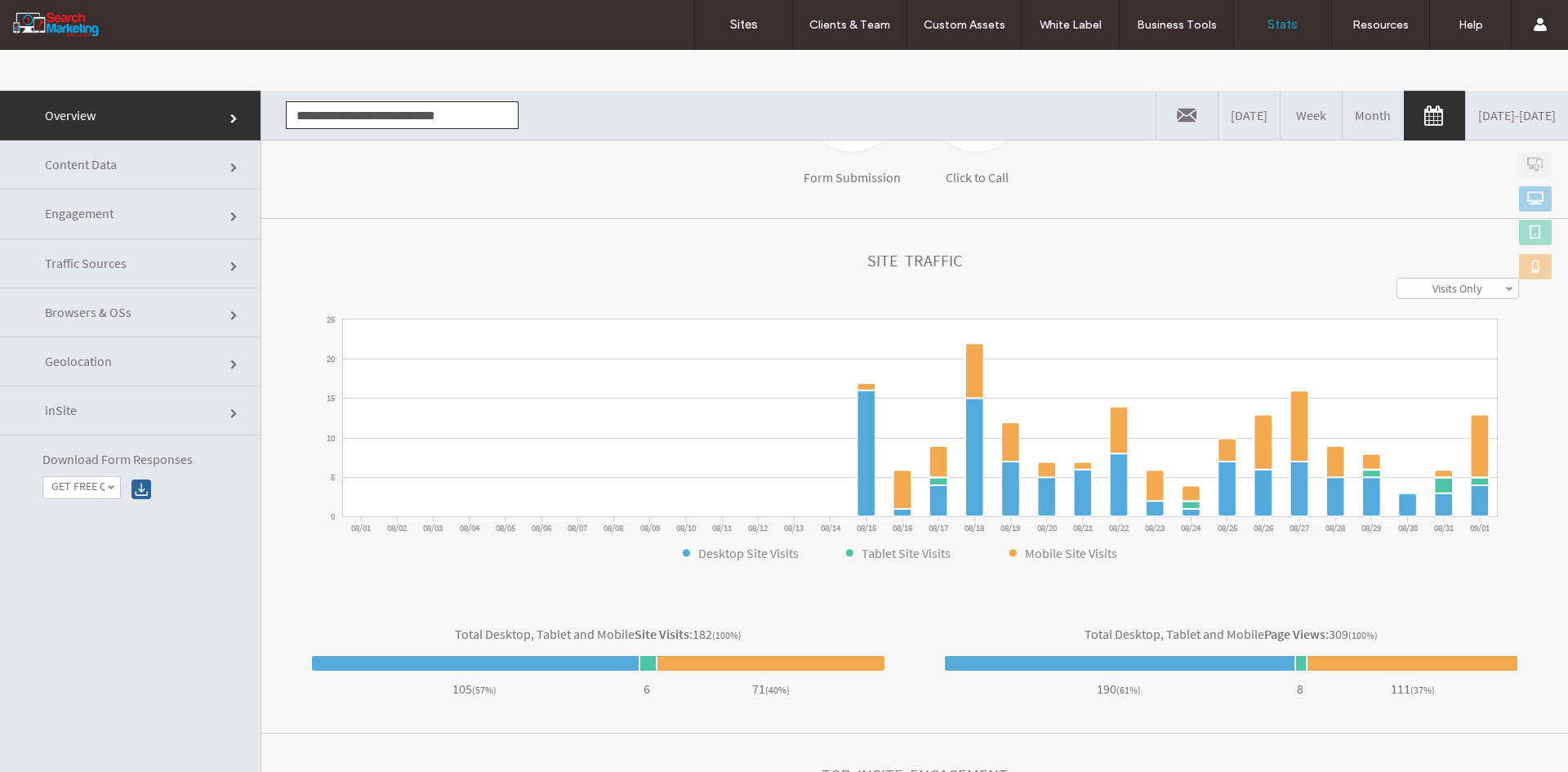
click at [155, 174] on link "Content Data" at bounding box center [130, 164] width 261 height 49
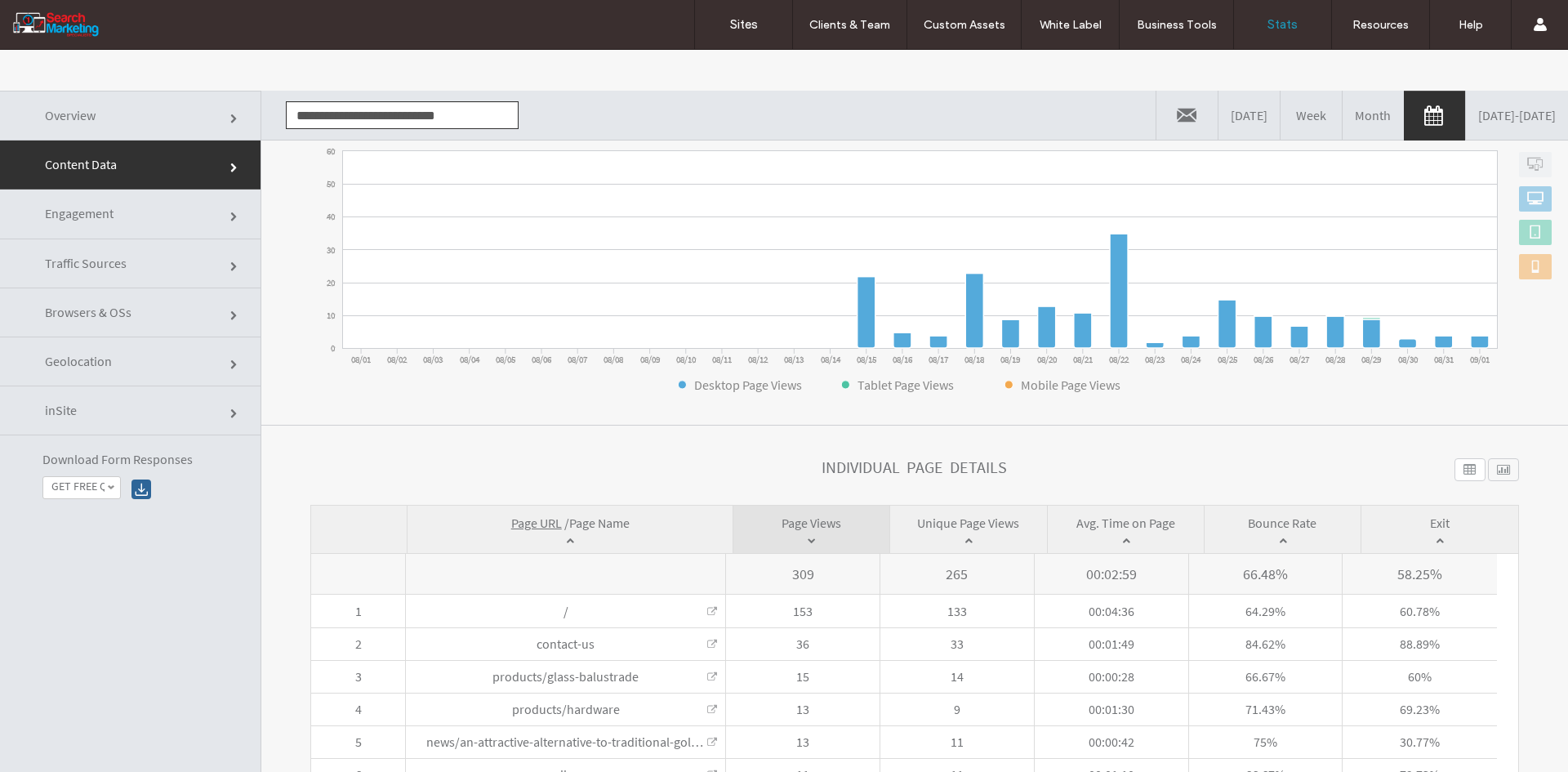
scroll to position [379, 0]
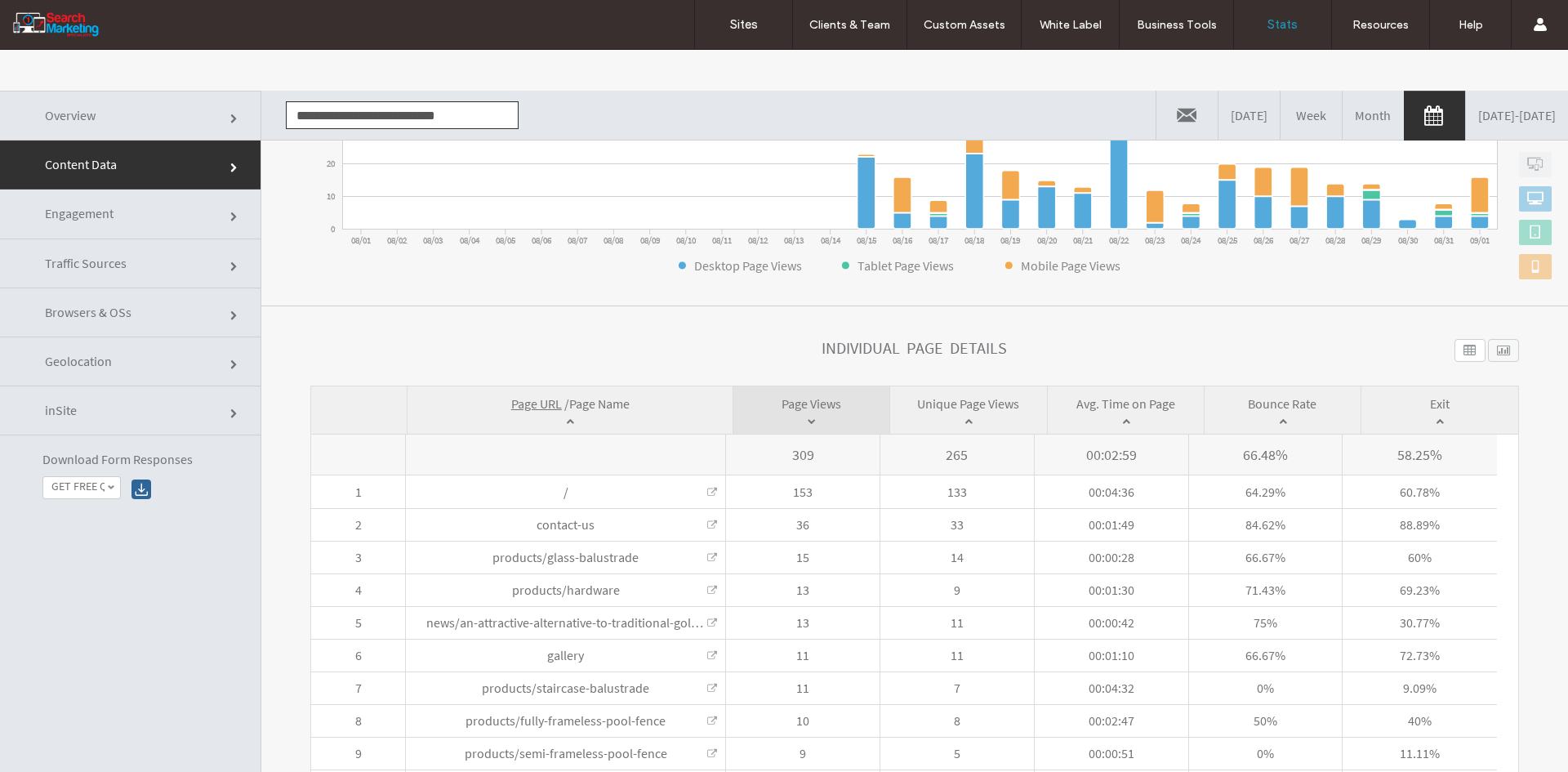
click at [602, 399] on span "Page Name" at bounding box center [600, 403] width 61 height 16
click at [318, 112] on input "**********" at bounding box center [402, 114] width 233 height 28
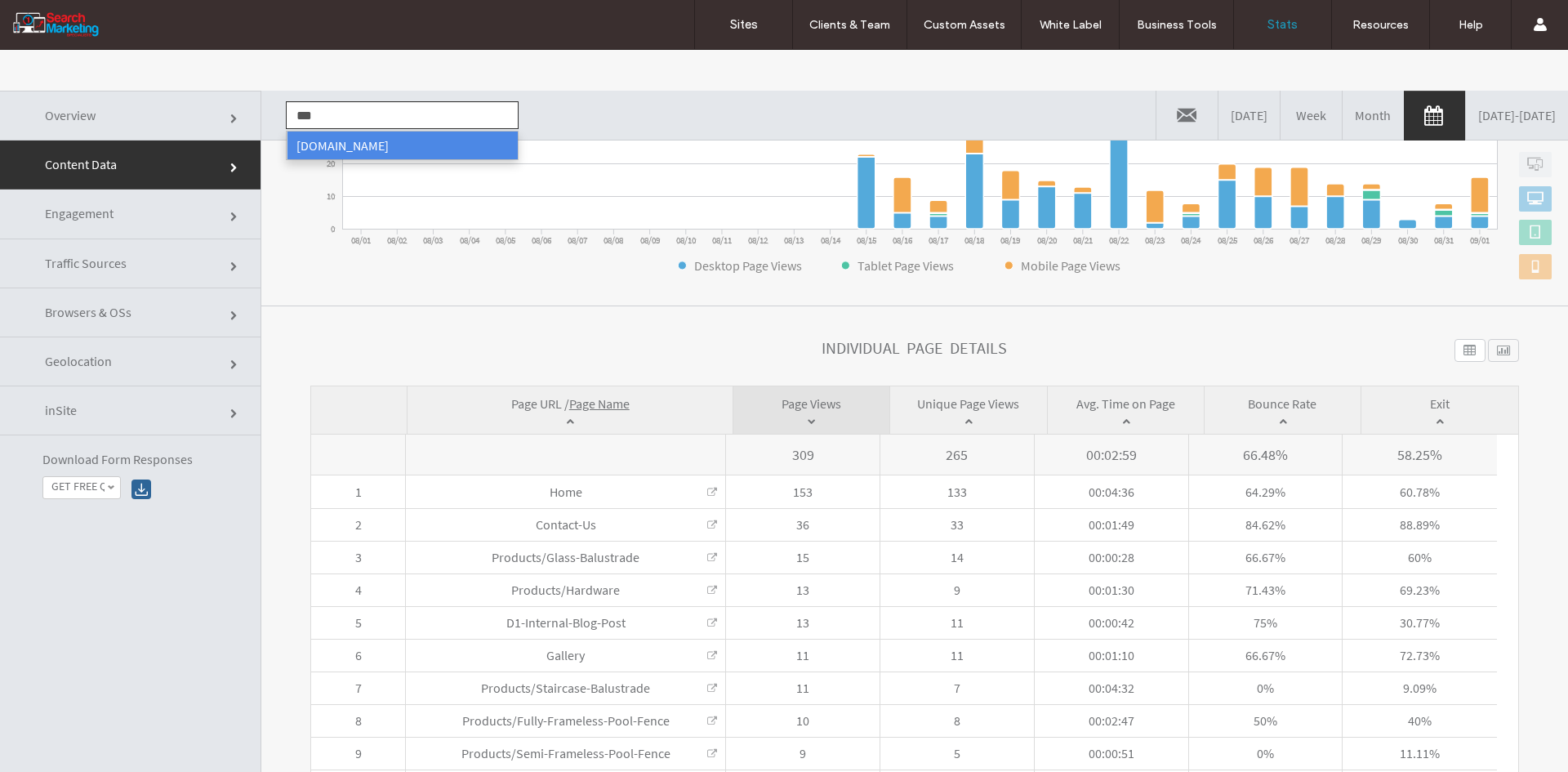
click at [333, 137] on li "[DOMAIN_NAME]" at bounding box center [402, 145] width 231 height 28
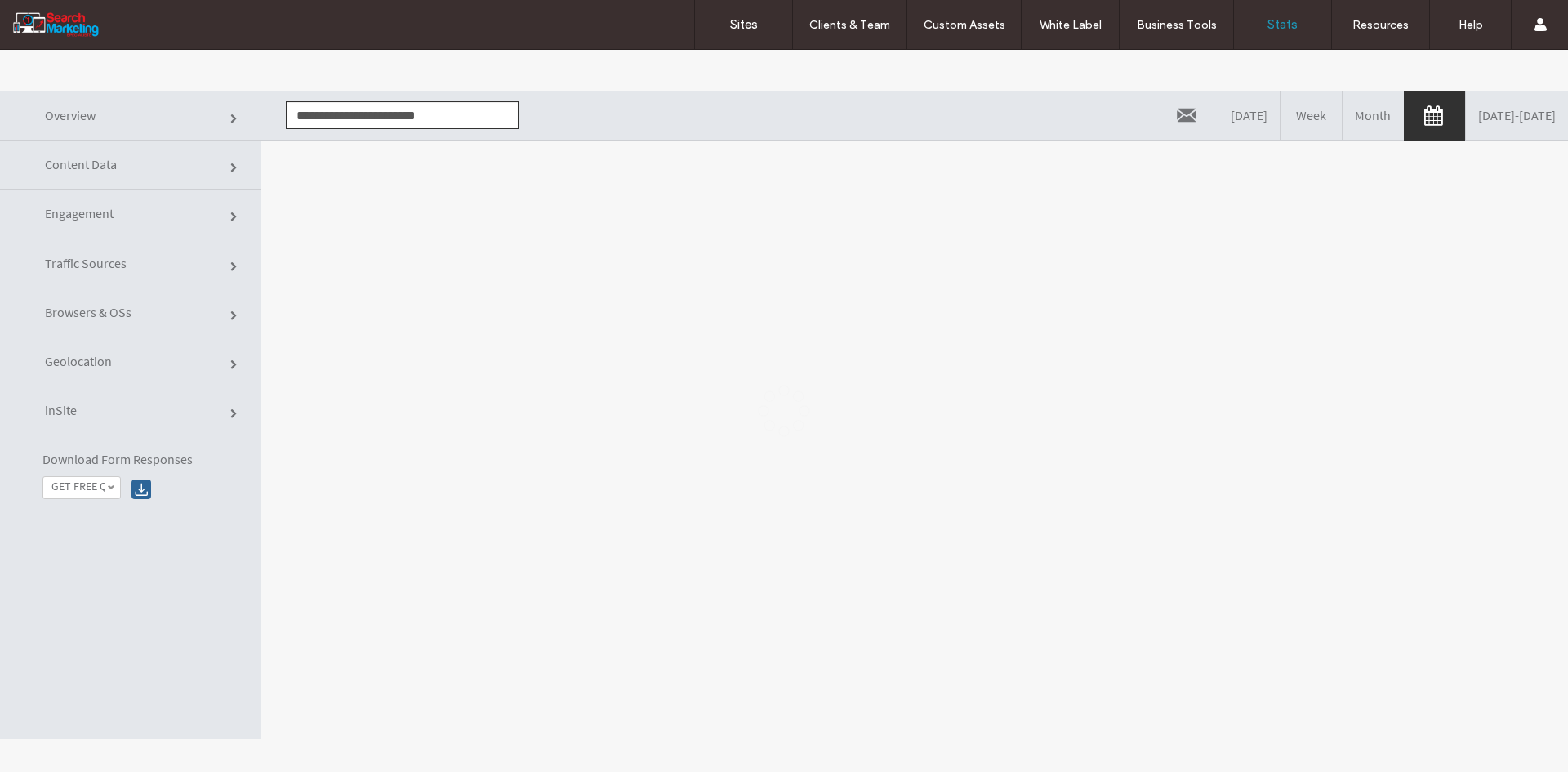
click at [333, 188] on div at bounding box center [784, 411] width 1568 height 722
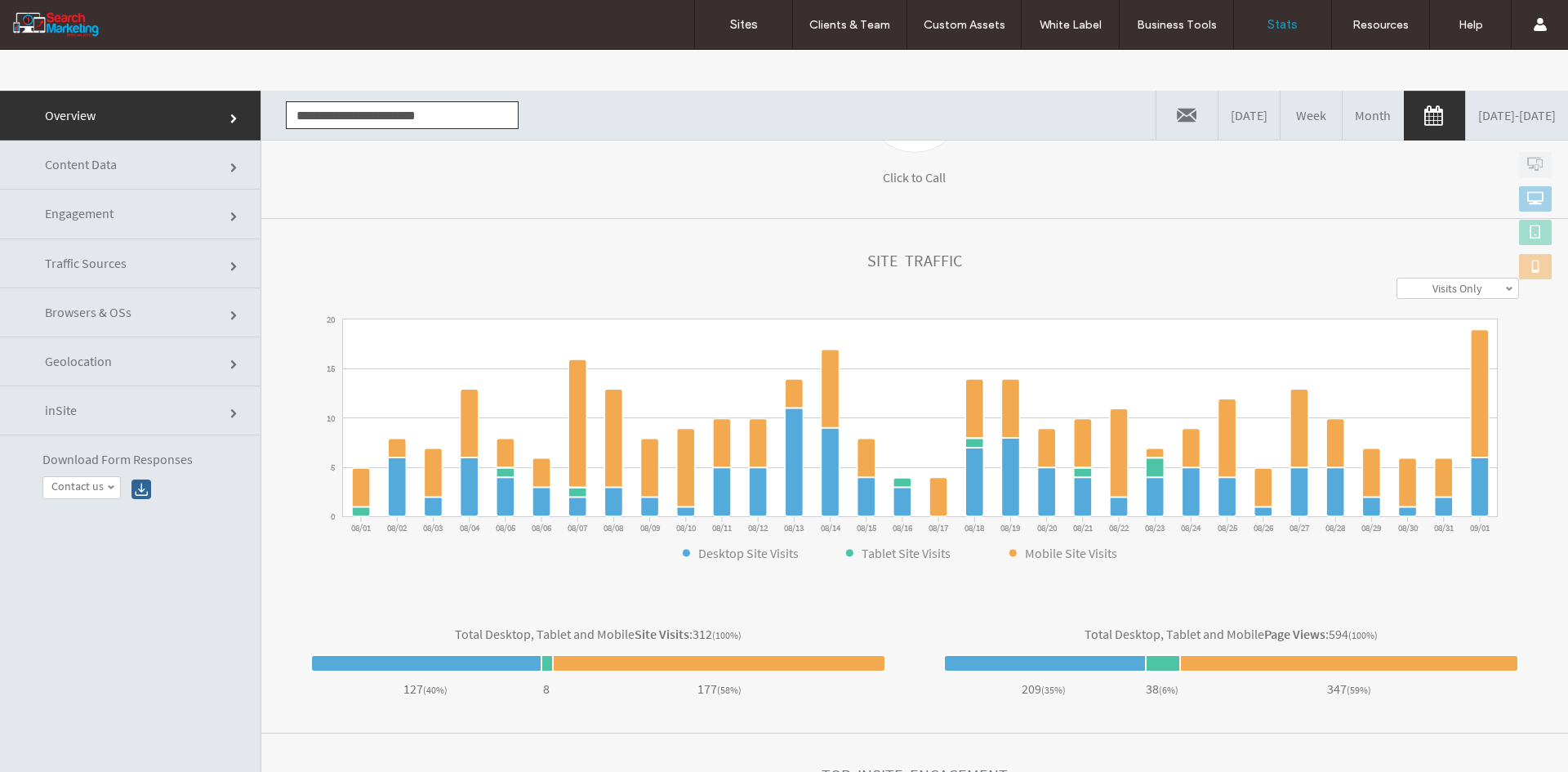
click at [160, 178] on link "Content Data" at bounding box center [130, 164] width 261 height 49
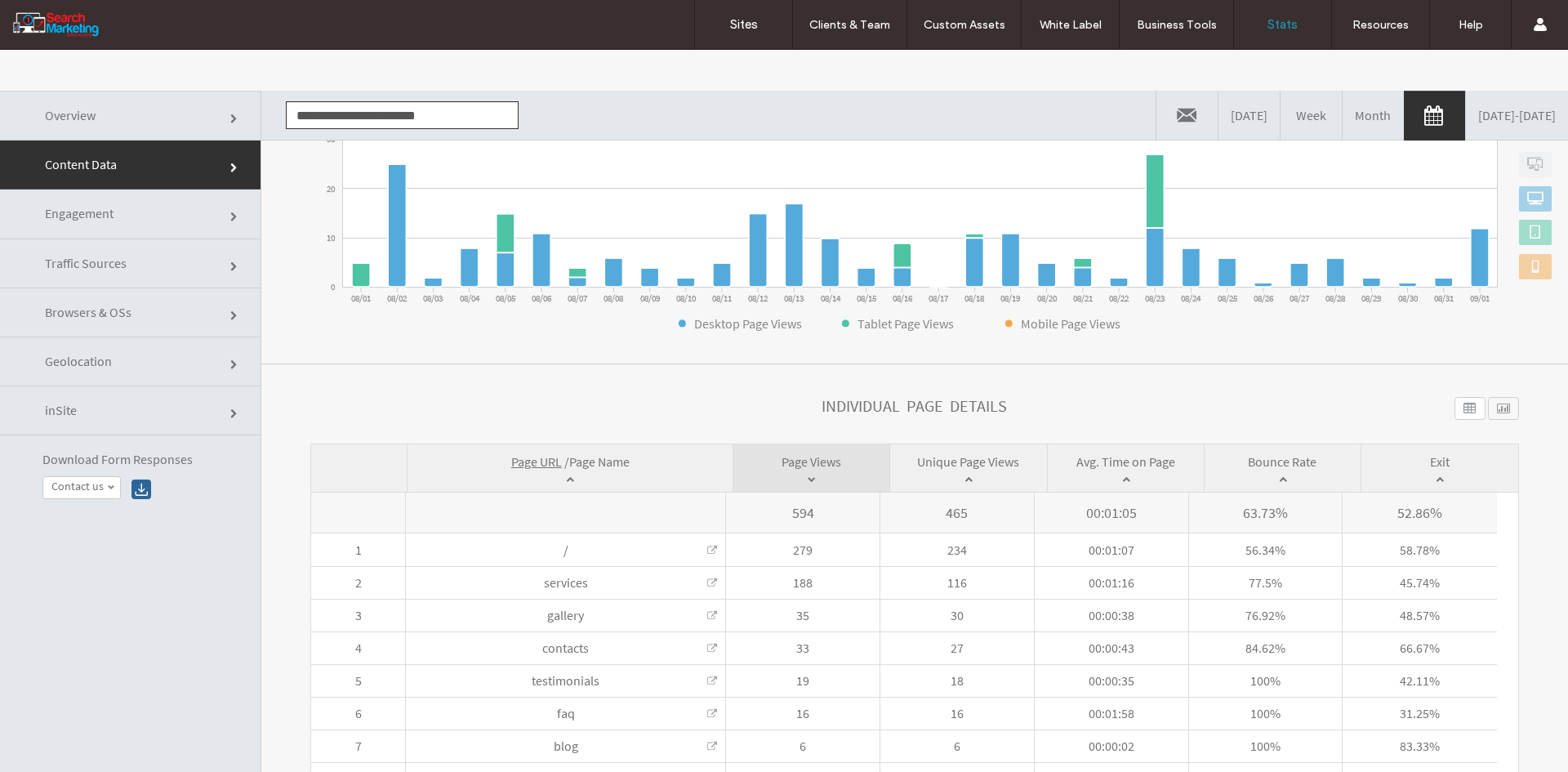
scroll to position [379, 0]
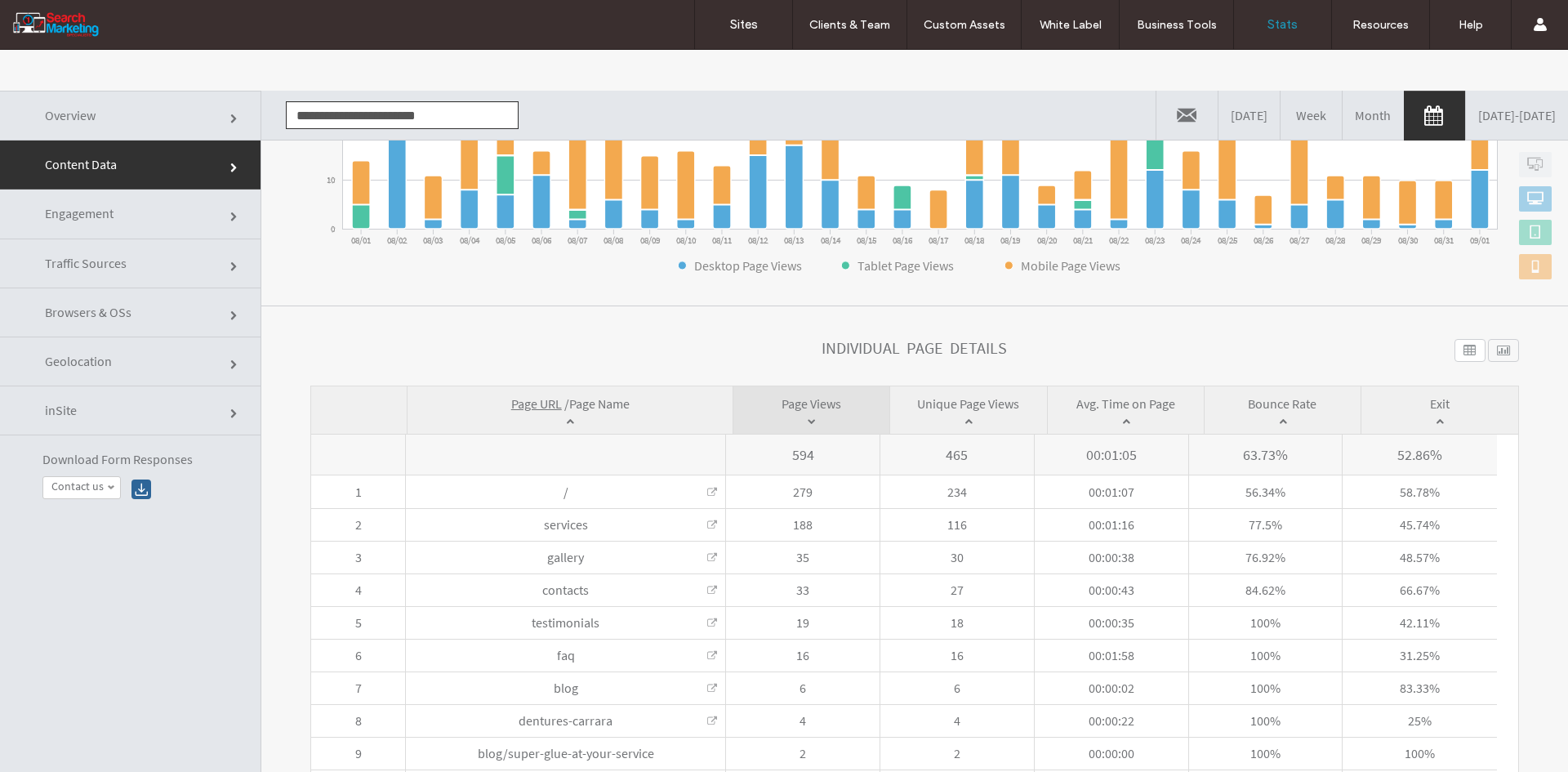
click at [598, 402] on span "Page Name" at bounding box center [600, 403] width 61 height 16
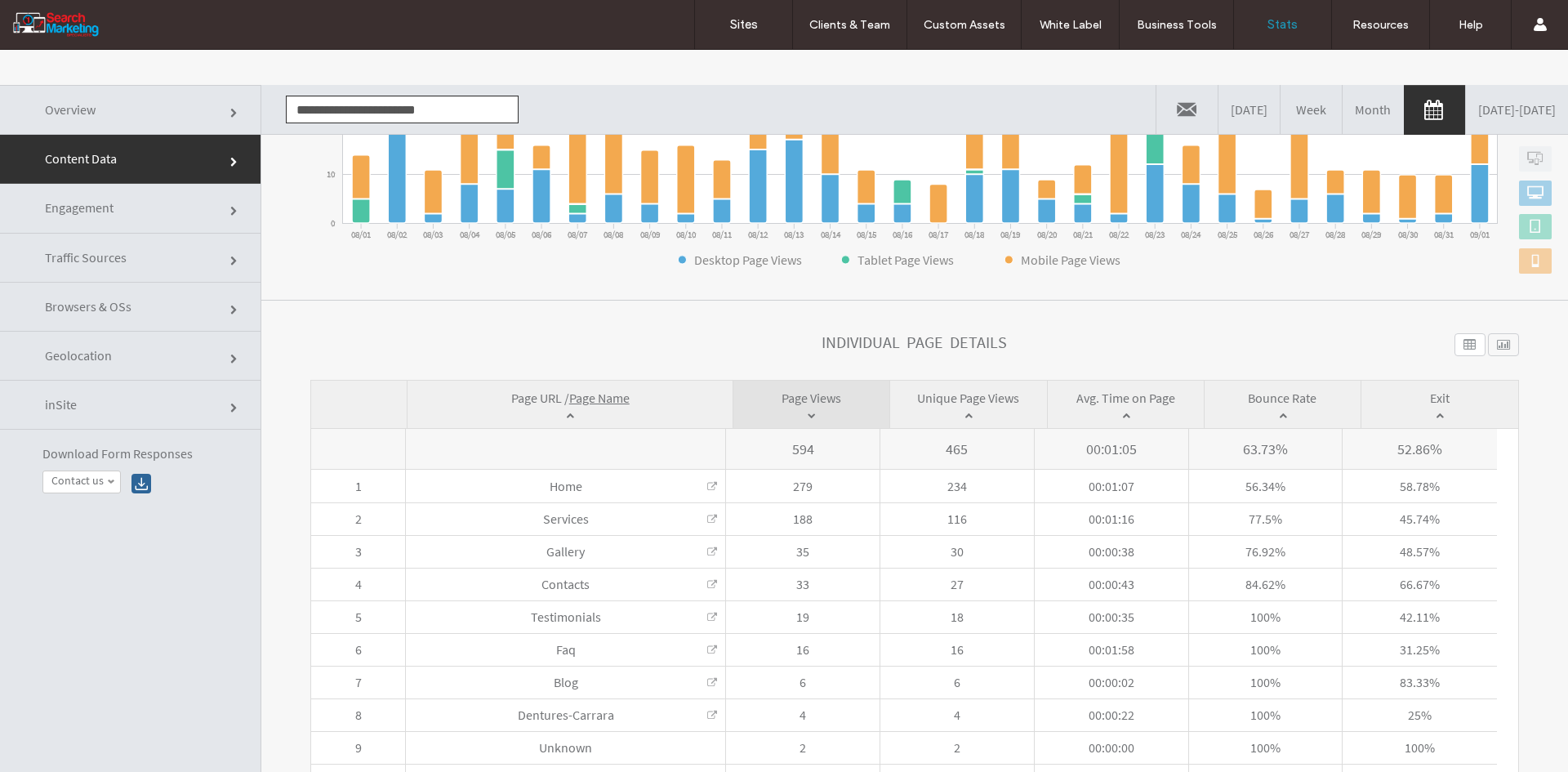
scroll to position [0, 0]
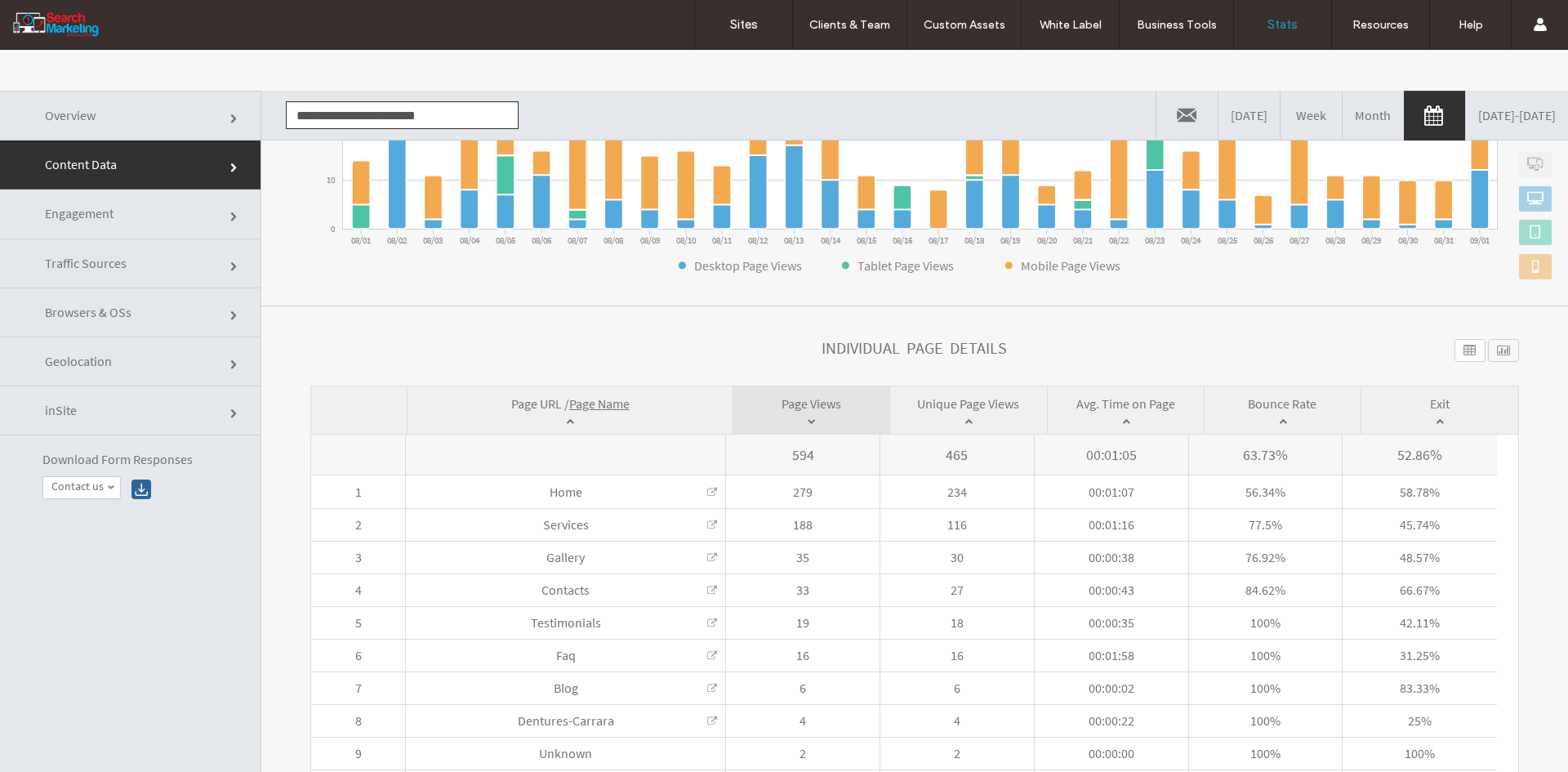
click at [355, 124] on input "**********" at bounding box center [402, 114] width 233 height 28
click at [353, 143] on li "[DOMAIN_NAME]" at bounding box center [402, 145] width 231 height 28
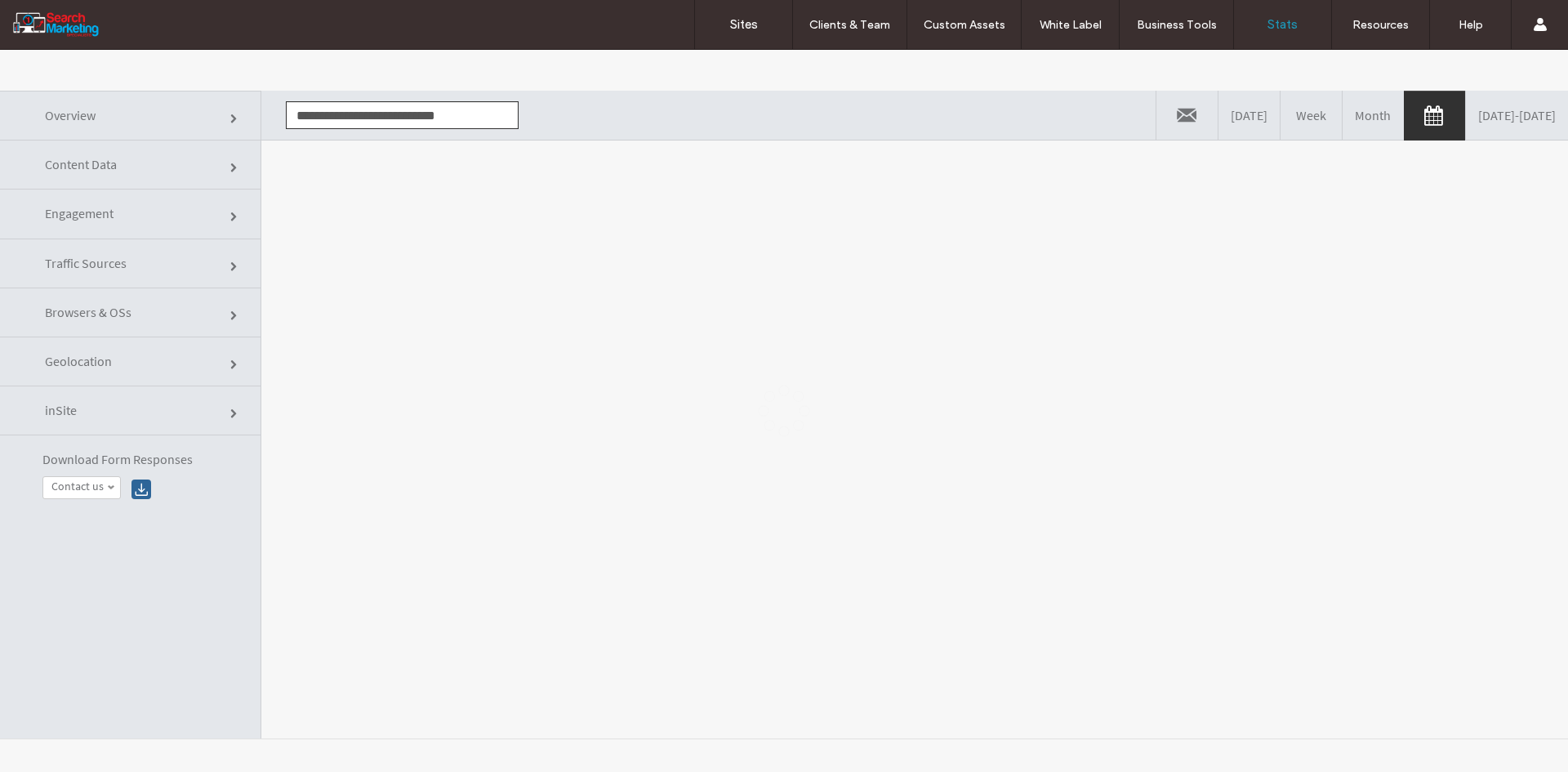
click at [373, 206] on div at bounding box center [784, 411] width 1568 height 722
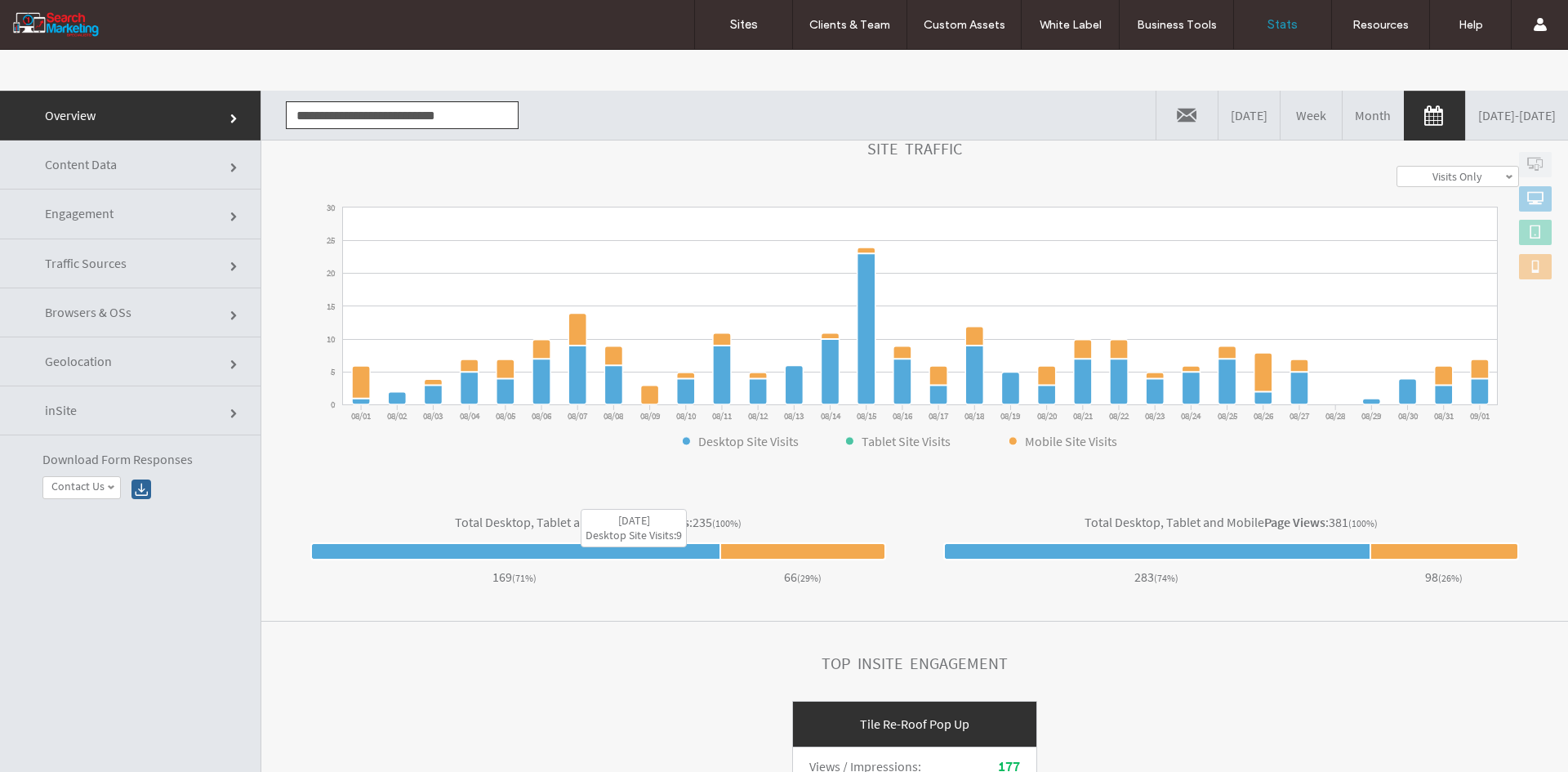
scroll to position [465, 0]
drag, startPoint x: 155, startPoint y: 174, endPoint x: 179, endPoint y: 188, distance: 27.8
click at [155, 174] on link "Content Data" at bounding box center [130, 164] width 261 height 49
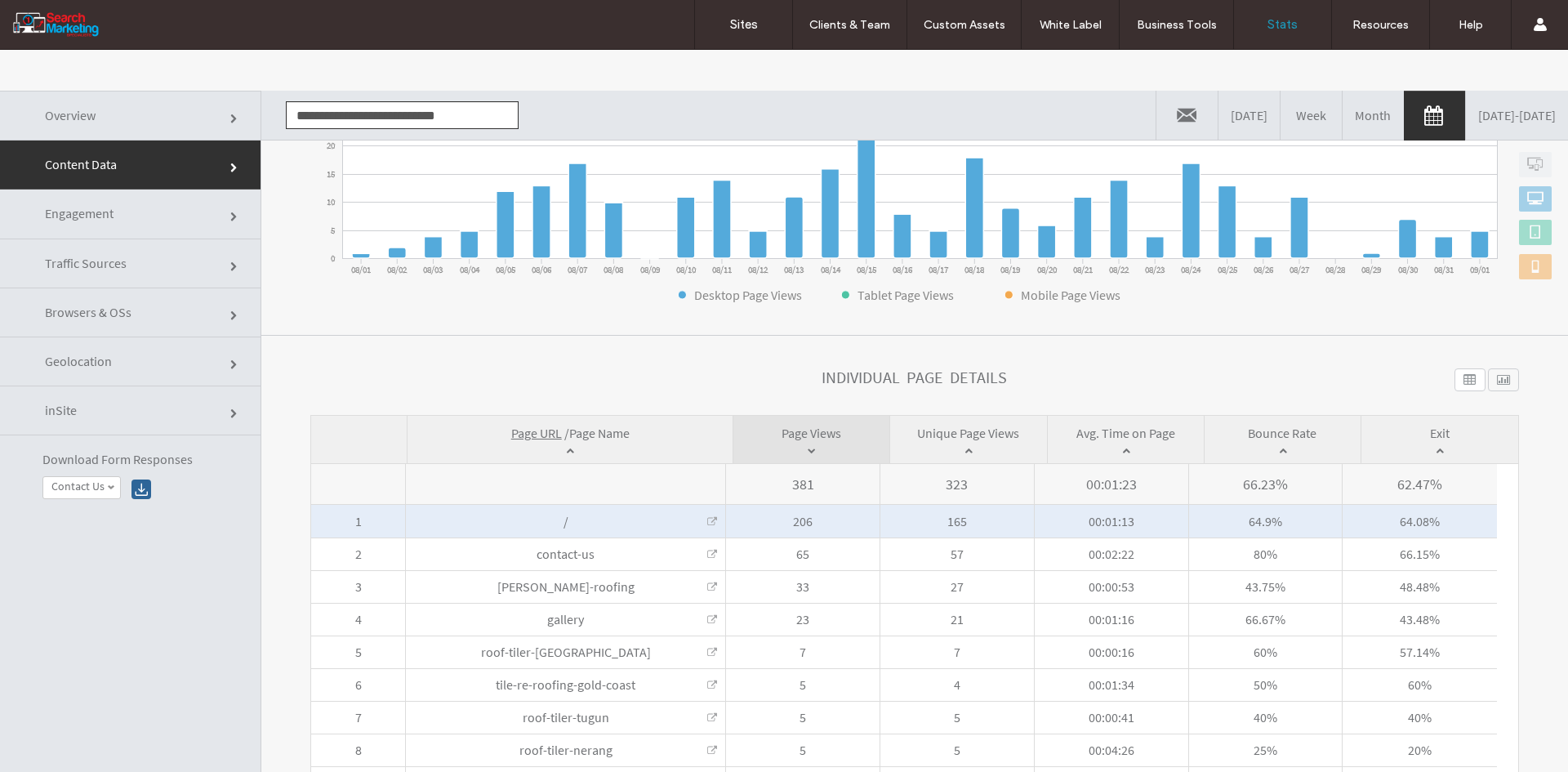
scroll to position [379, 0]
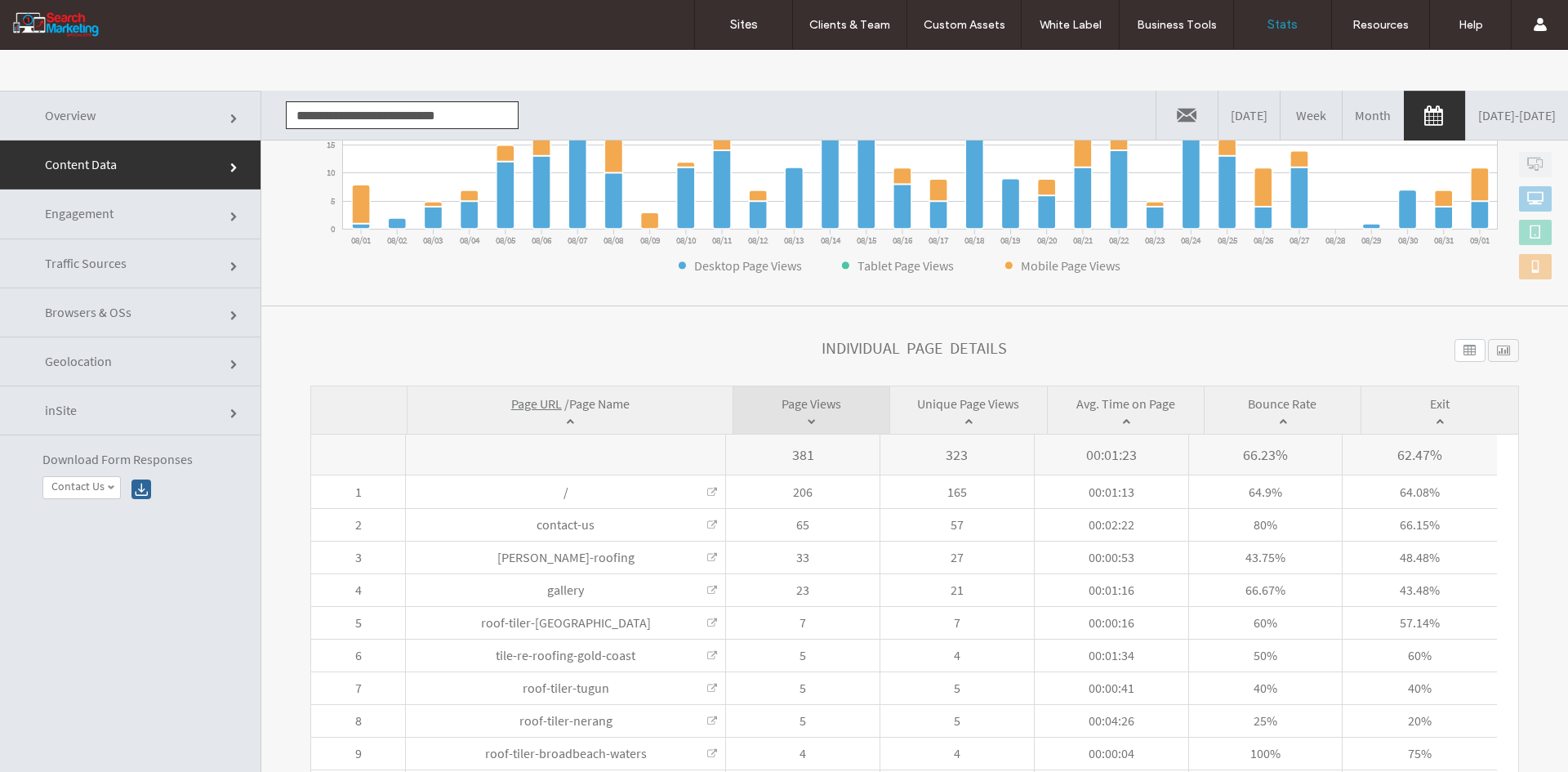
click at [599, 399] on span "Page Name" at bounding box center [600, 403] width 61 height 16
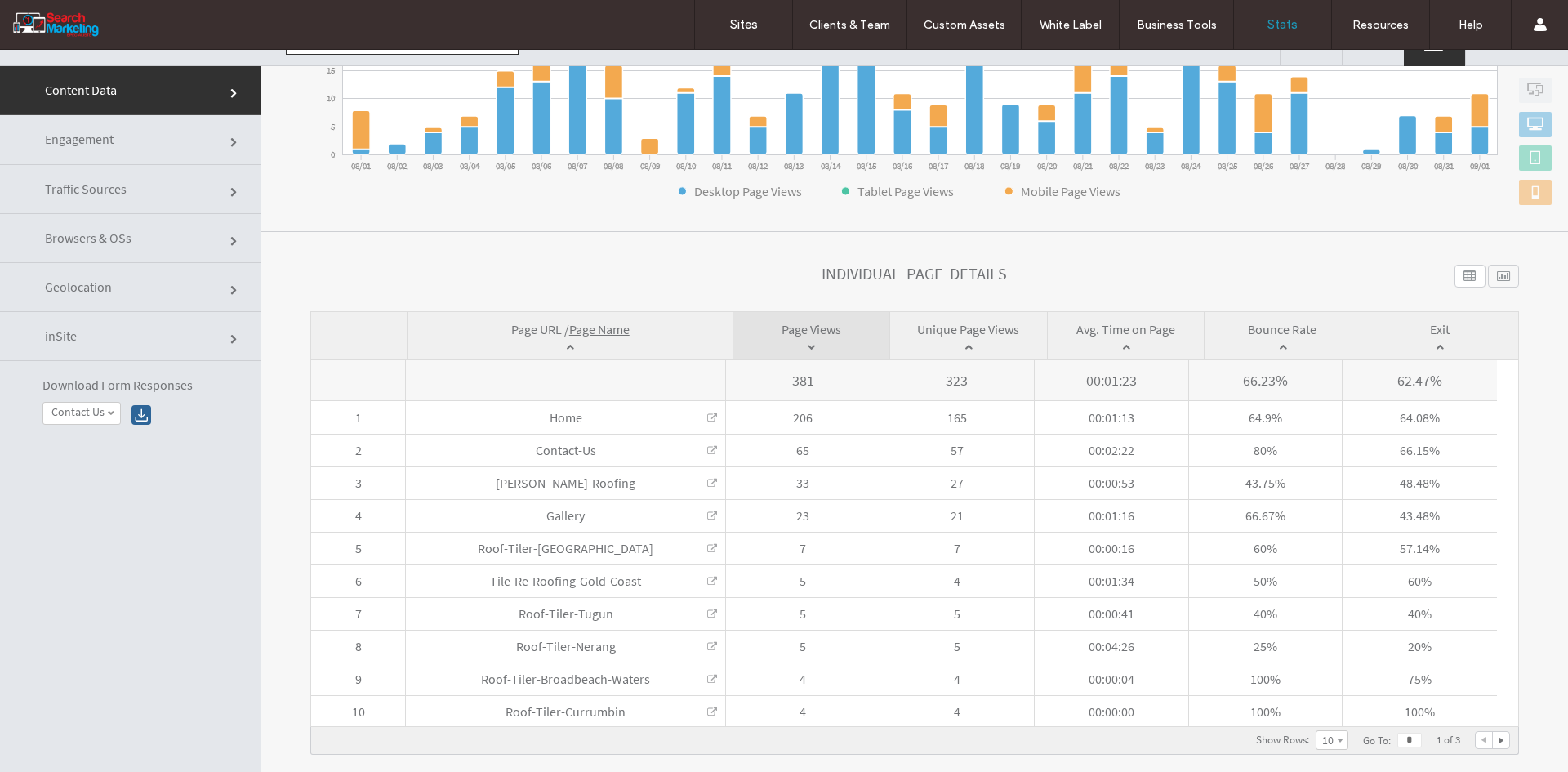
scroll to position [0, 0]
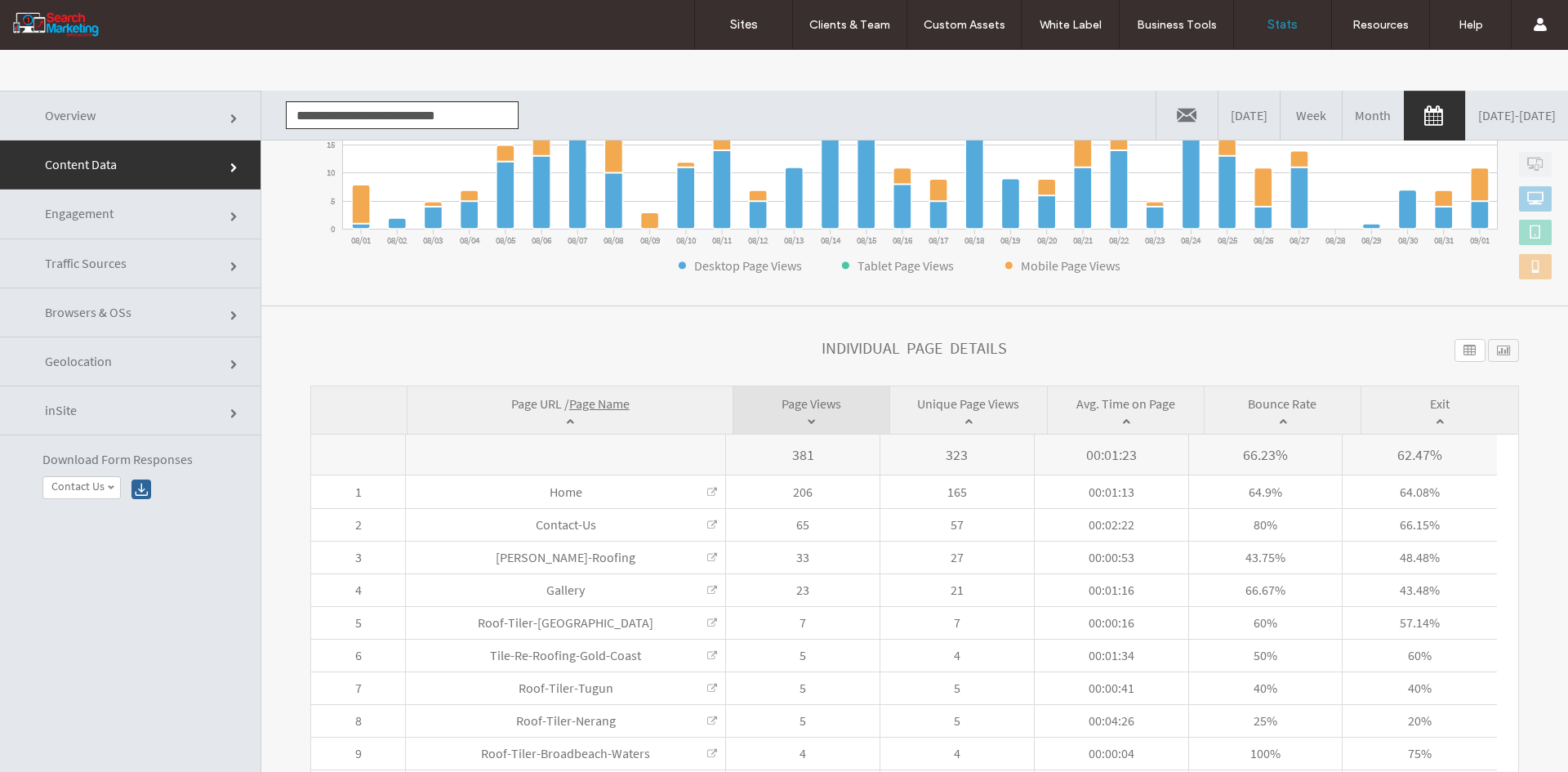
click at [323, 104] on input "**********" at bounding box center [402, 114] width 233 height 28
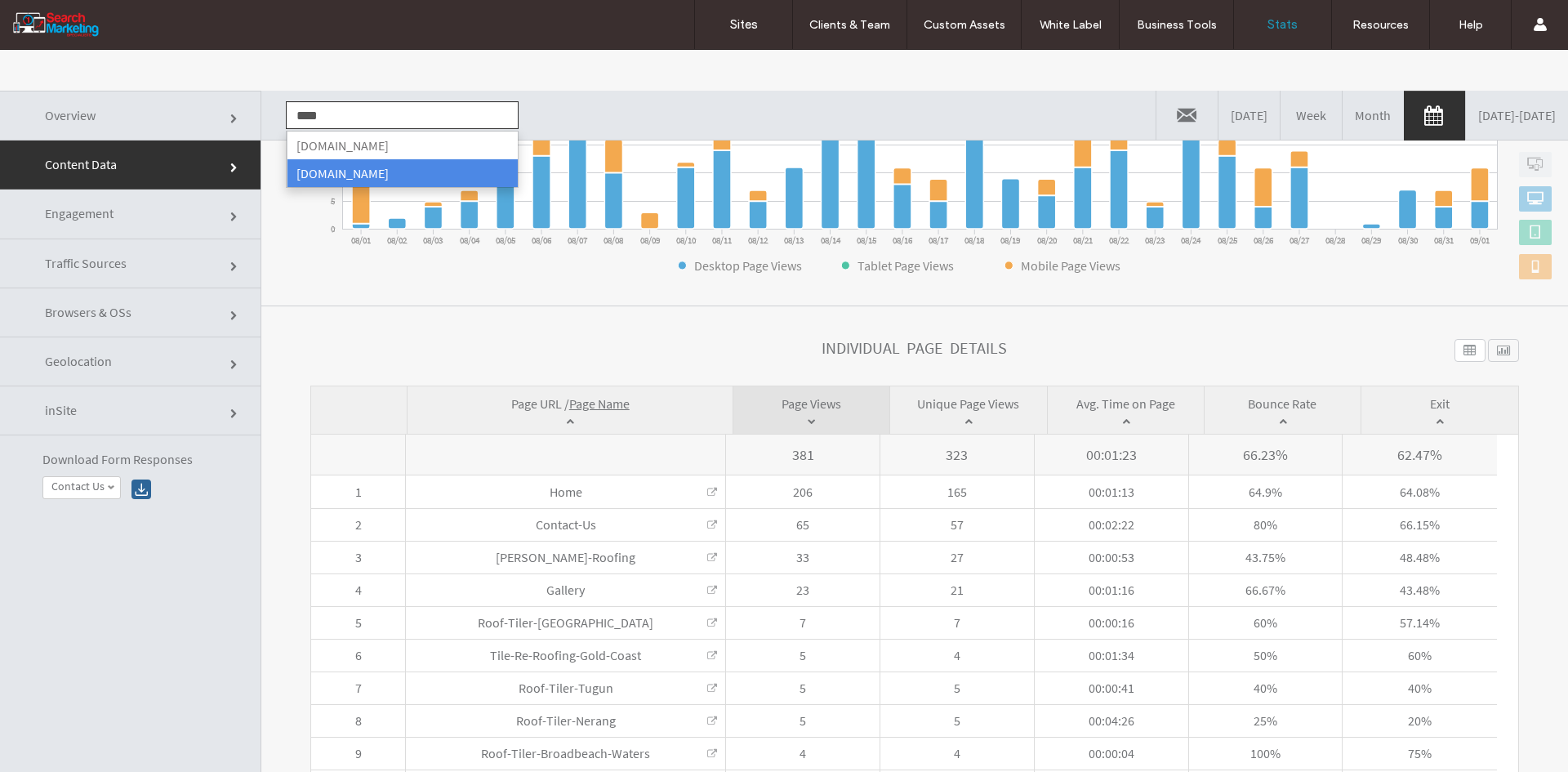
click at [360, 170] on li "[DOMAIN_NAME]" at bounding box center [402, 172] width 231 height 28
type input "**********"
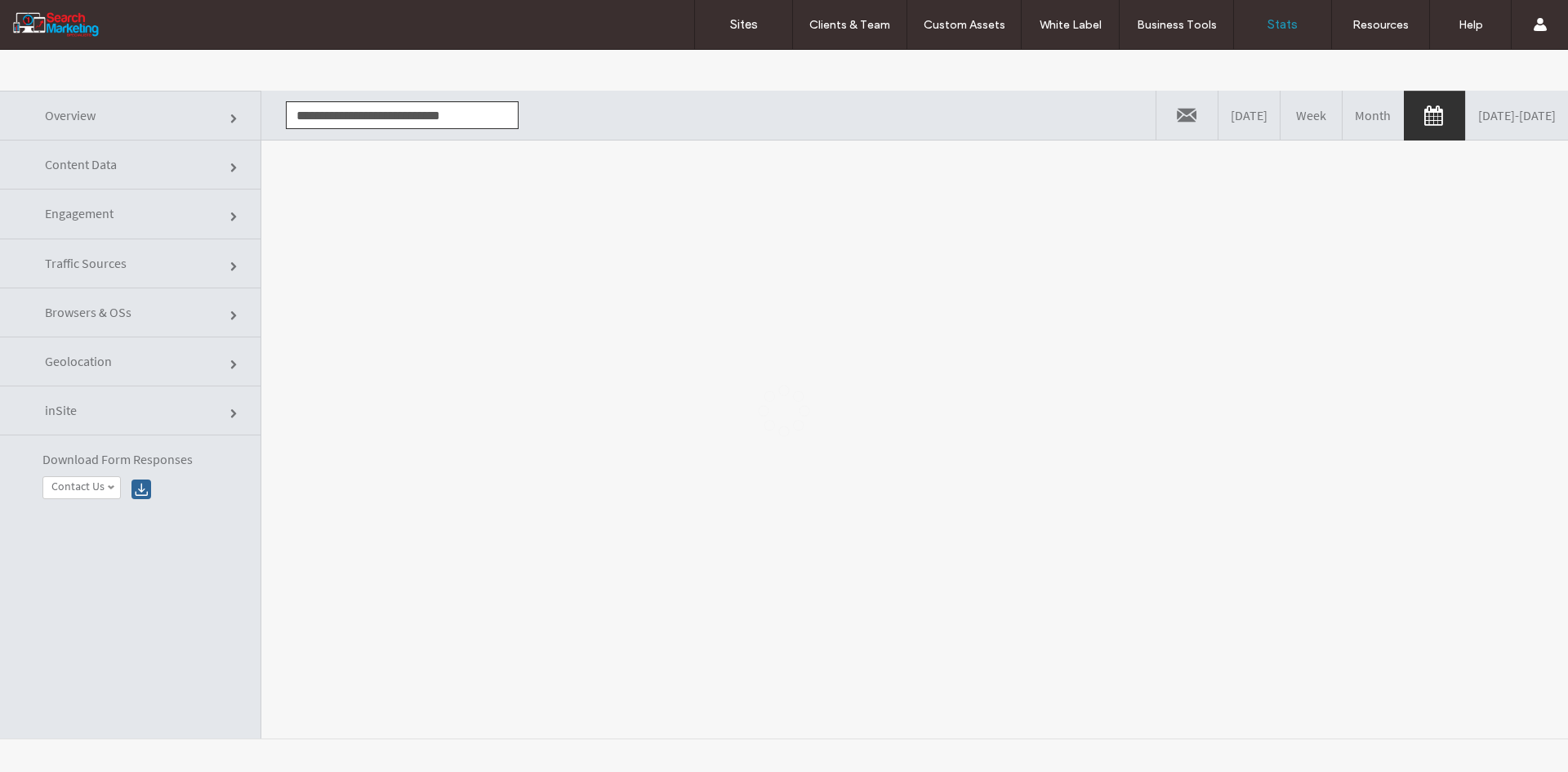
click at [326, 202] on div at bounding box center [784, 411] width 1568 height 722
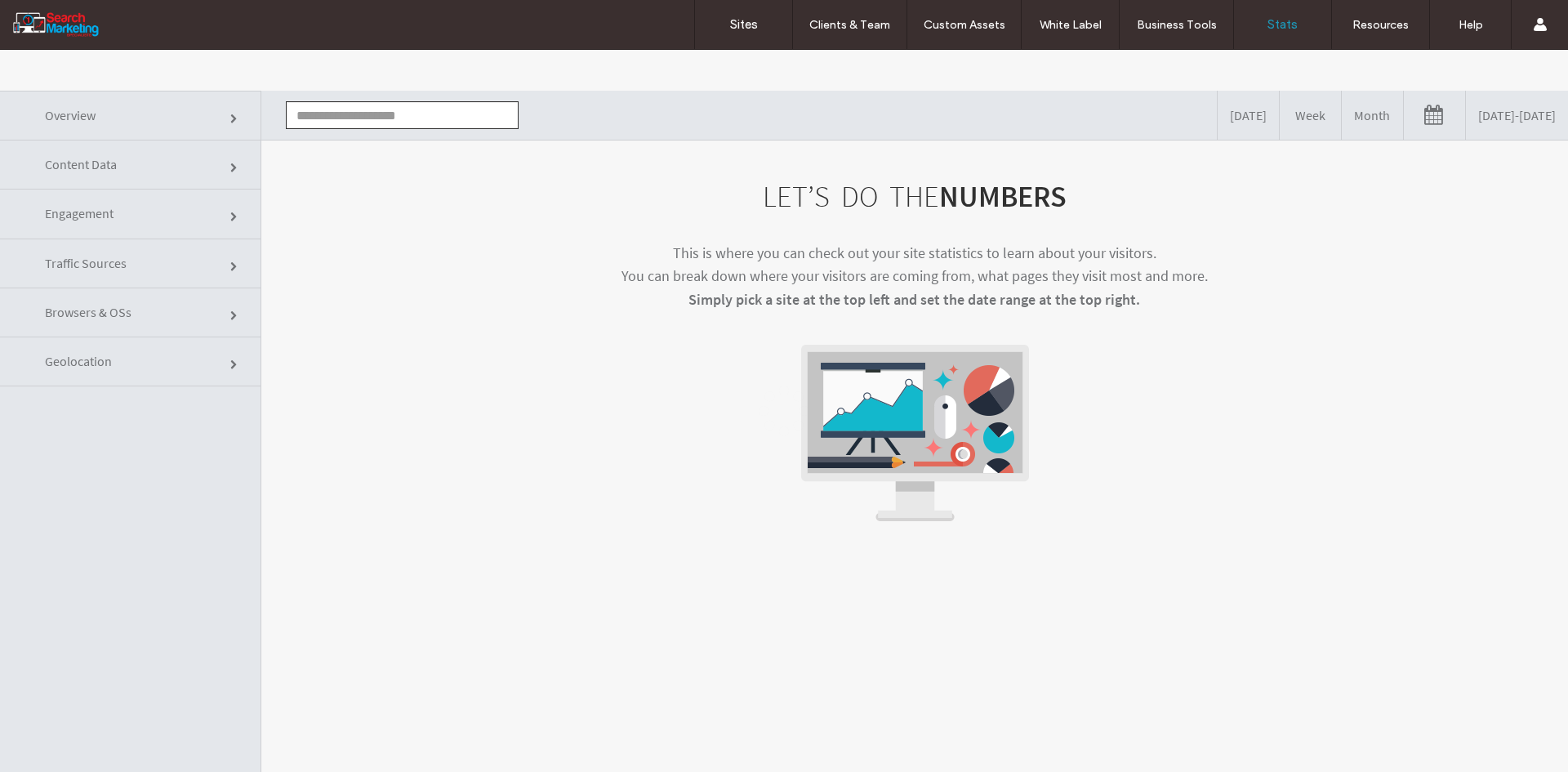
click at [1482, 122] on link "[DATE] - [DATE]" at bounding box center [1517, 115] width 102 height 49
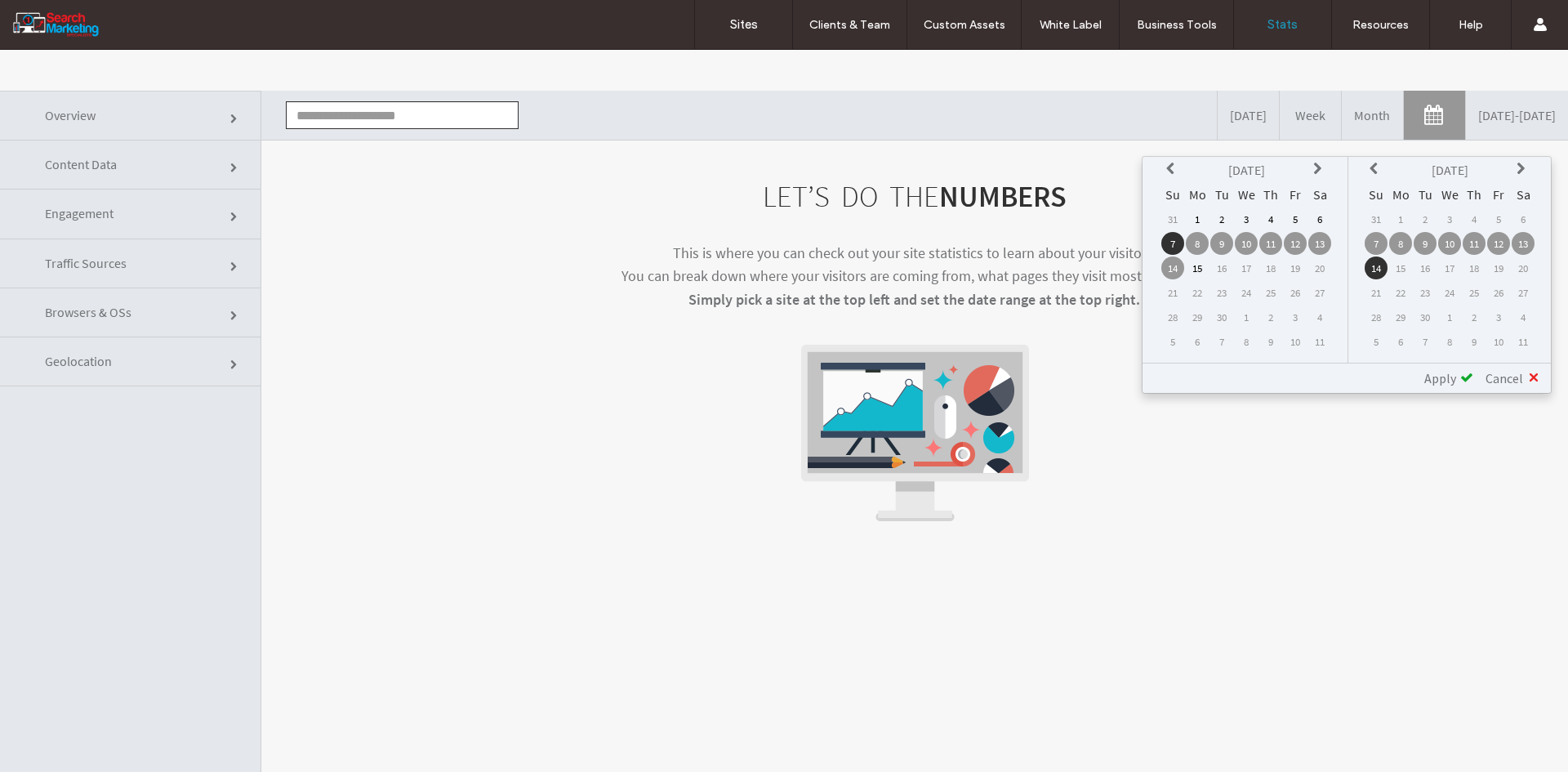
click at [1175, 168] on icon at bounding box center [1173, 169] width 13 height 13
click at [1302, 221] on td "1" at bounding box center [1296, 219] width 23 height 23
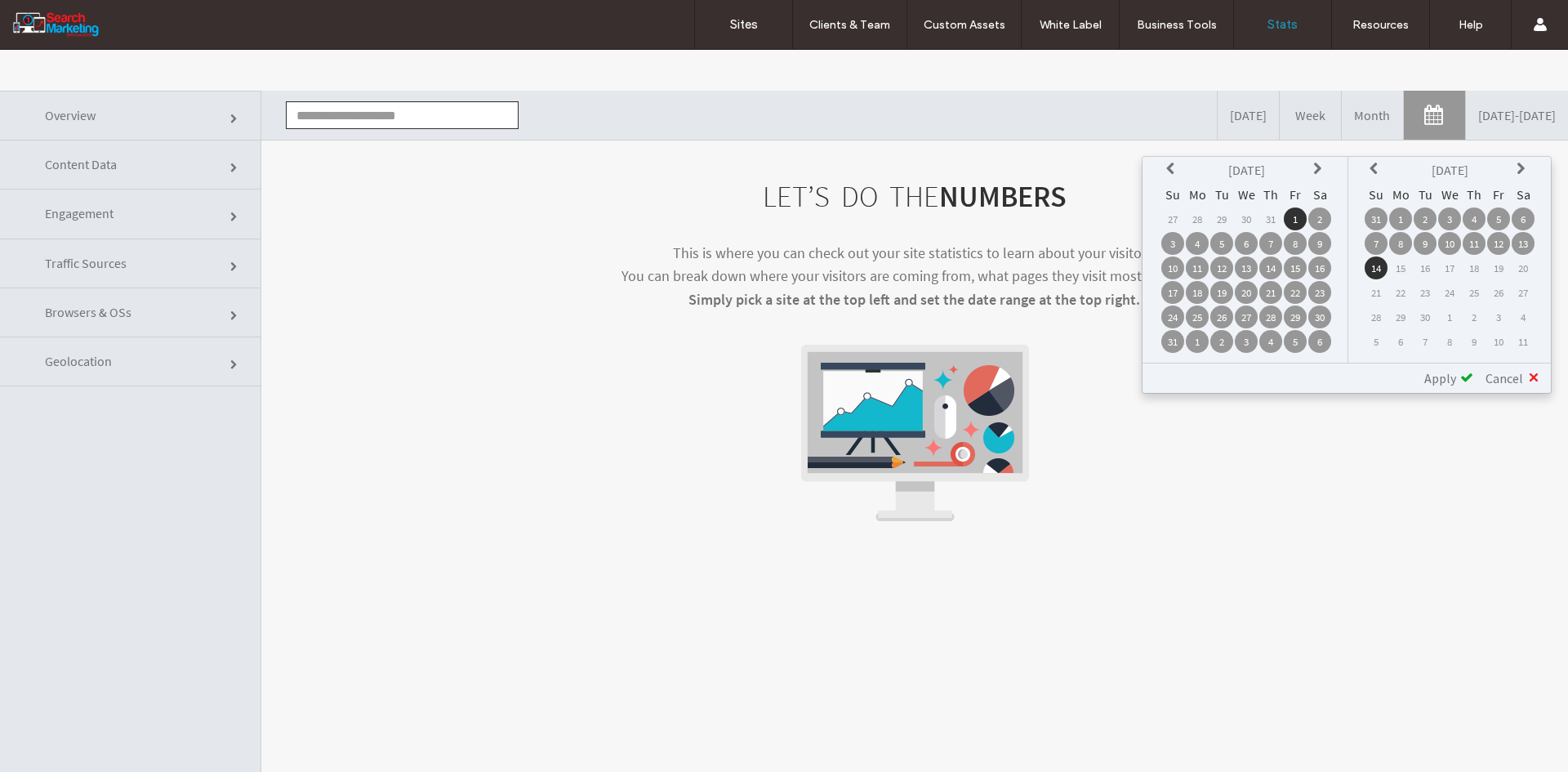
click at [1404, 220] on td "1" at bounding box center [1401, 219] width 23 height 23
click at [1451, 372] on span "Apply" at bounding box center [1440, 378] width 32 height 16
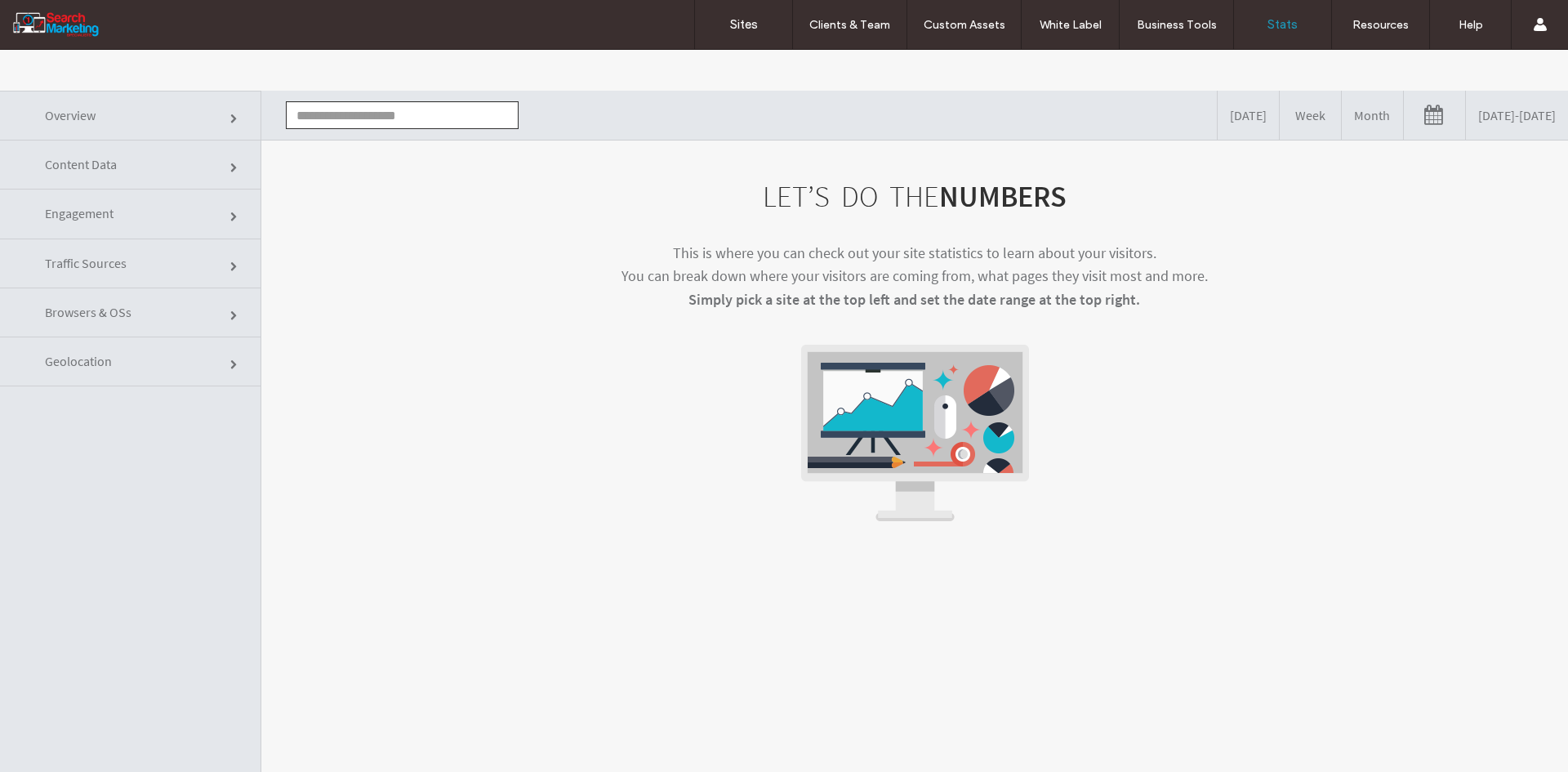
click at [1298, 401] on div "LET’S DO THE NUMBERS This is where you can check out your site statistics to le…" at bounding box center [915, 351] width 1209 height 341
click at [400, 119] on input "text" at bounding box center [402, 114] width 233 height 28
click at [402, 146] on li "[DOMAIN_NAME]" at bounding box center [402, 145] width 231 height 28
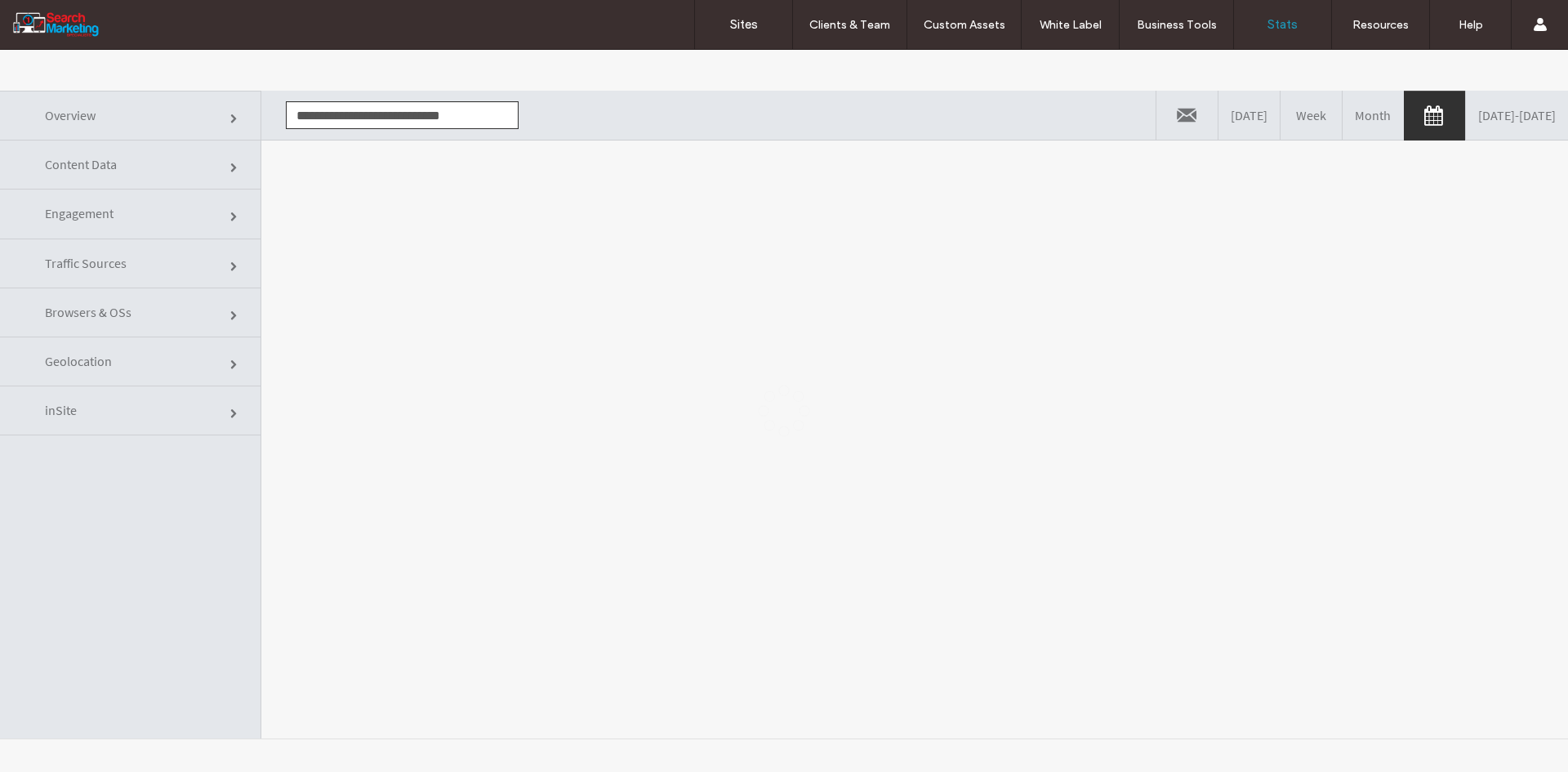
click at [423, 265] on div at bounding box center [784, 411] width 1568 height 722
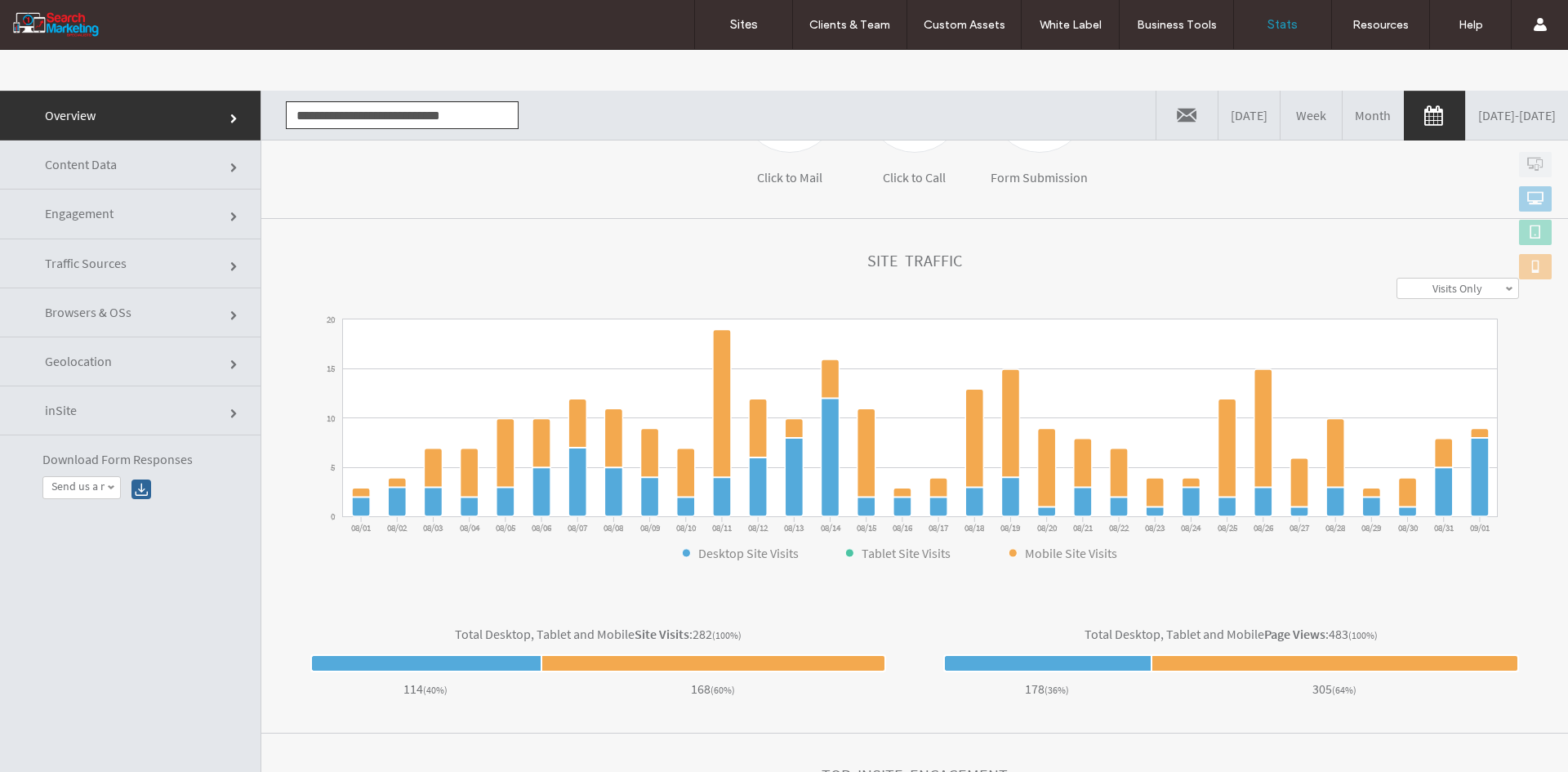
click at [148, 155] on link "Content Data" at bounding box center [130, 164] width 261 height 49
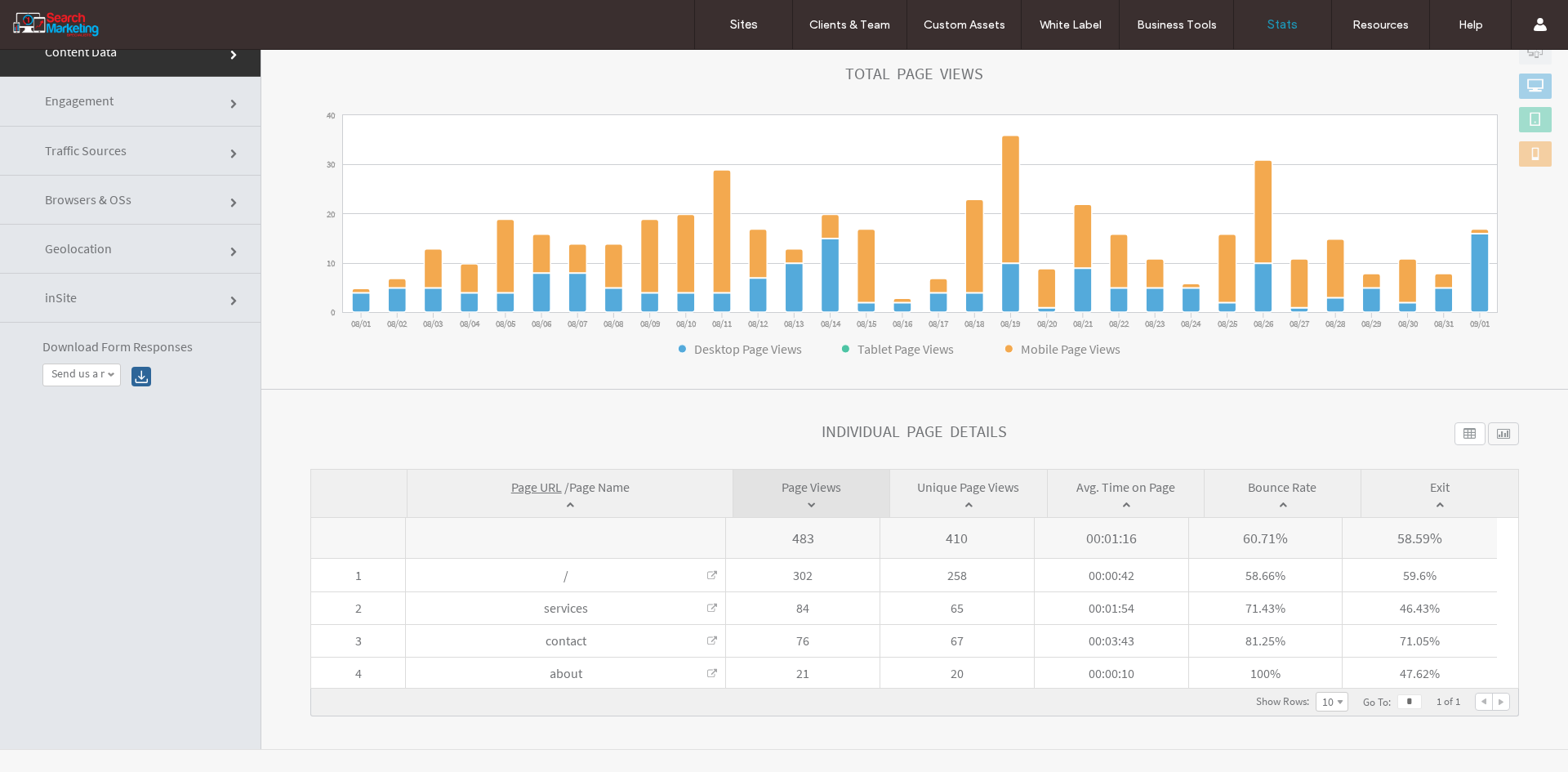
scroll to position [123, 0]
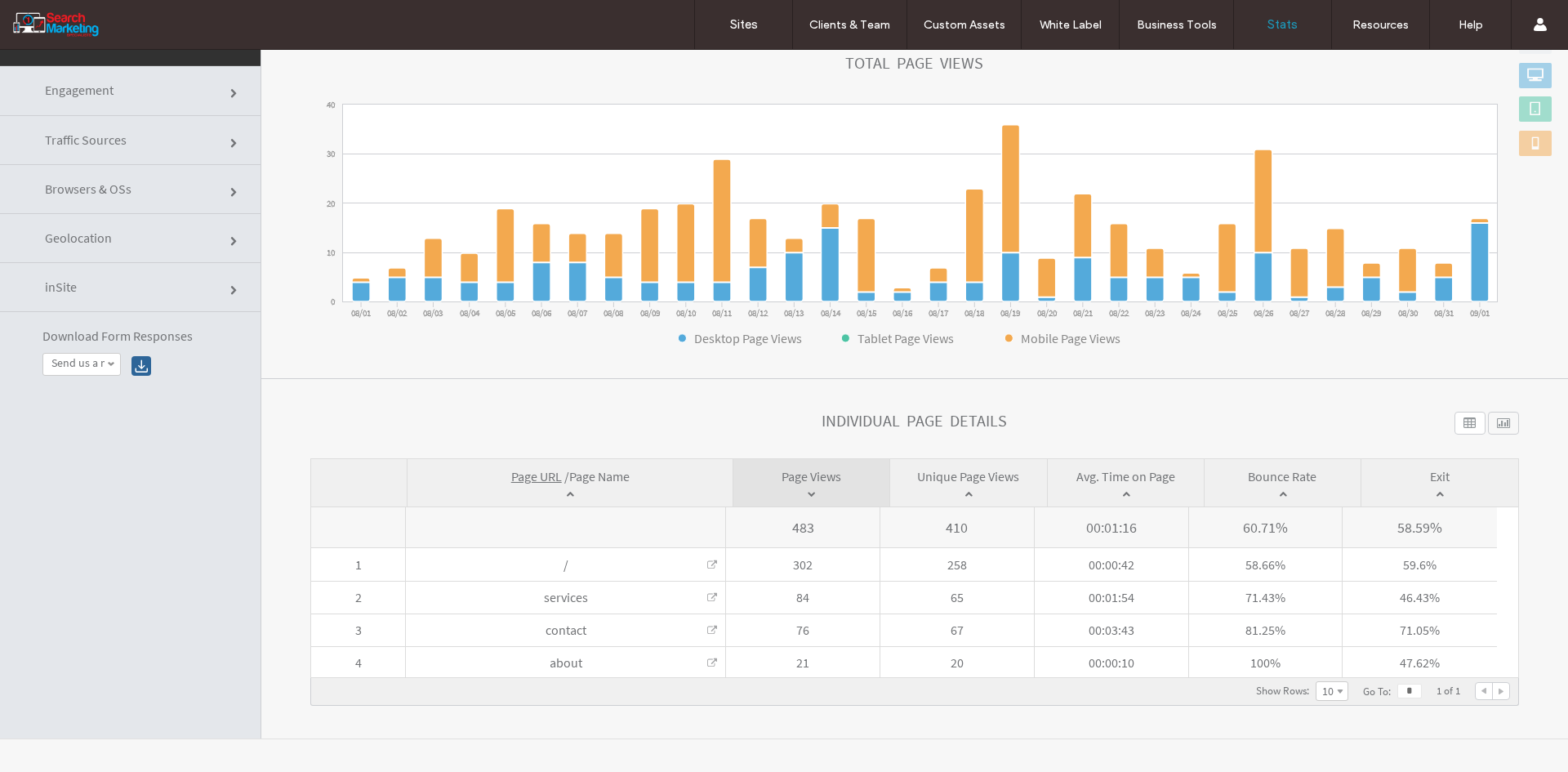
click at [598, 471] on span "Page Name" at bounding box center [600, 476] width 61 height 16
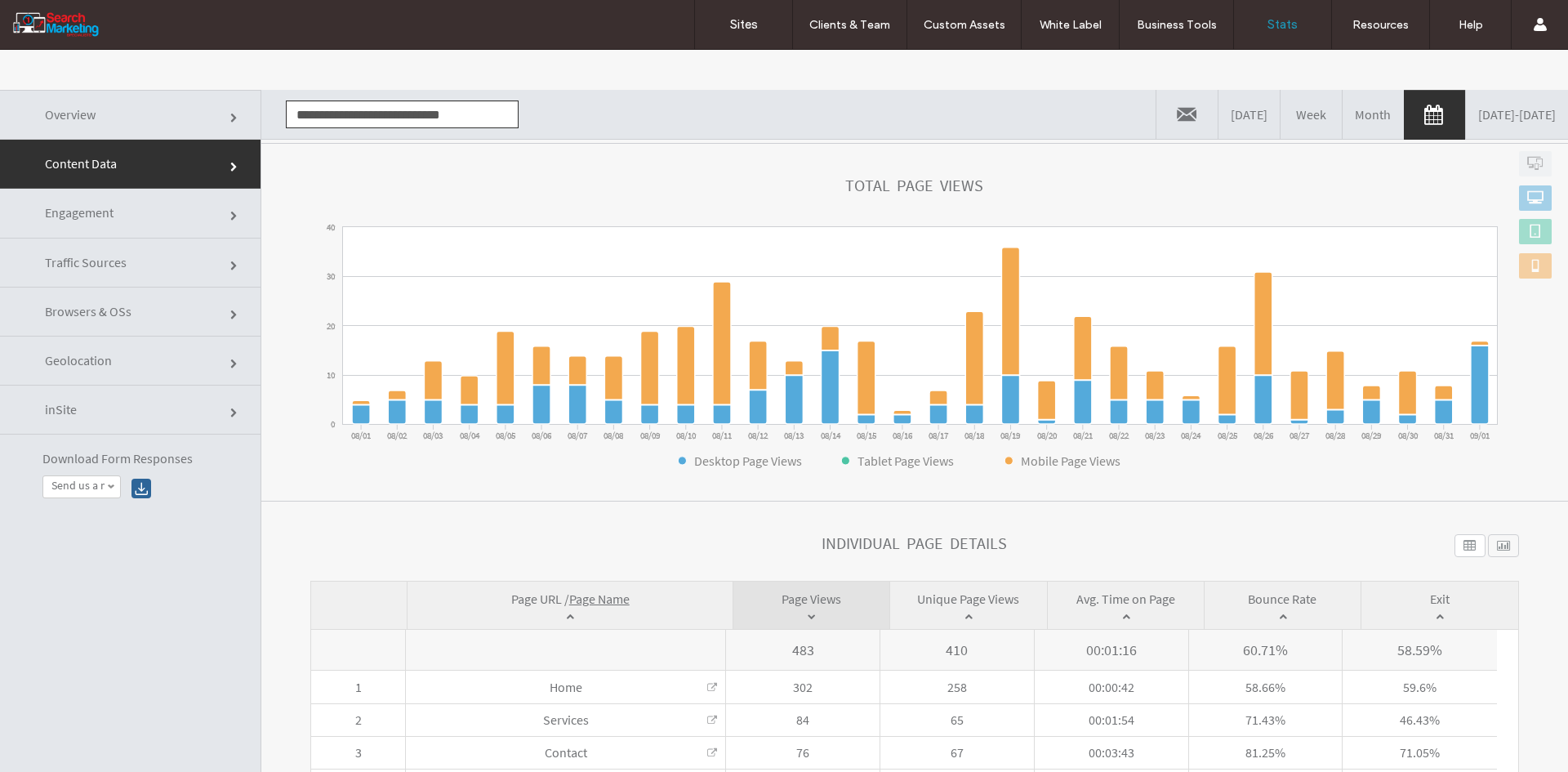
scroll to position [0, 0]
click at [371, 121] on input "**********" at bounding box center [402, 114] width 233 height 28
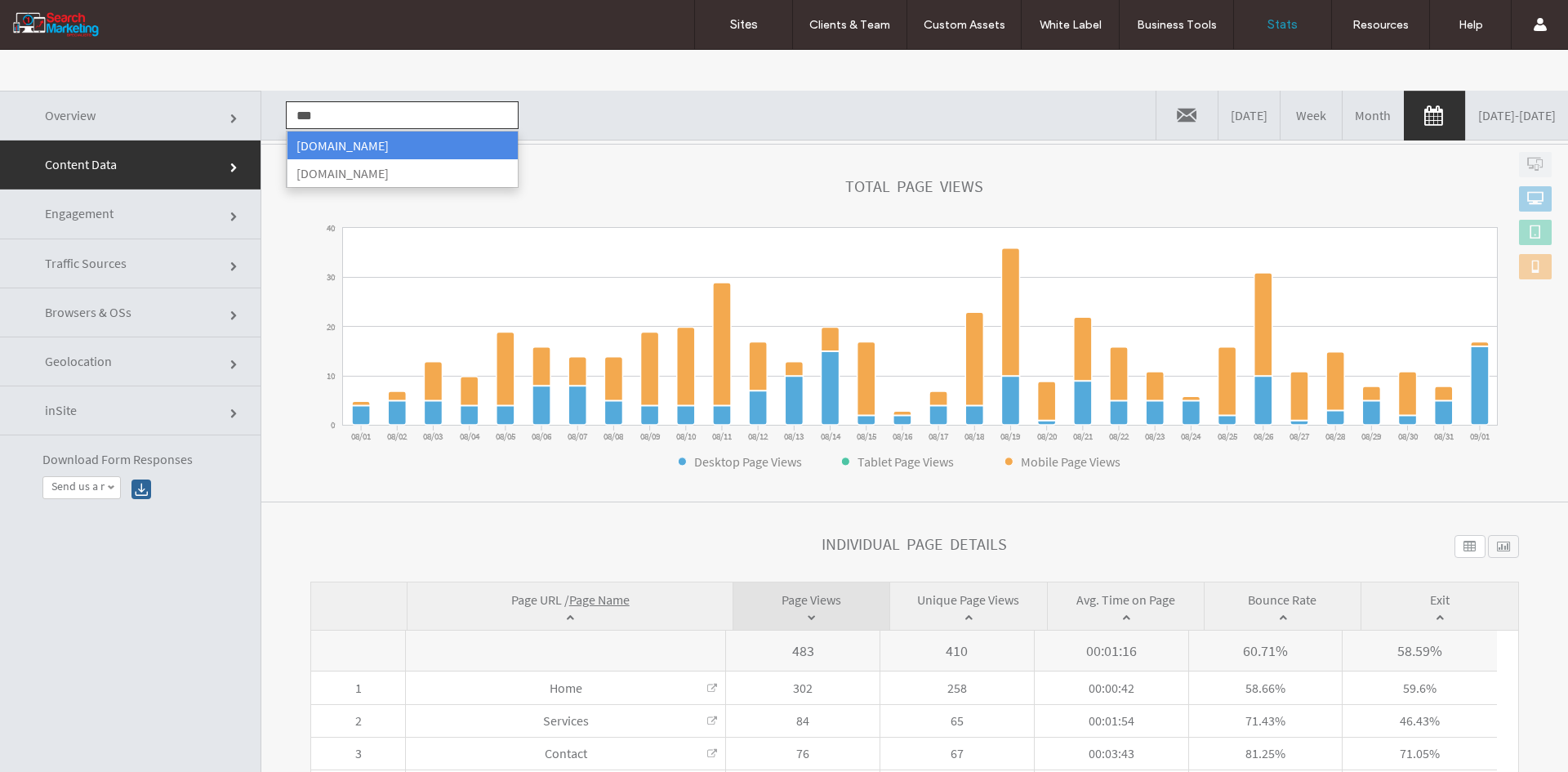
click at [371, 140] on li "[DOMAIN_NAME]" at bounding box center [402, 145] width 231 height 28
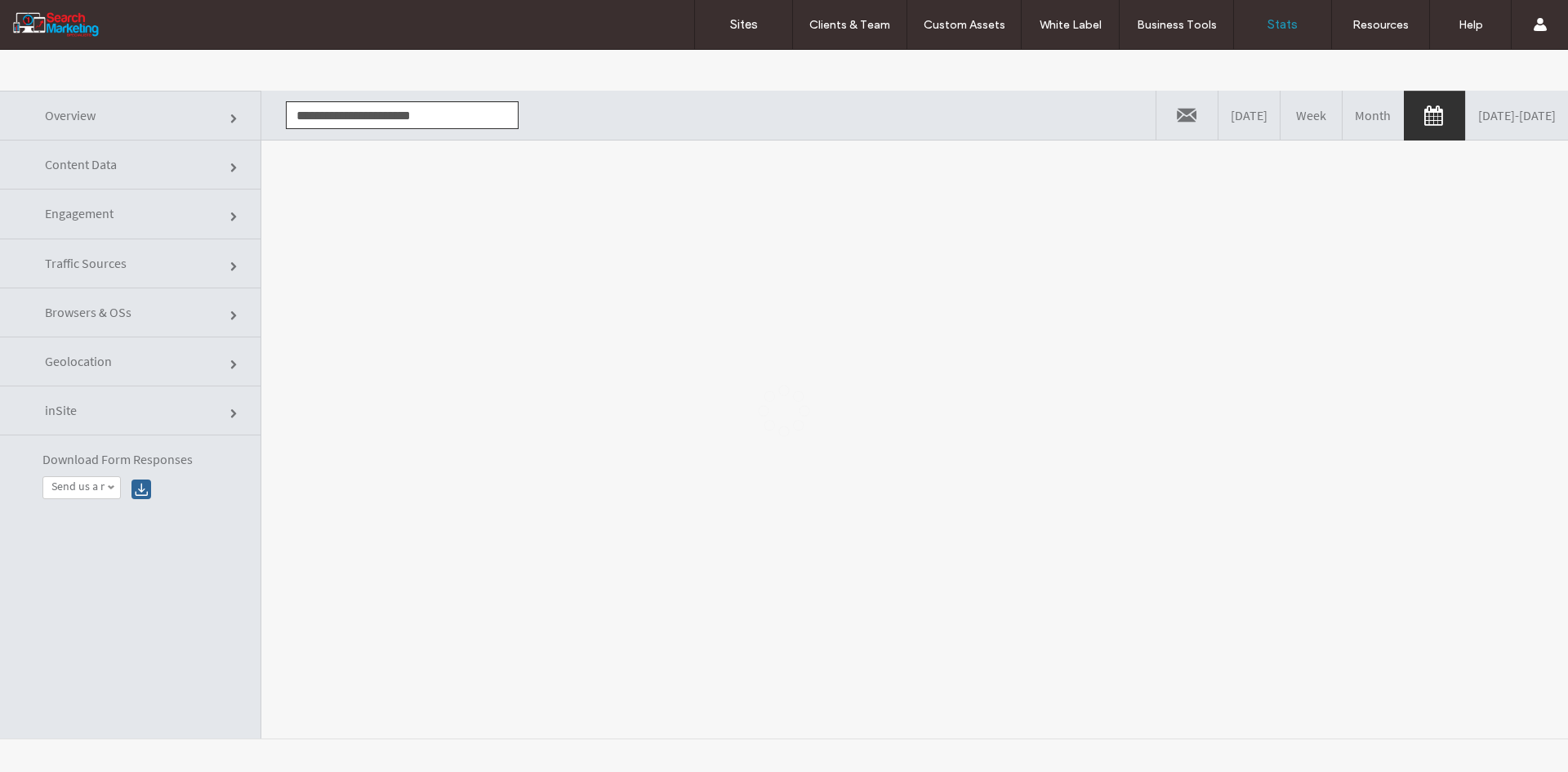
click at [387, 178] on div at bounding box center [784, 411] width 1568 height 722
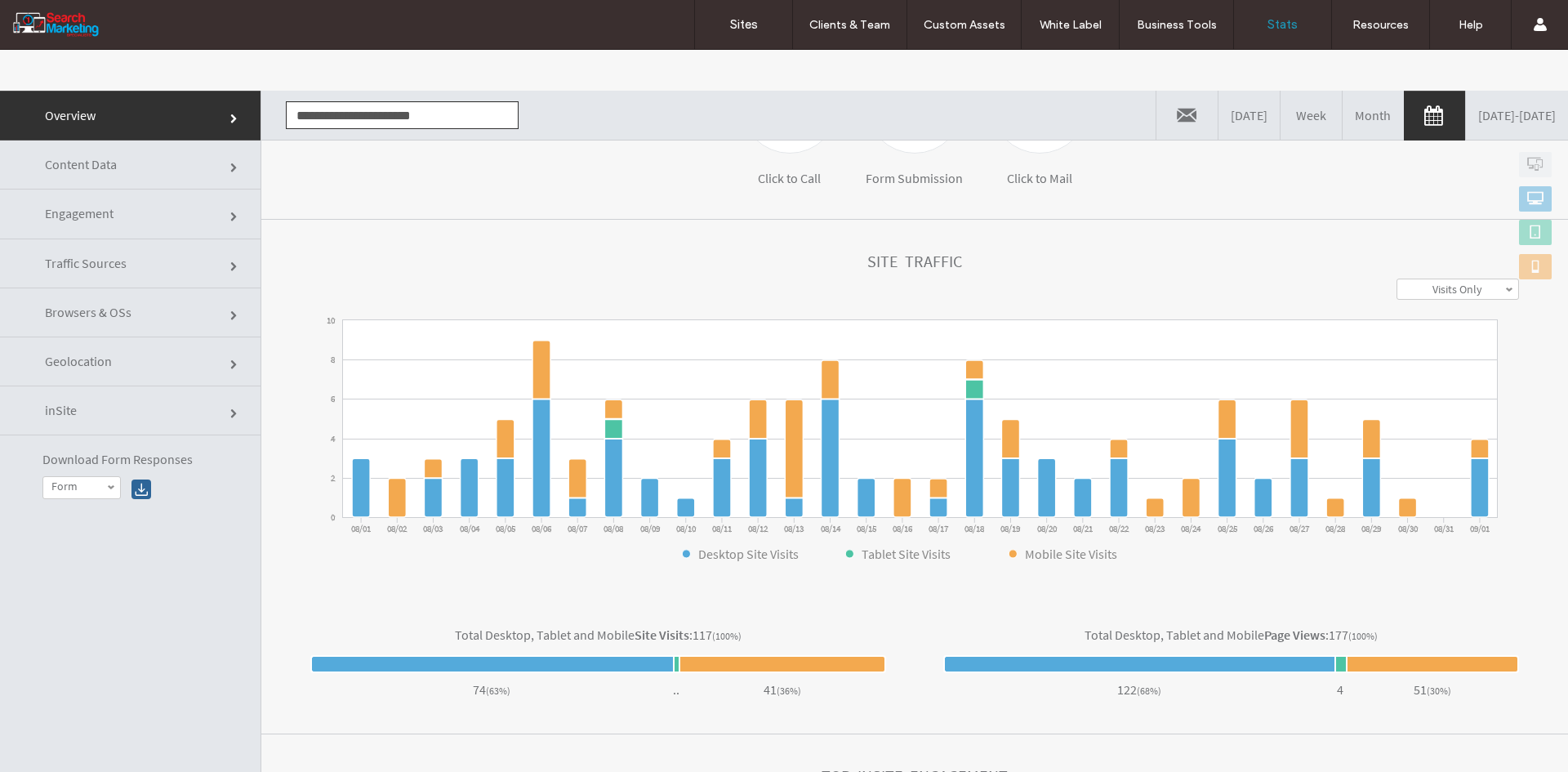
scroll to position [352, 0]
drag, startPoint x: 153, startPoint y: 162, endPoint x: 234, endPoint y: 220, distance: 99.6
click at [153, 162] on link "Content Data" at bounding box center [130, 164] width 261 height 49
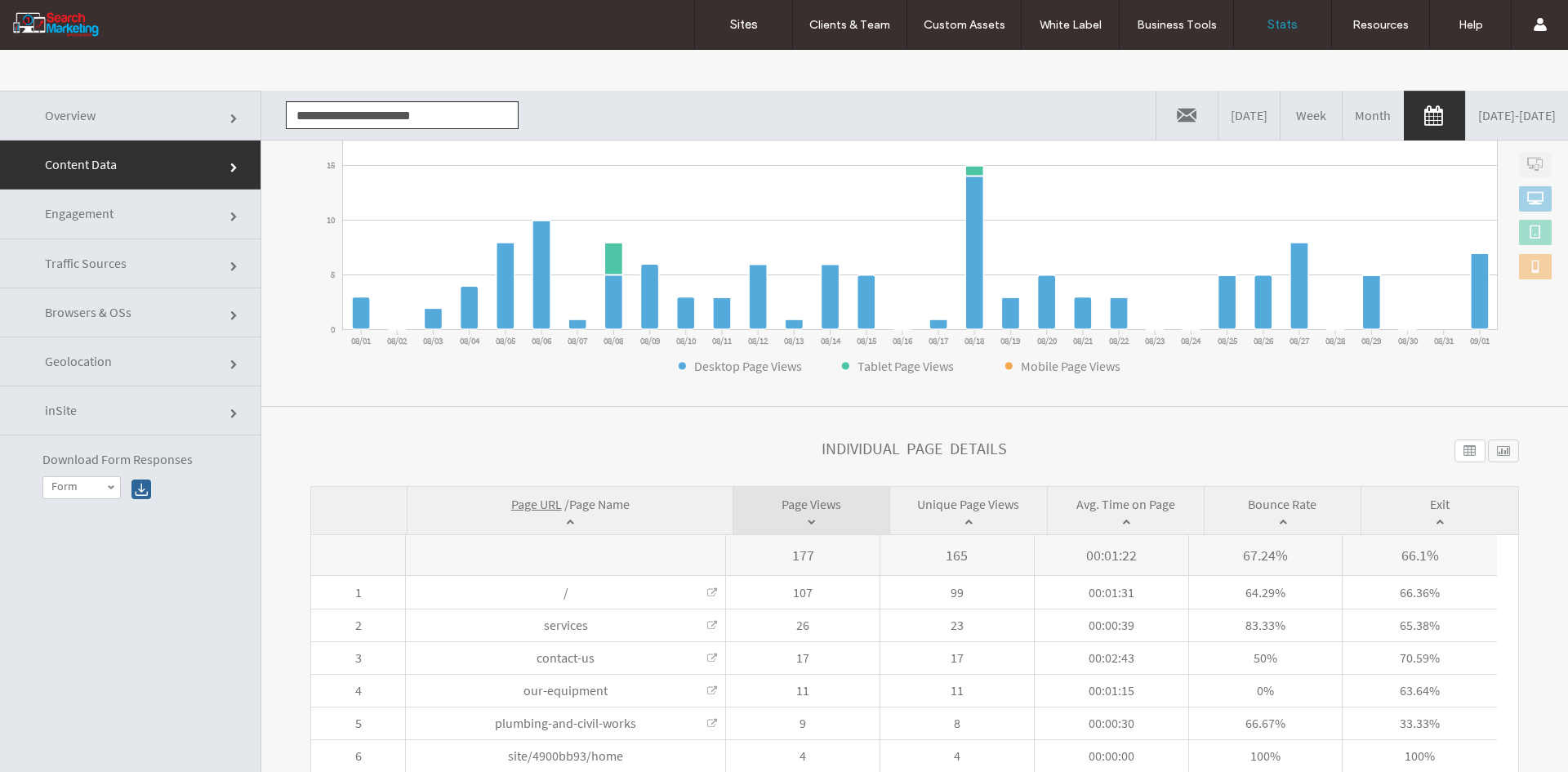
scroll to position [281, 0]
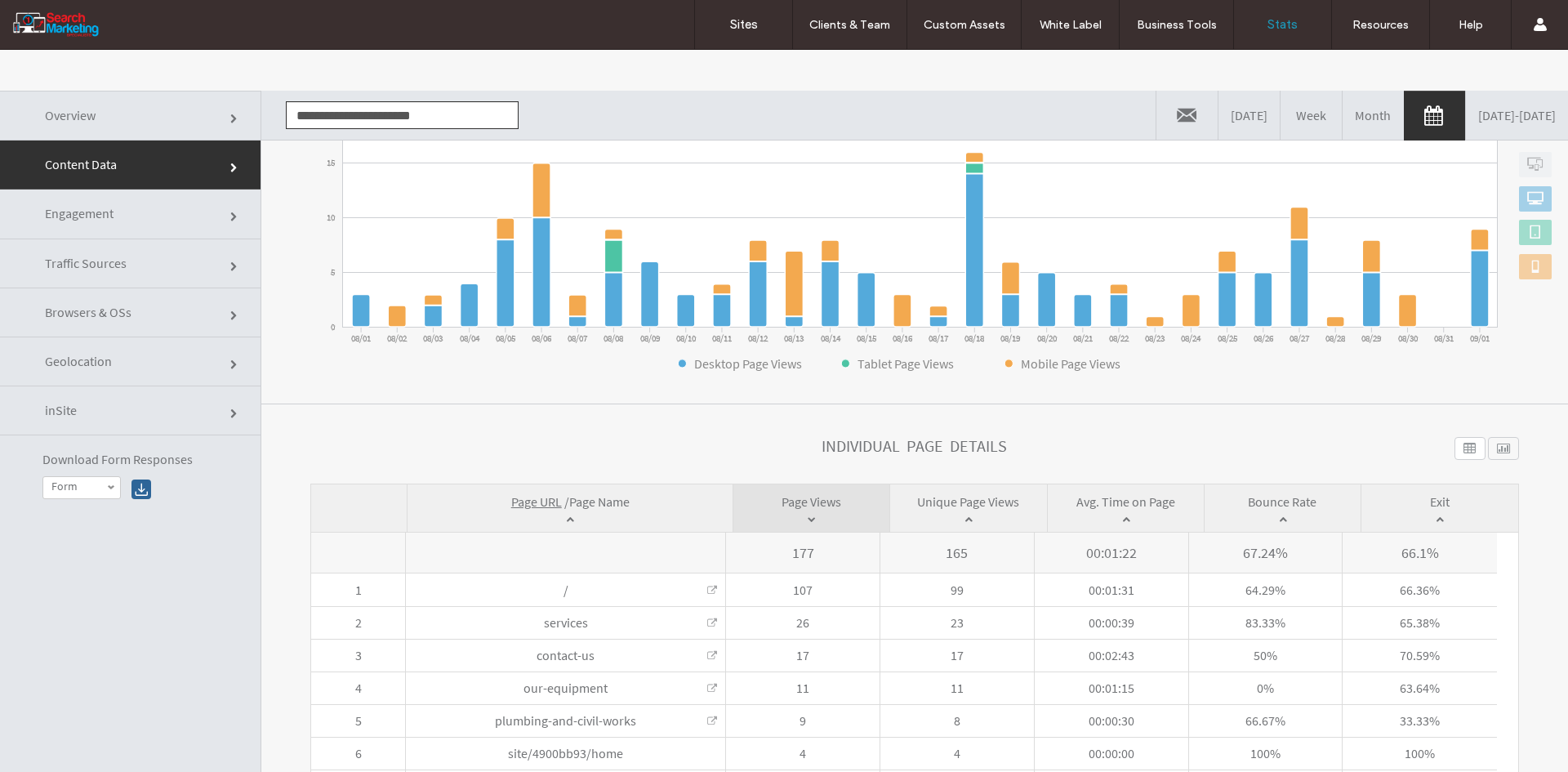
click at [601, 498] on span "Page Name" at bounding box center [600, 502] width 61 height 16
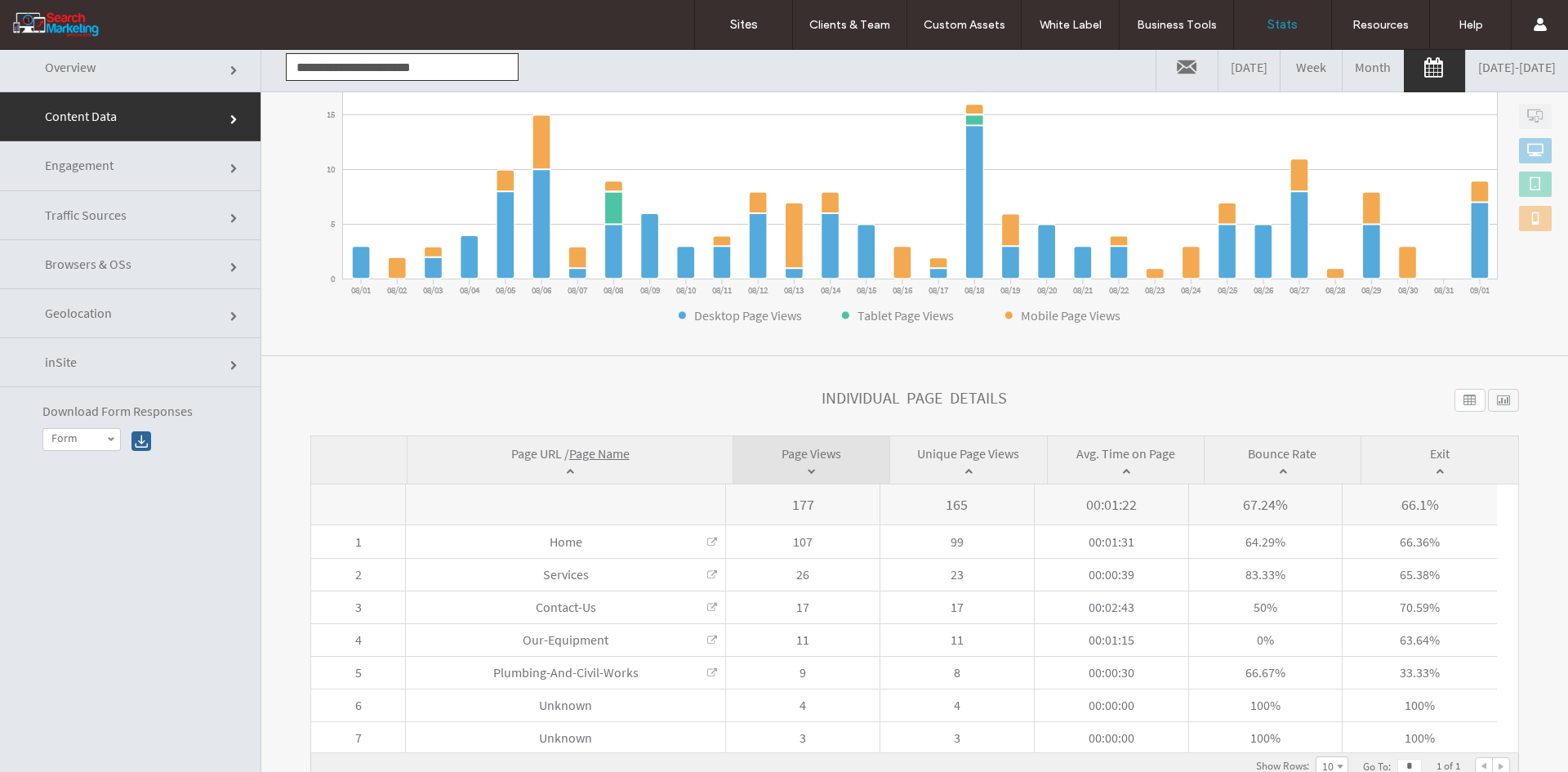
scroll to position [0, 0]
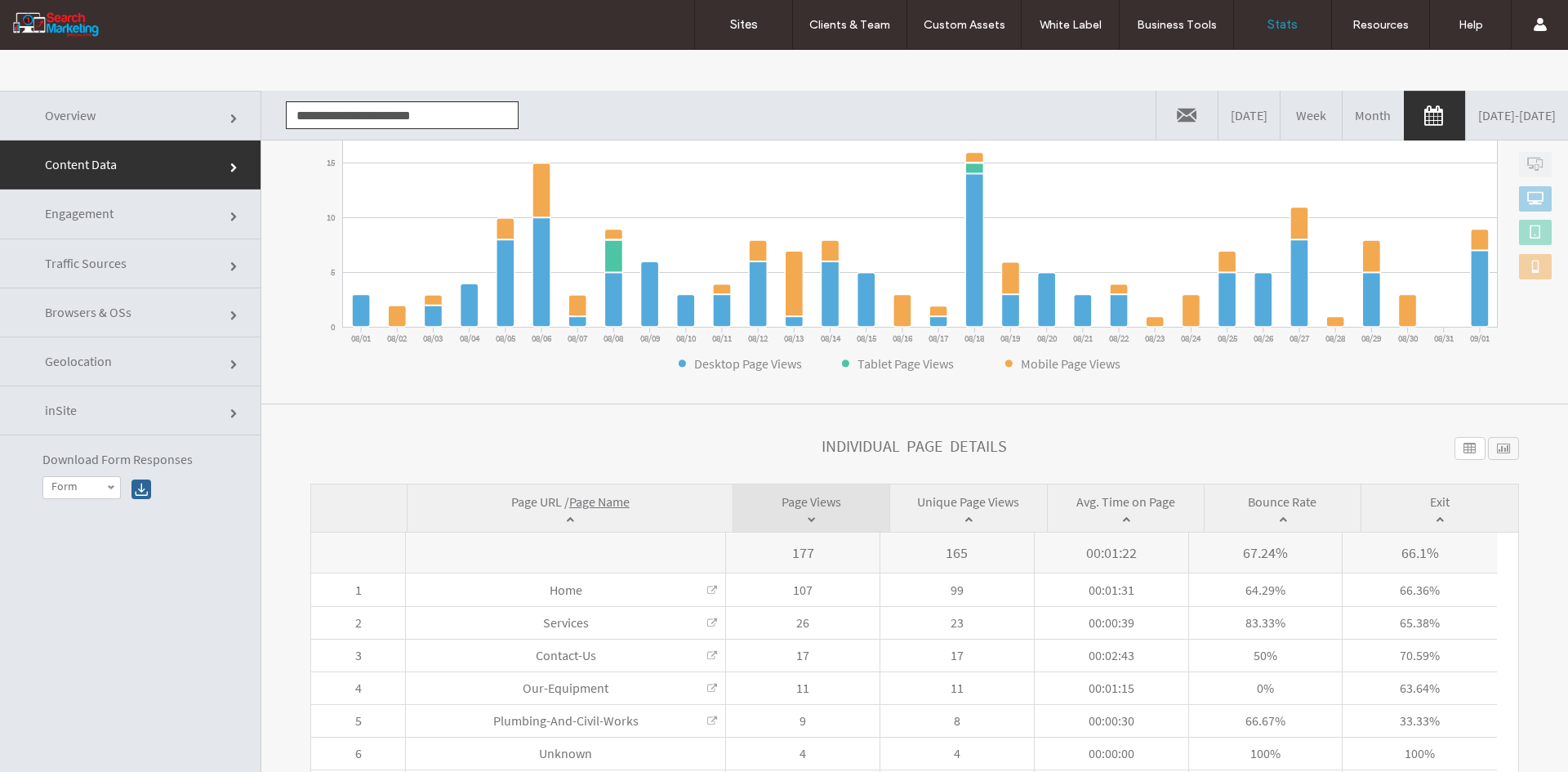
click at [377, 117] on input "**********" at bounding box center [402, 114] width 233 height 28
click at [382, 145] on li "[DOMAIN_NAME]" at bounding box center [402, 145] width 231 height 28
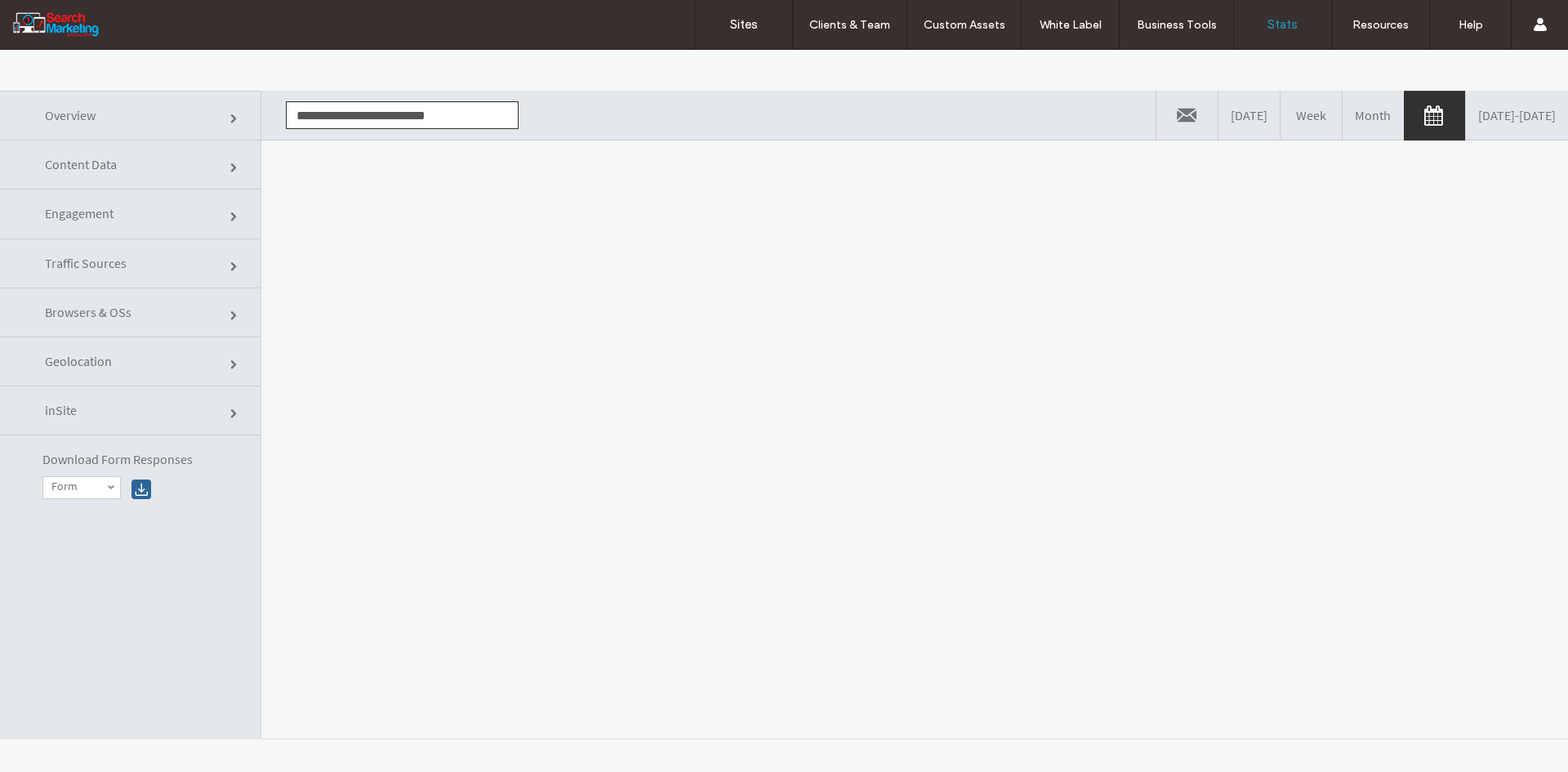
click at [482, 352] on div at bounding box center [784, 411] width 1568 height 722
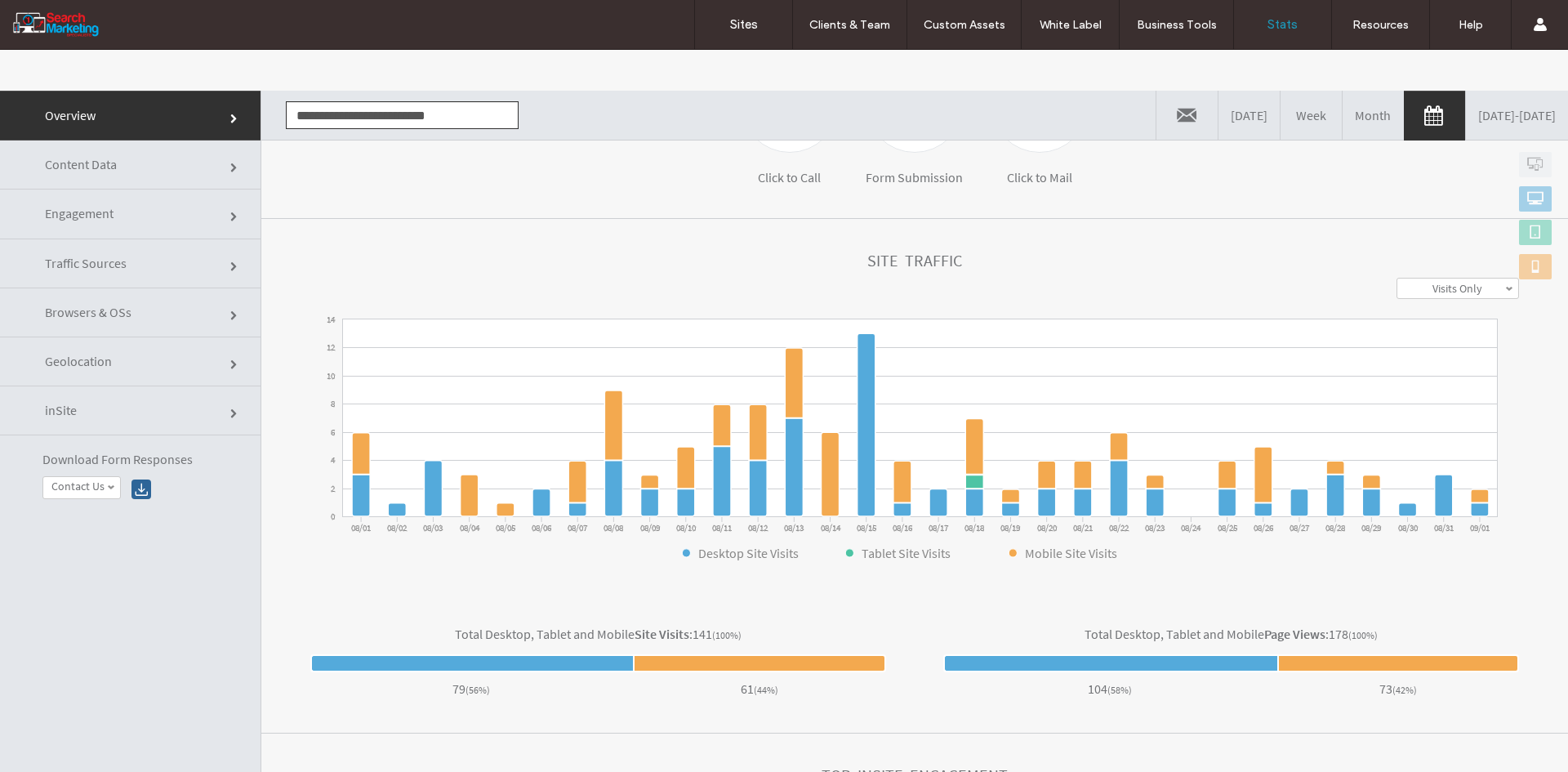
drag, startPoint x: 158, startPoint y: 154, endPoint x: 165, endPoint y: 160, distance: 9.2
click at [158, 154] on link "Content Data" at bounding box center [130, 164] width 261 height 49
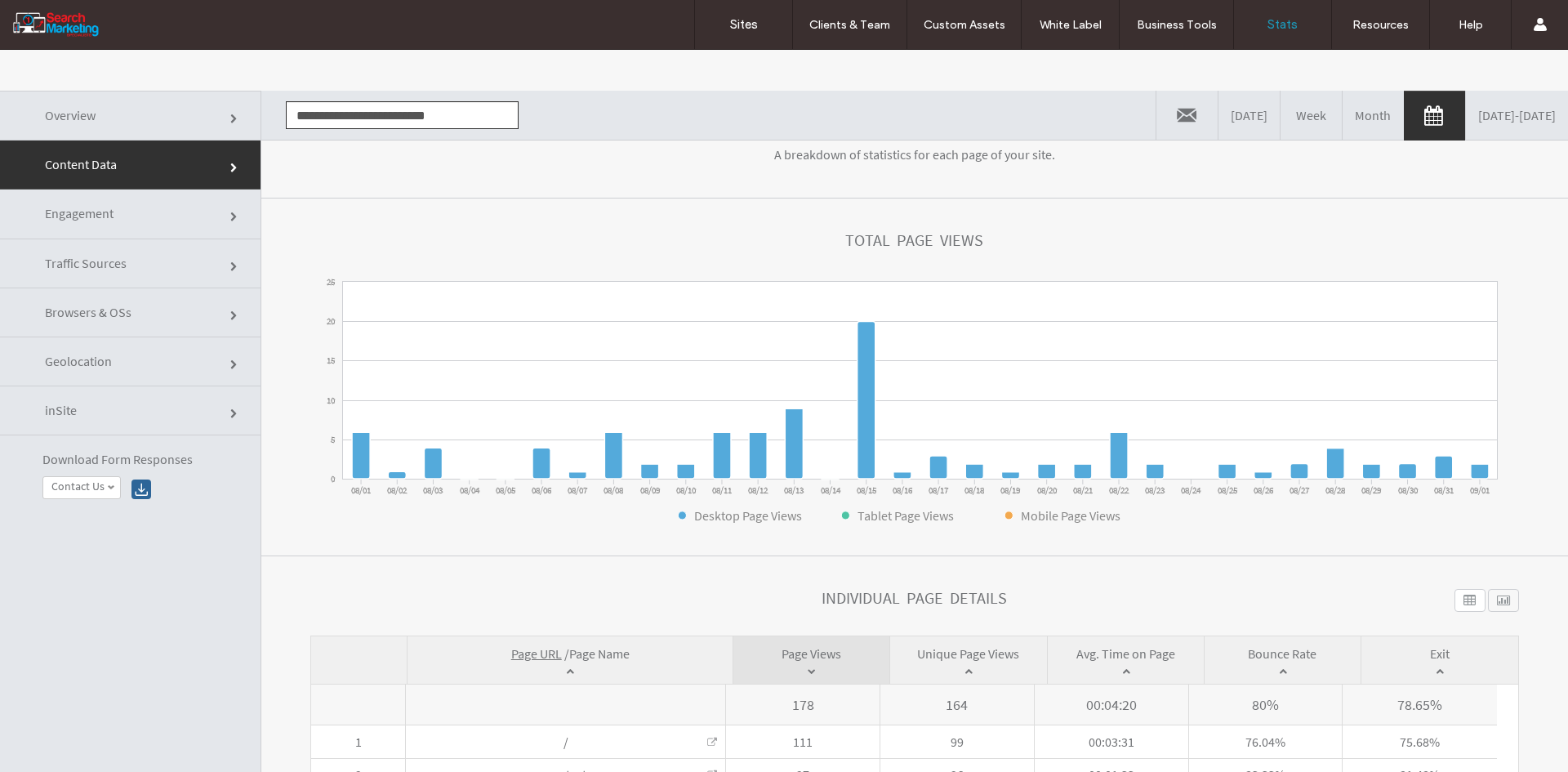
scroll to position [313, 0]
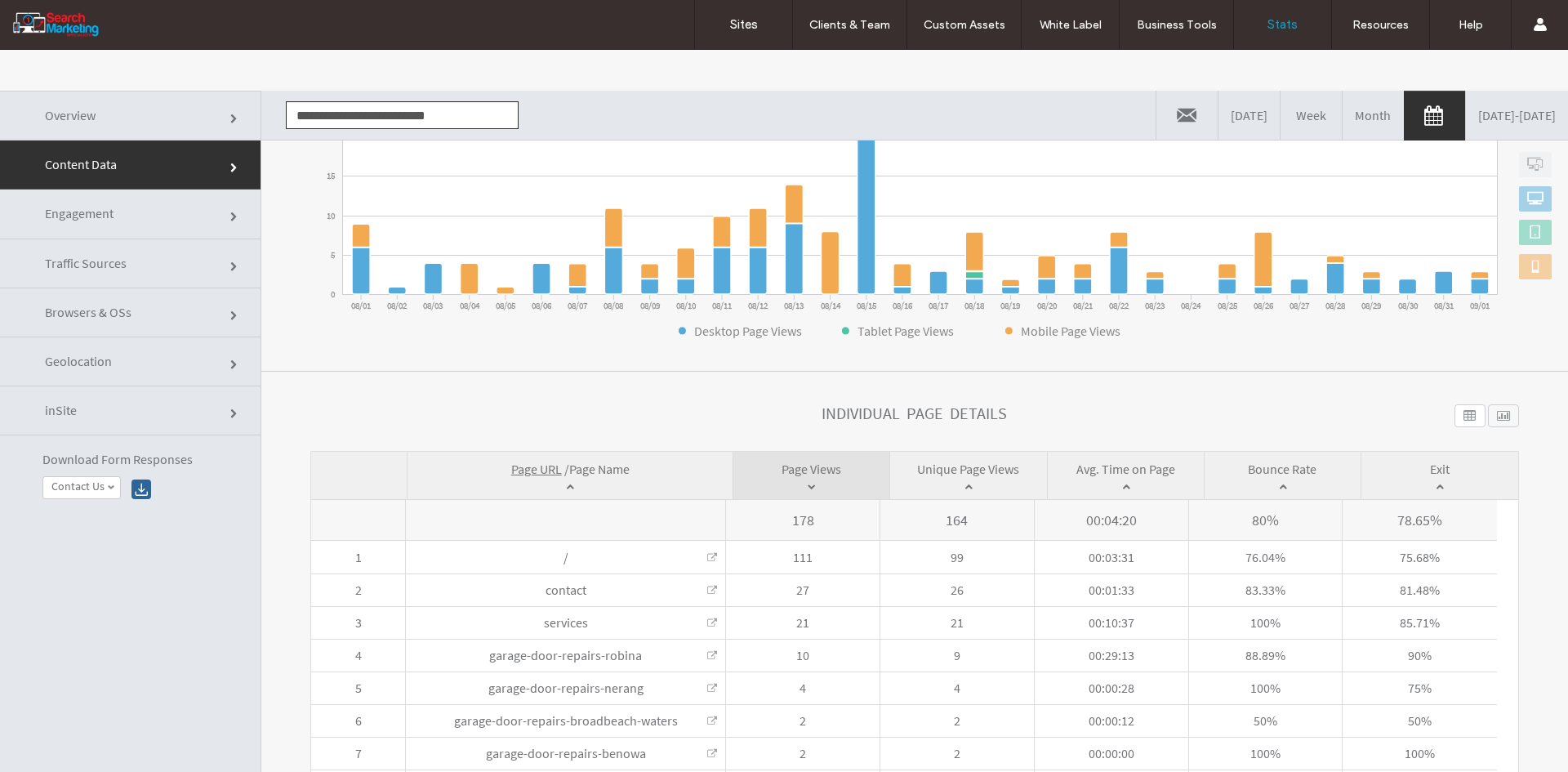
click at [584, 468] on span "Page Name" at bounding box center [600, 469] width 61 height 16
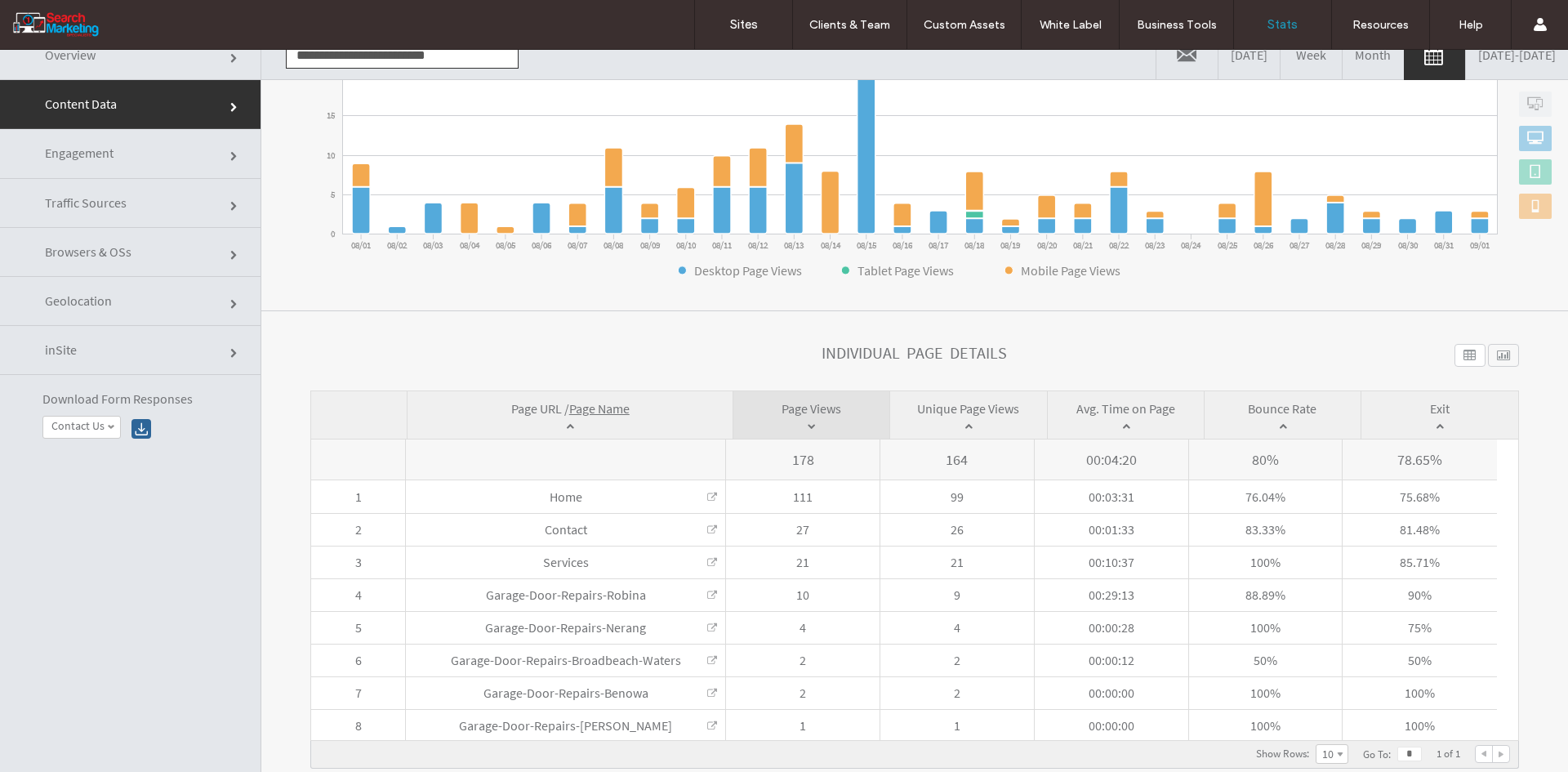
scroll to position [0, 0]
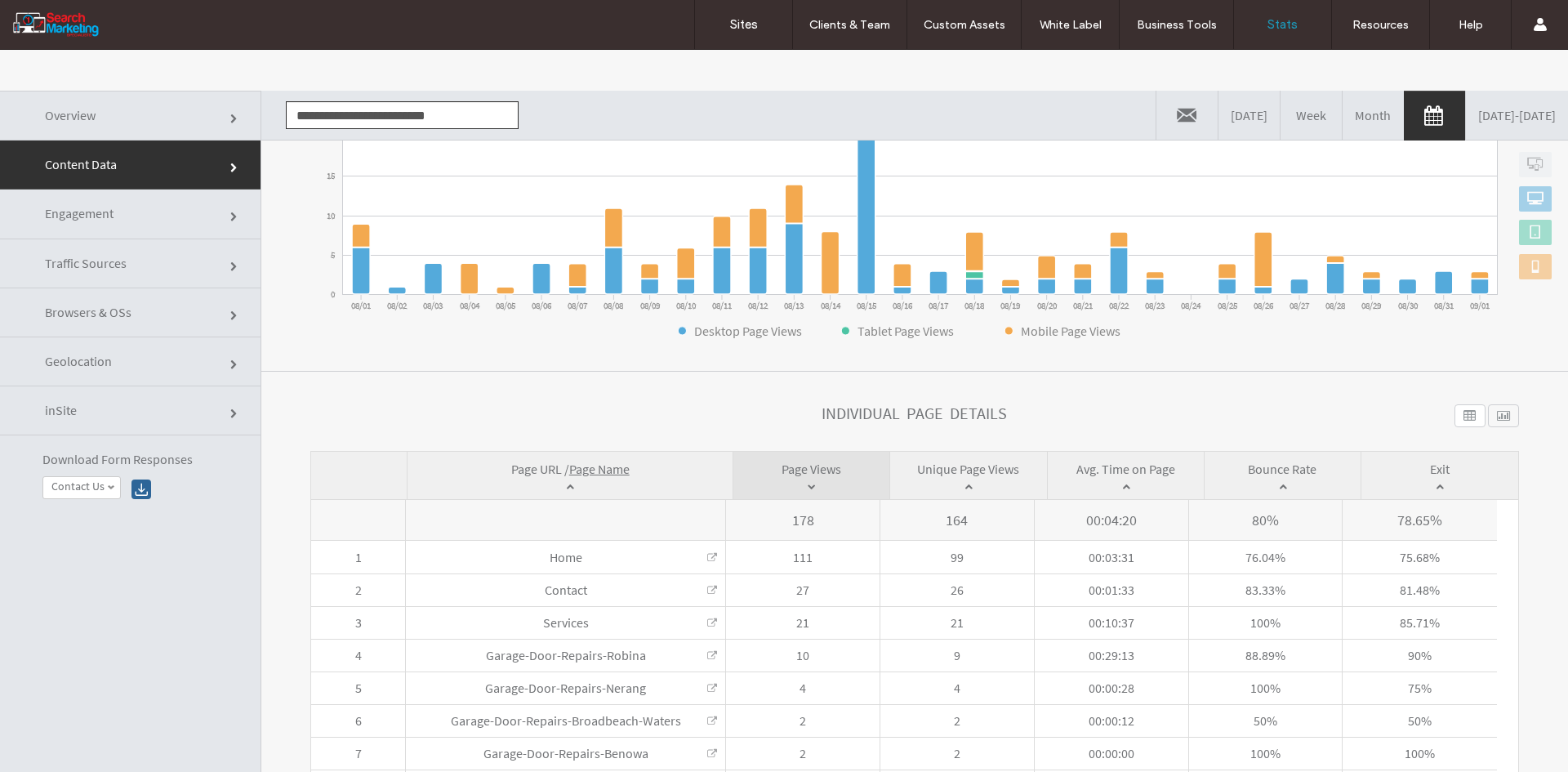
click at [400, 114] on input "**********" at bounding box center [402, 114] width 233 height 28
click at [393, 137] on li "[DOMAIN_NAME]" at bounding box center [402, 145] width 231 height 28
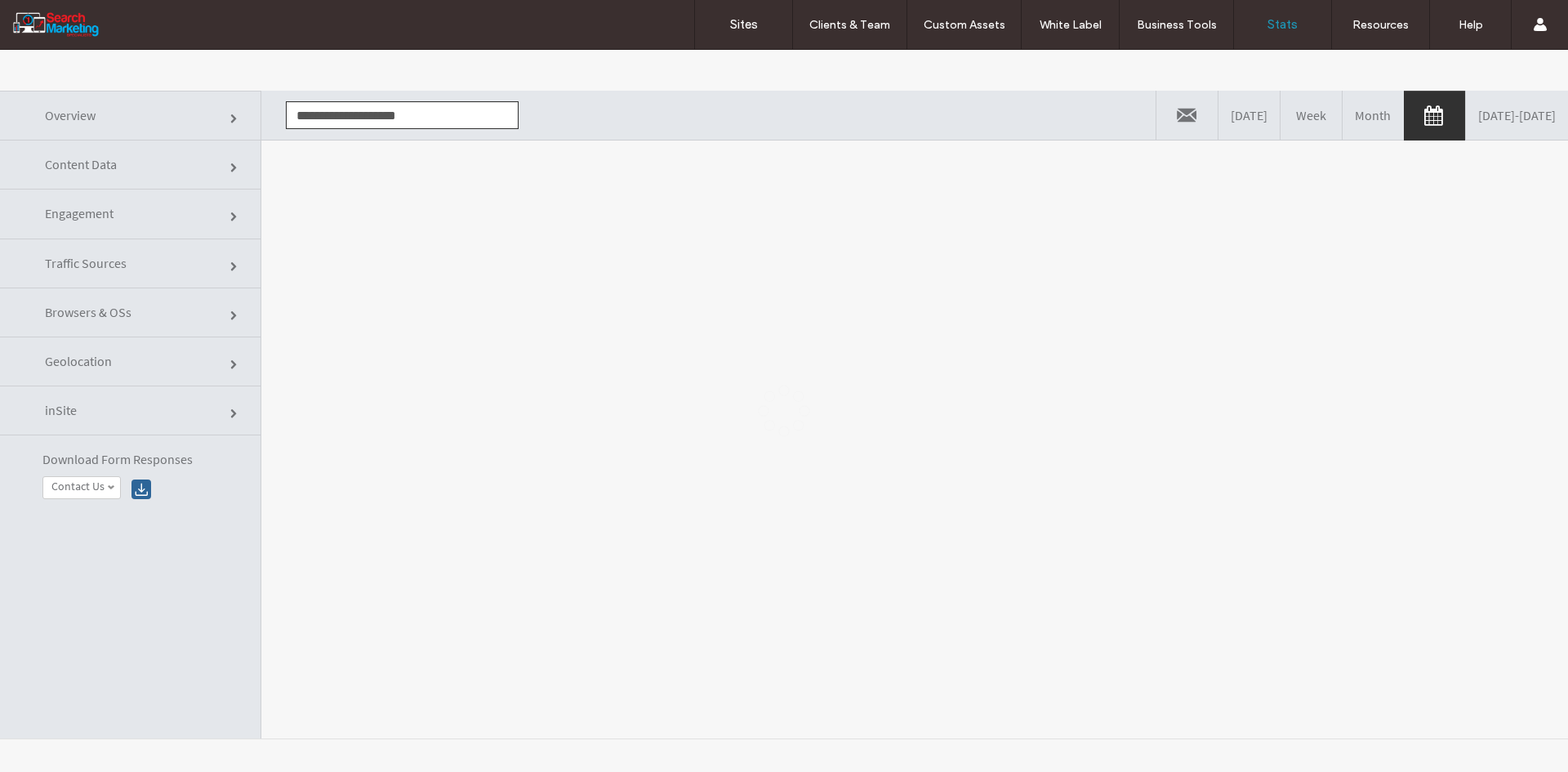
click at [410, 270] on div at bounding box center [784, 411] width 1568 height 722
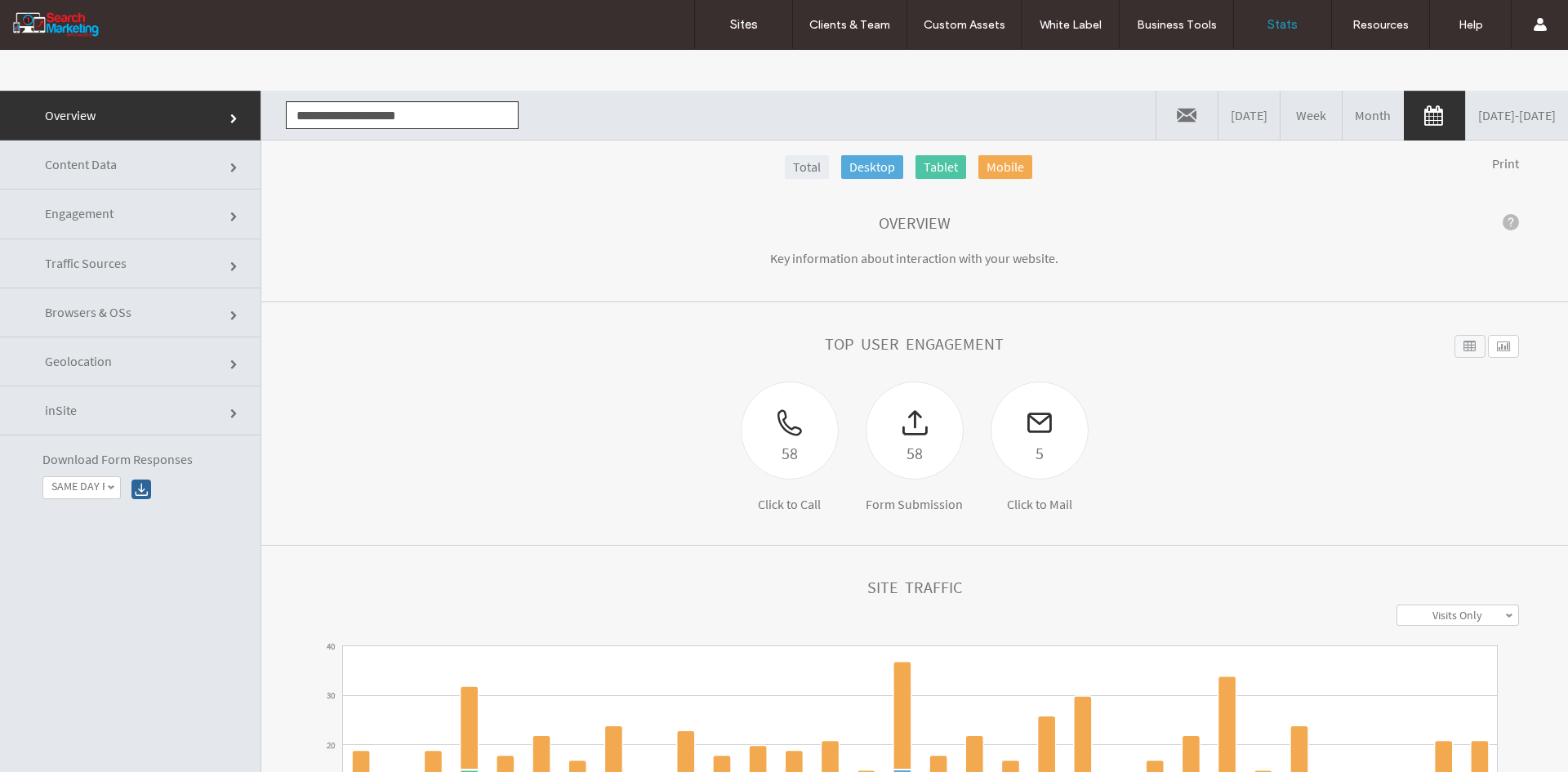
drag, startPoint x: 159, startPoint y: 162, endPoint x: 169, endPoint y: 174, distance: 15.6
click at [159, 162] on link "Content Data" at bounding box center [130, 164] width 261 height 49
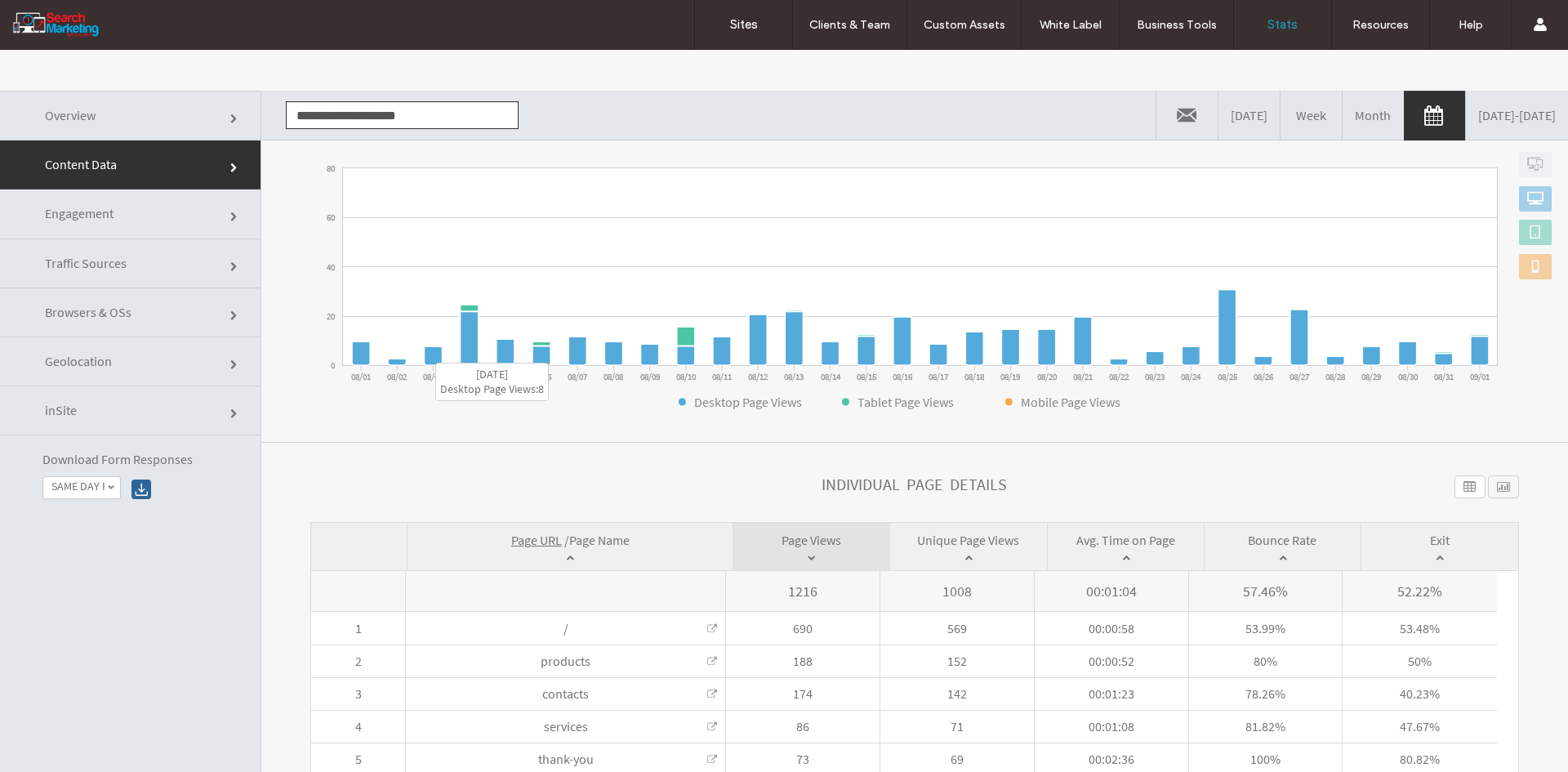
scroll to position [248, 0]
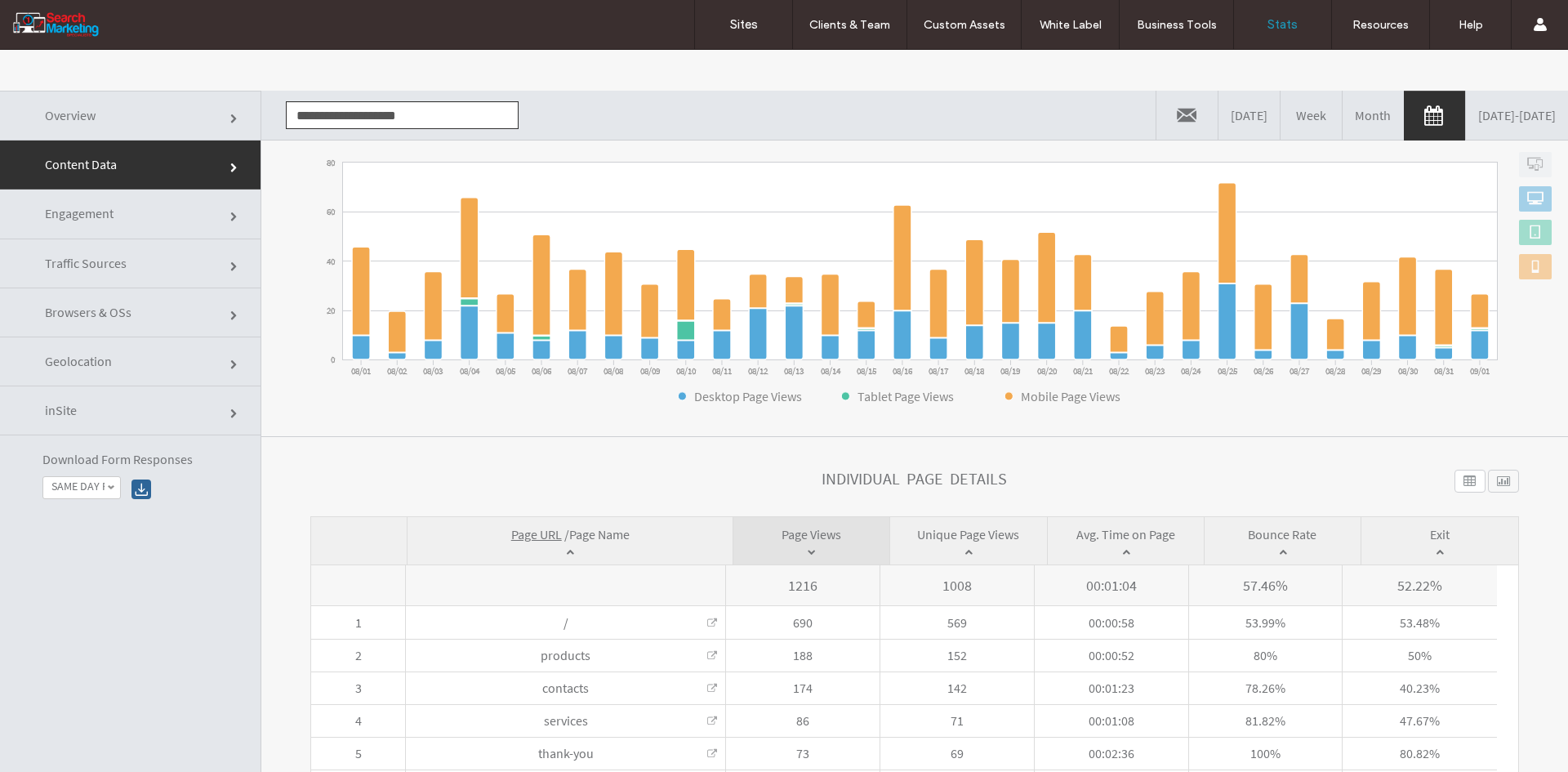
click at [592, 530] on span "Page Name" at bounding box center [600, 534] width 61 height 16
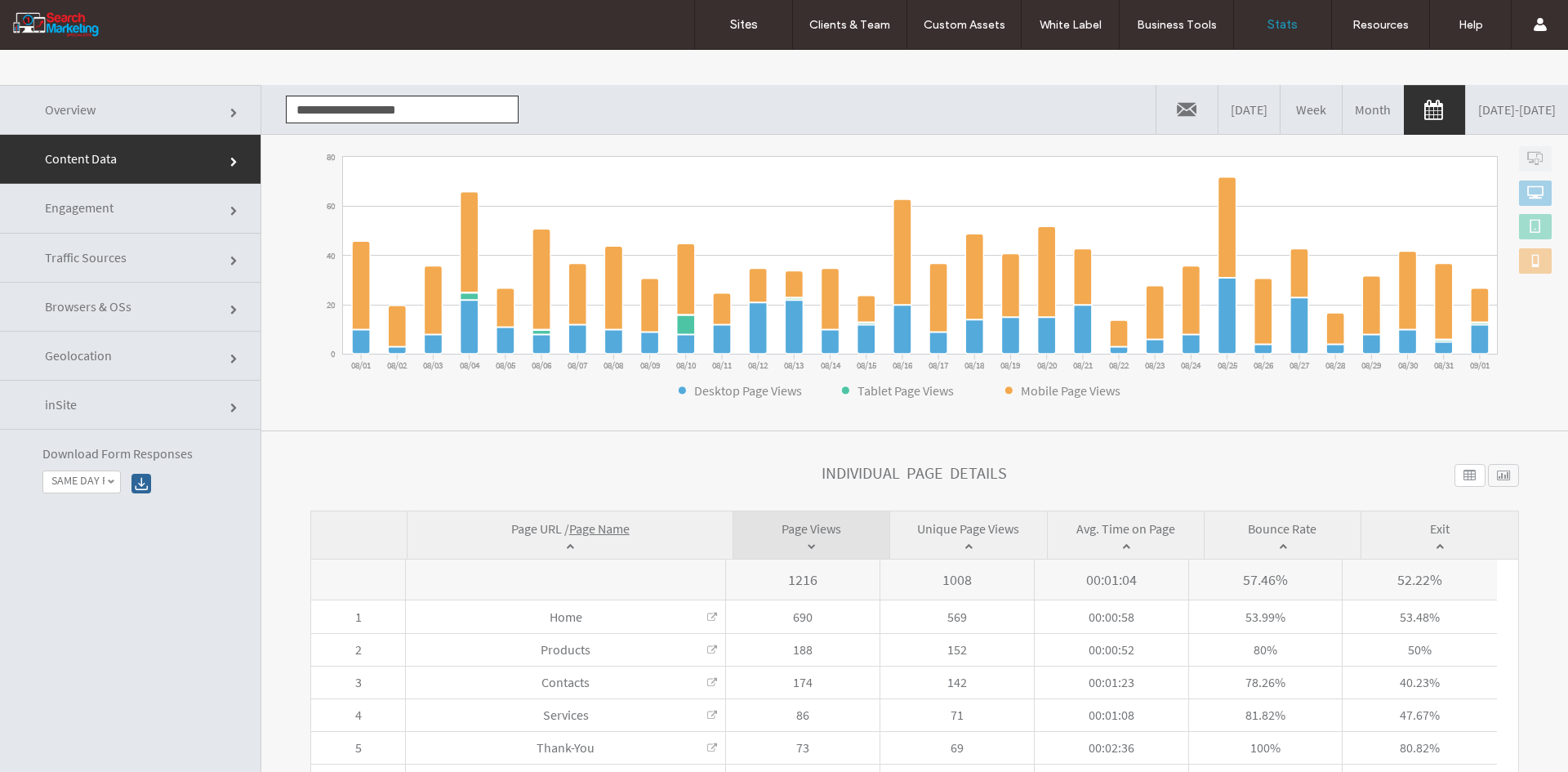
scroll to position [0, 0]
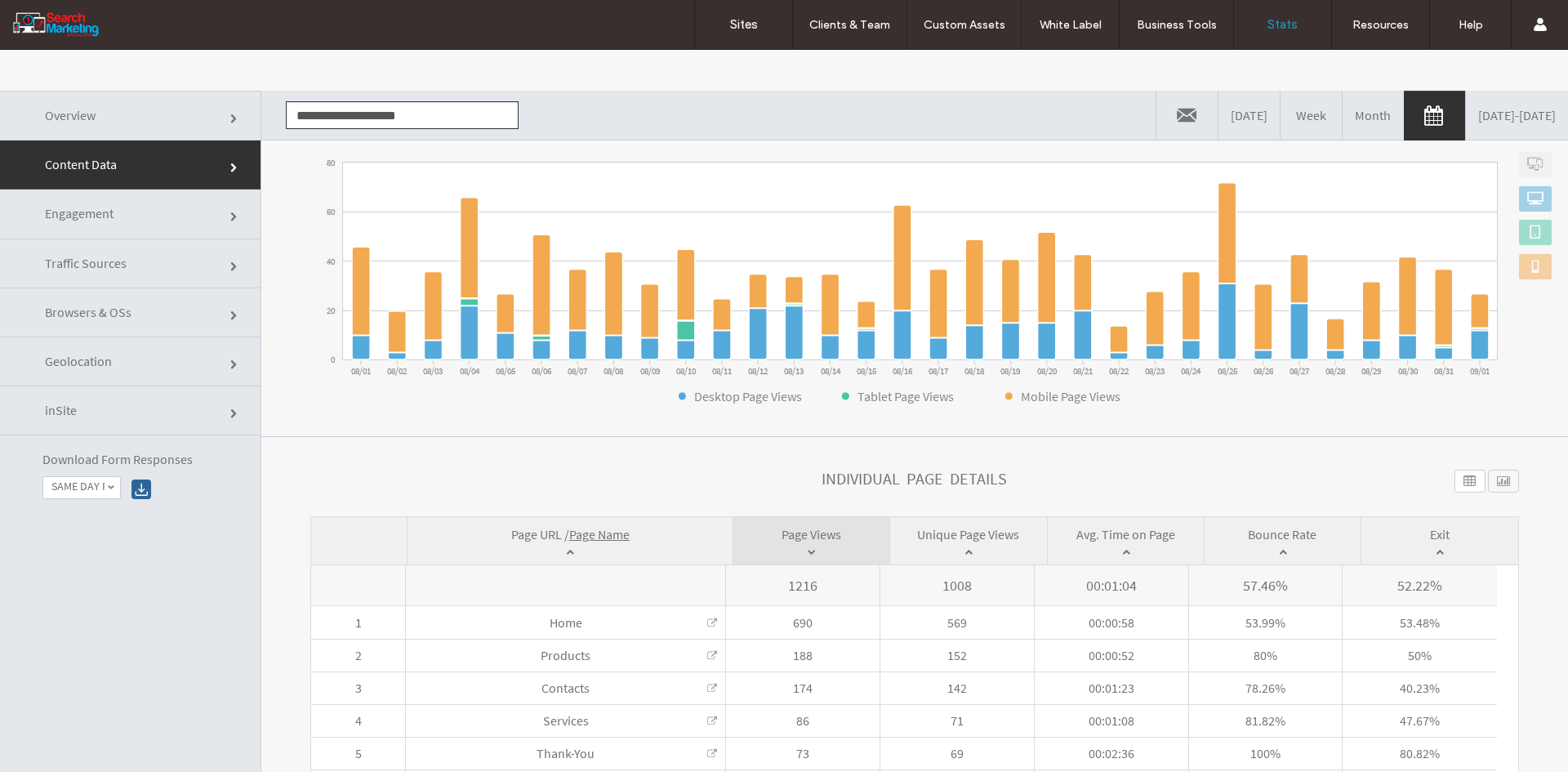
click at [348, 112] on input "**********" at bounding box center [402, 114] width 233 height 28
click at [361, 138] on li "[DOMAIN_NAME]" at bounding box center [402, 145] width 231 height 28
type input "**********"
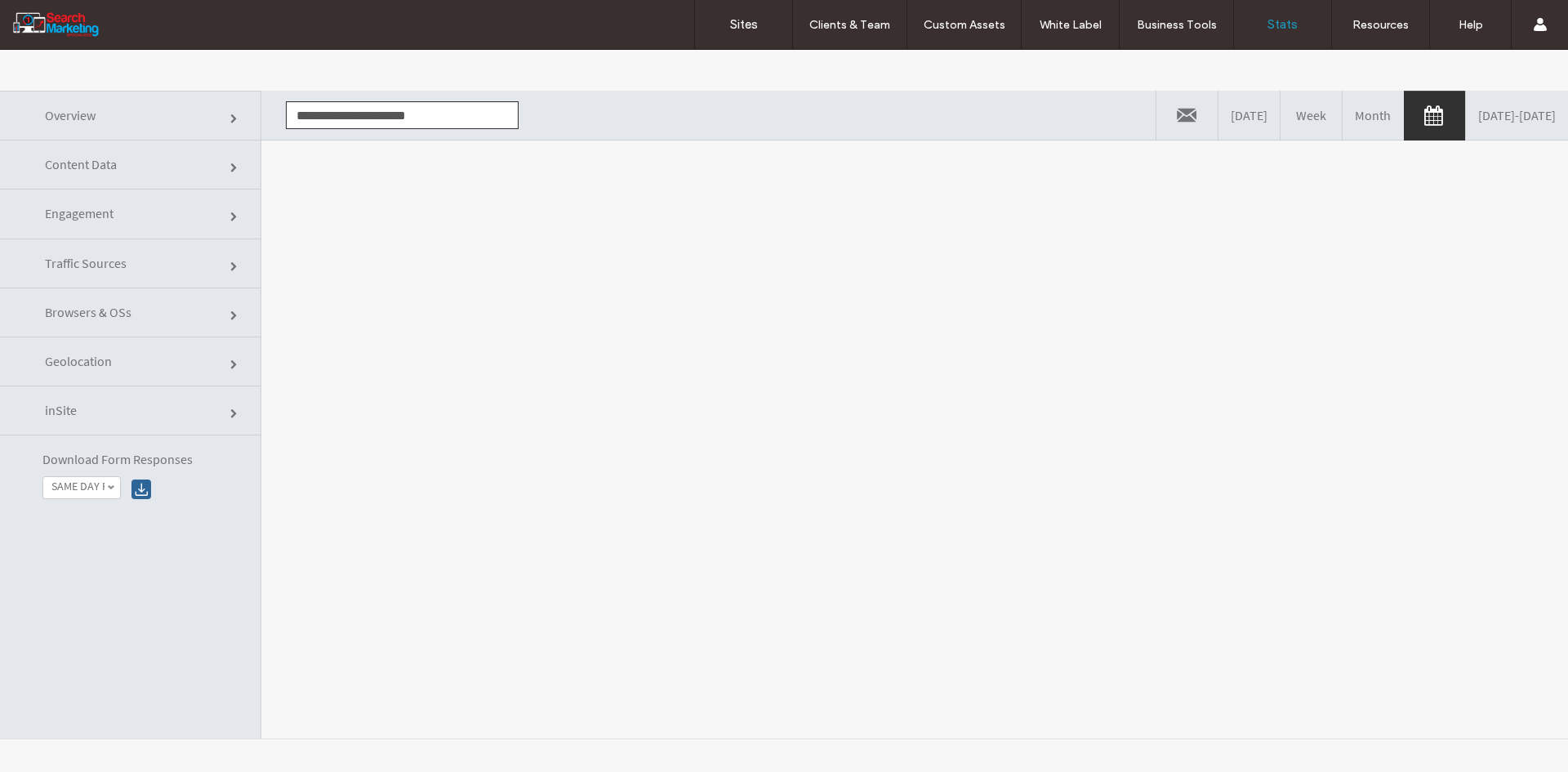
click at [419, 291] on div at bounding box center [784, 411] width 1568 height 722
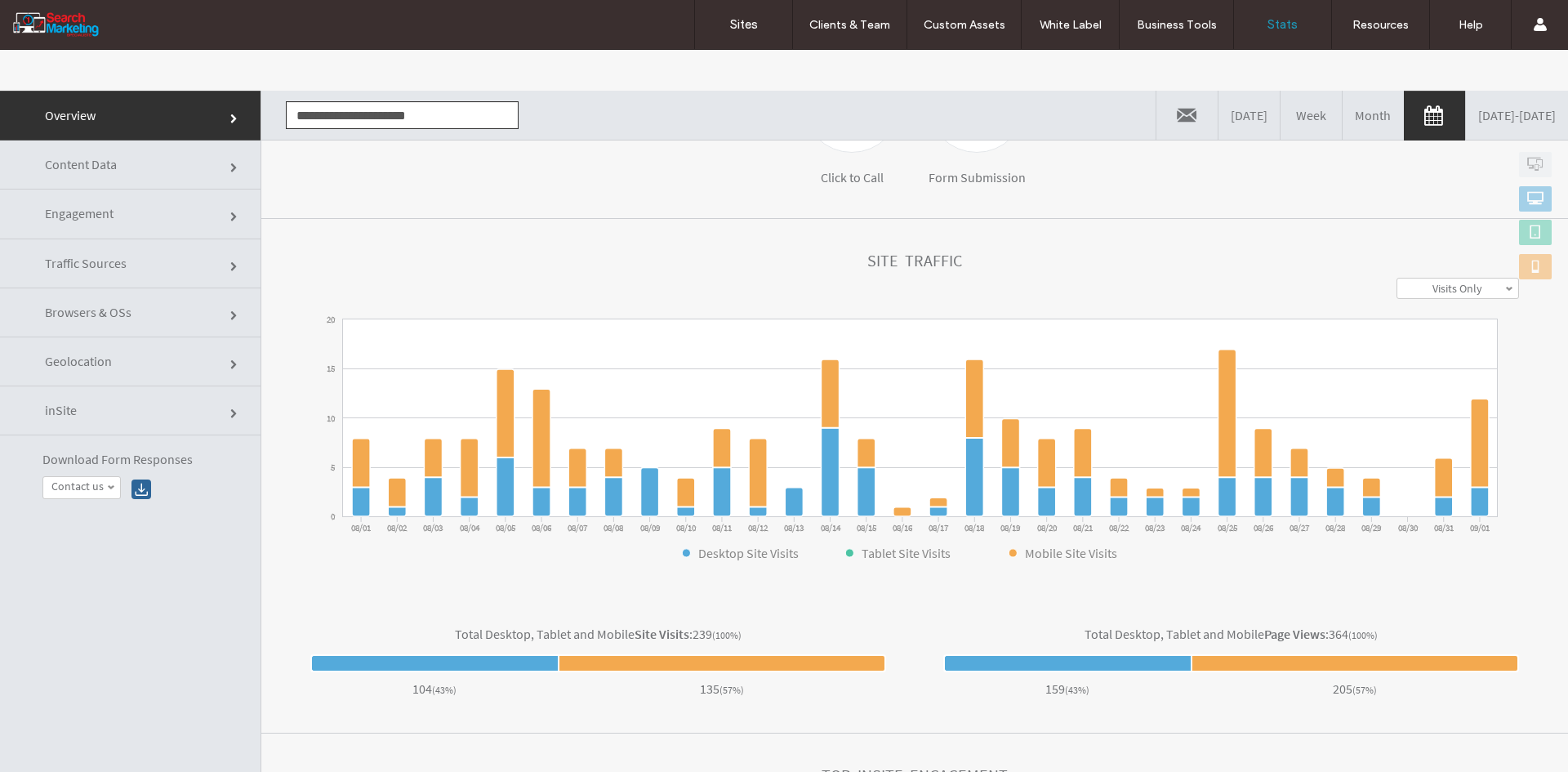
click at [188, 174] on link "Content Data" at bounding box center [130, 164] width 261 height 49
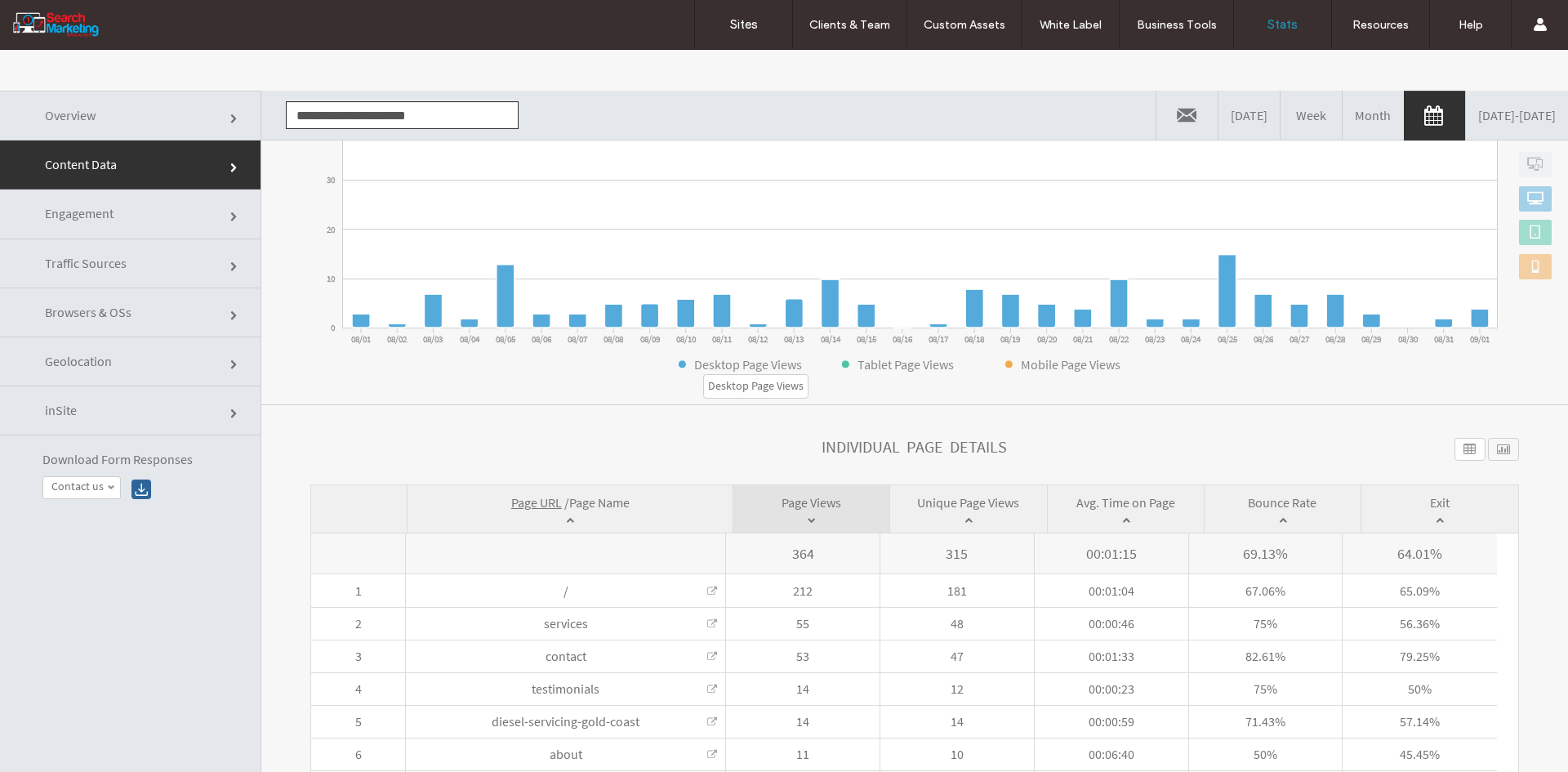
scroll to position [281, 0]
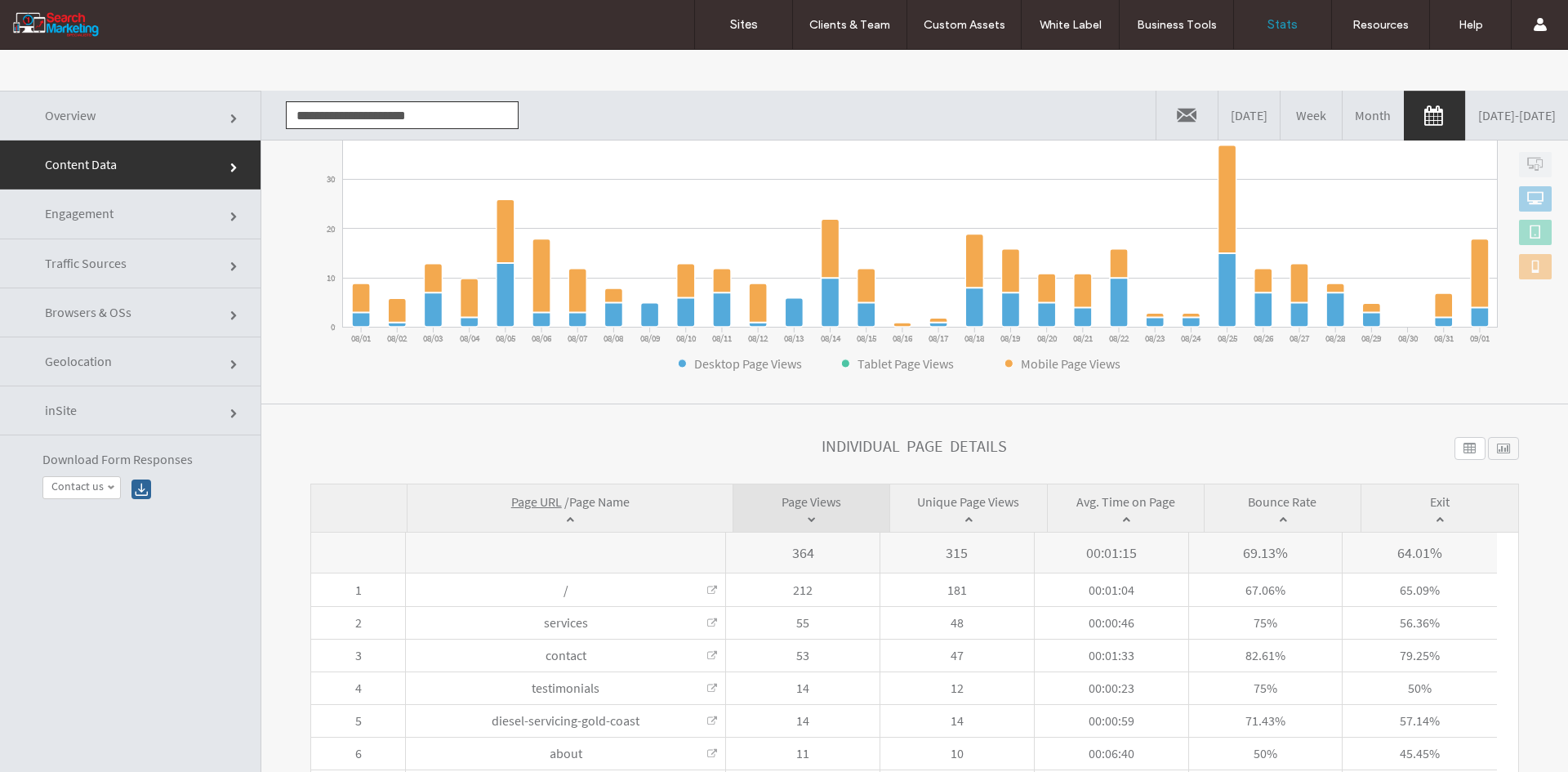
click at [603, 502] on span "Page Name" at bounding box center [600, 502] width 61 height 16
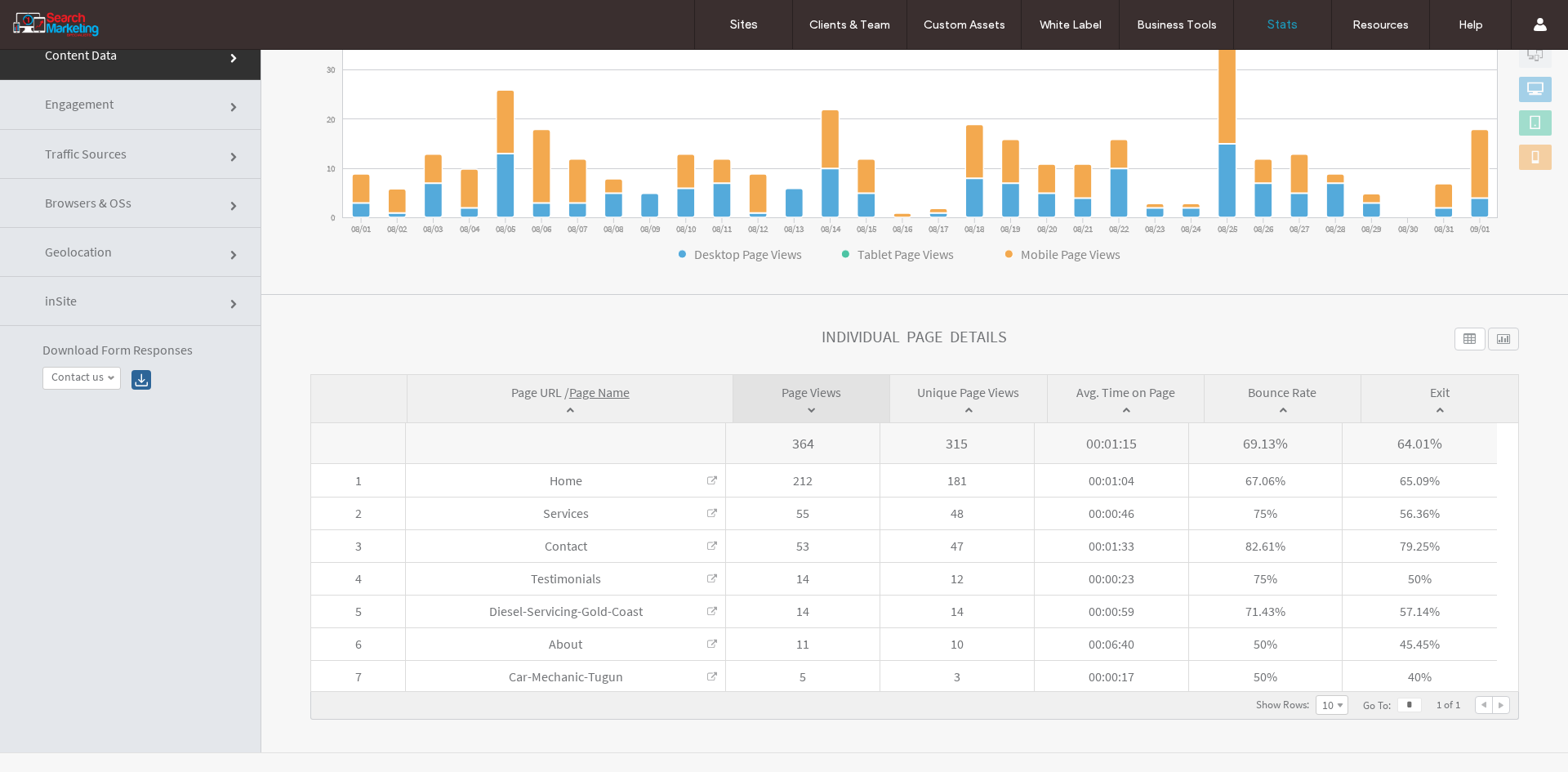
scroll to position [123, 0]
